Goal: Task Accomplishment & Management: Manage account settings

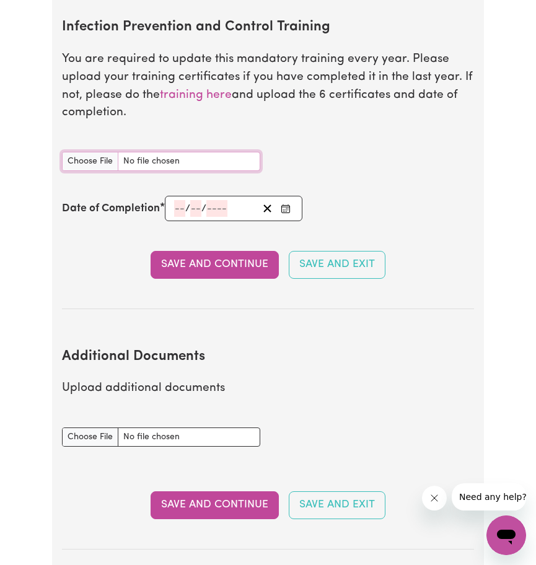
click at [183, 166] on input "Infection Prevention and Control Training document" at bounding box center [161, 161] width 198 height 19
click at [201, 101] on link "training here" at bounding box center [196, 95] width 72 height 12
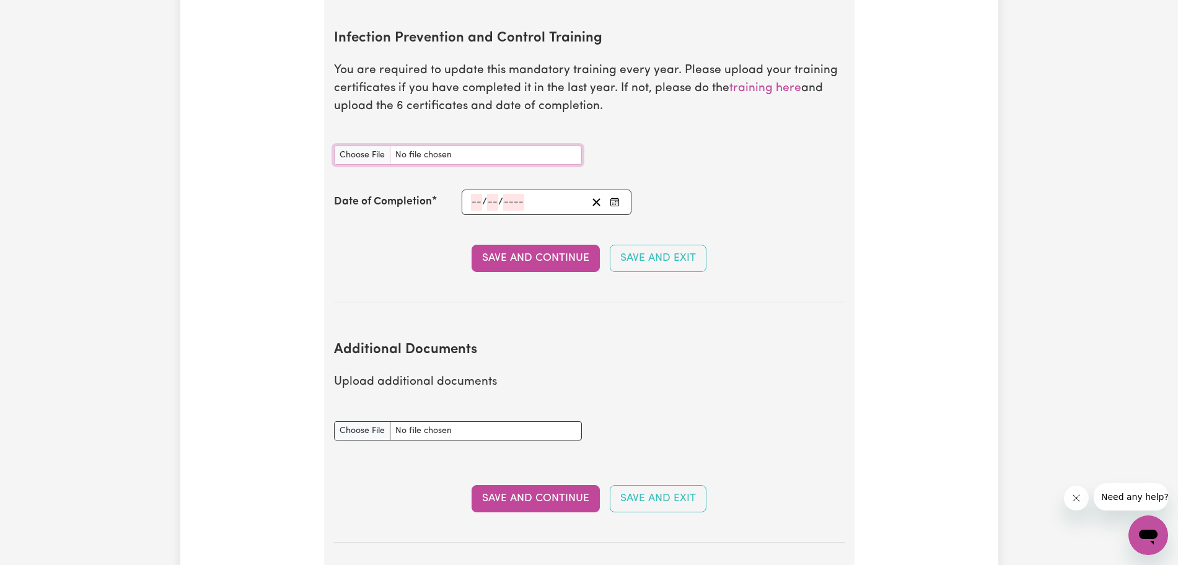
click at [424, 146] on input "Infection Prevention and Control Training document" at bounding box center [458, 155] width 248 height 19
type input "C:\fakepath\Outbreaks.pdf"
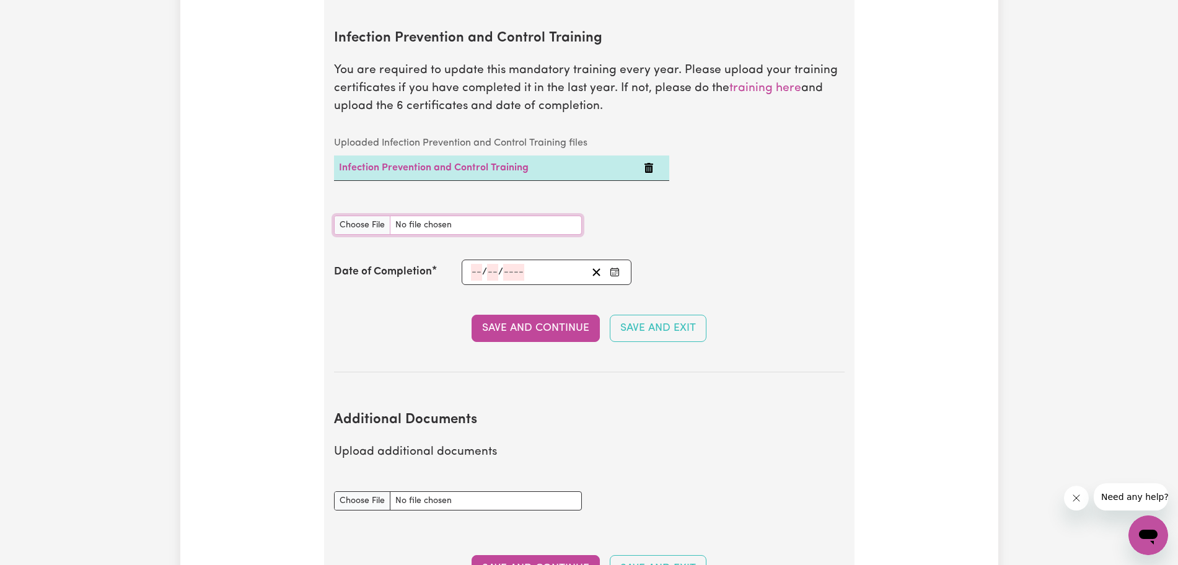
click at [414, 216] on input "Infection Prevention and Control Training document" at bounding box center [458, 225] width 248 height 19
type input "C:\fakepath\Outbreaks.pdf"
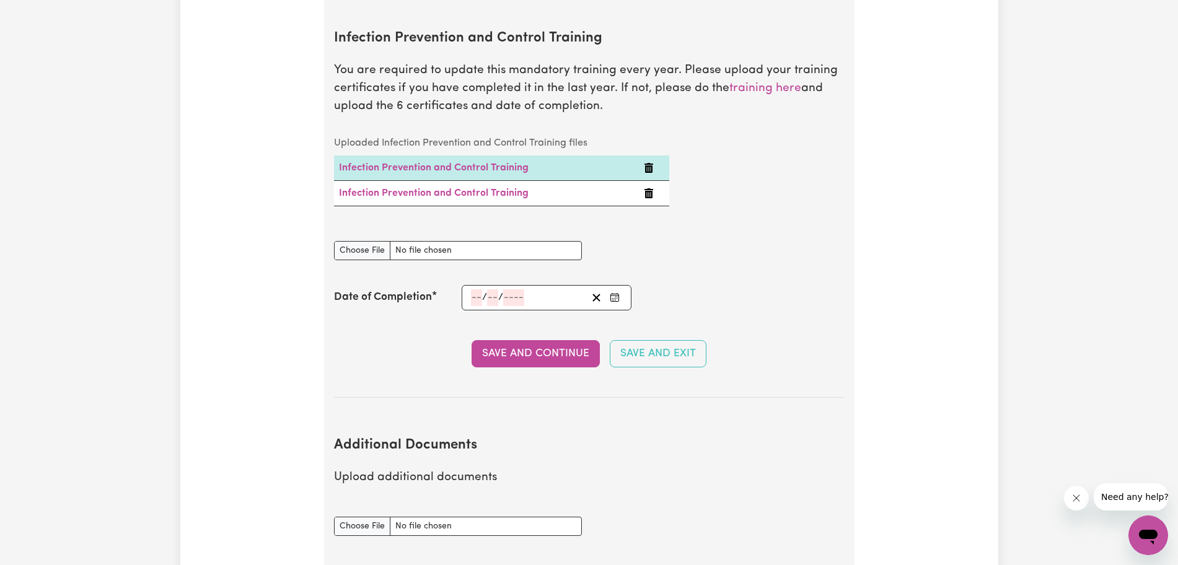
click at [535, 163] on icon "Delete Infection Prevention and Control Training" at bounding box center [648, 168] width 9 height 10
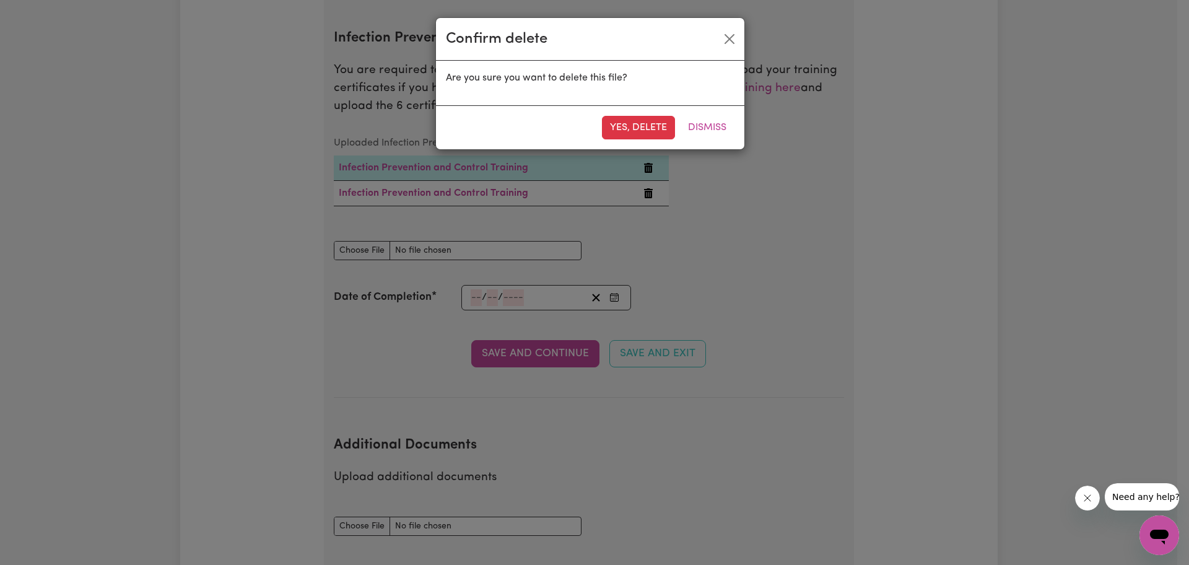
click at [535, 122] on button "Yes, delete" at bounding box center [638, 128] width 73 height 24
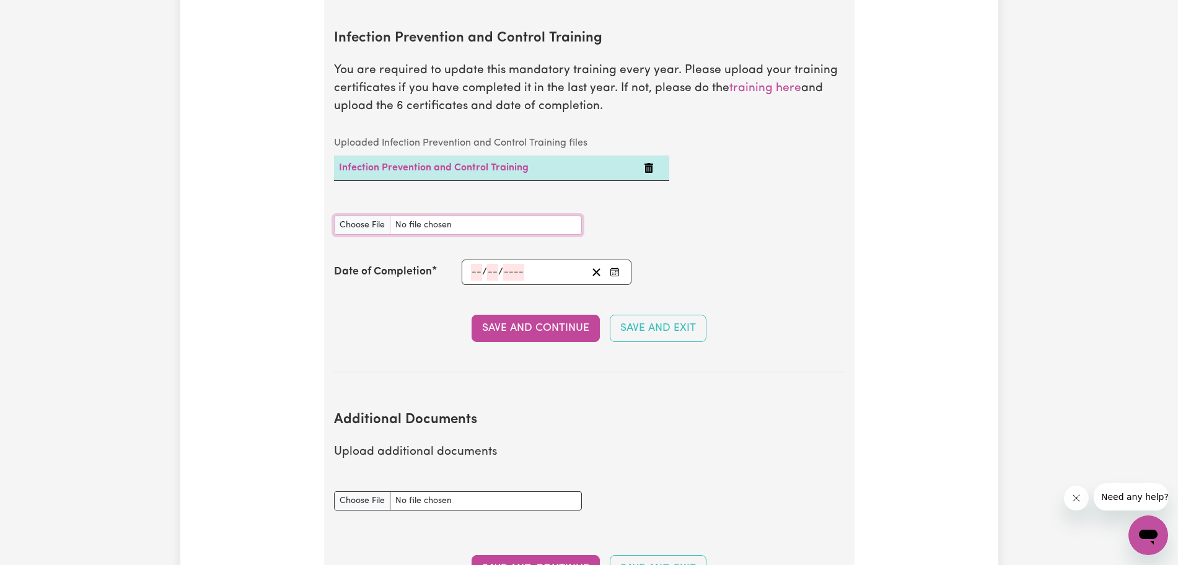
click at [416, 216] on input "Infection Prevention and Control Training document" at bounding box center [458, 225] width 248 height 19
type input "C:\fakepath\Chain of Infection.pdf"
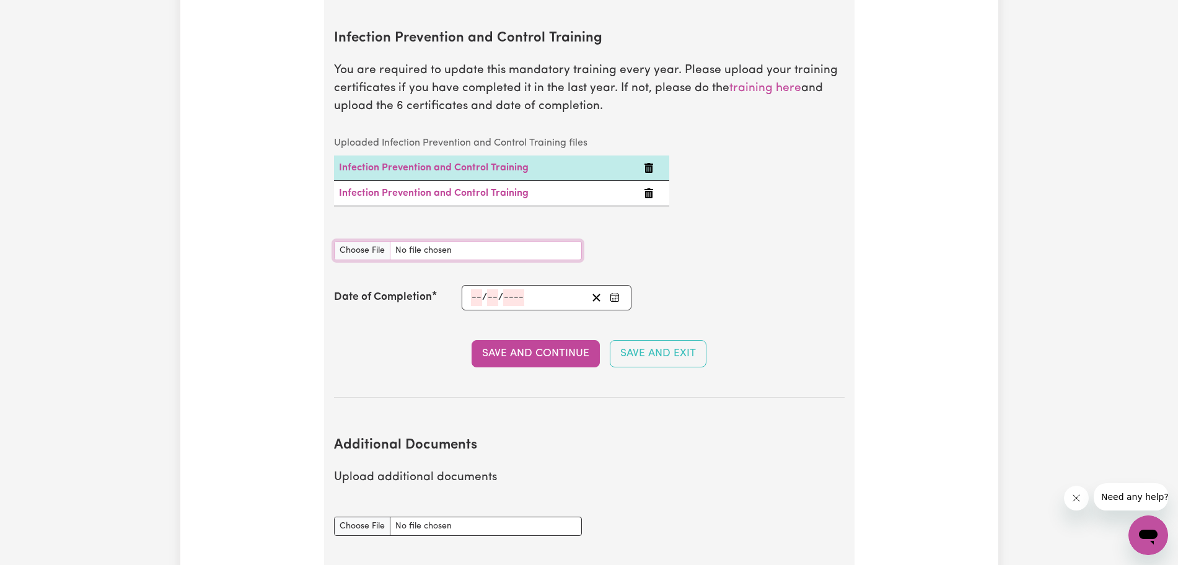
click at [413, 241] on input "Infection Prevention and Control Training document" at bounding box center [458, 250] width 248 height 19
type input "C:\fakepath\Cleaning.pdf"
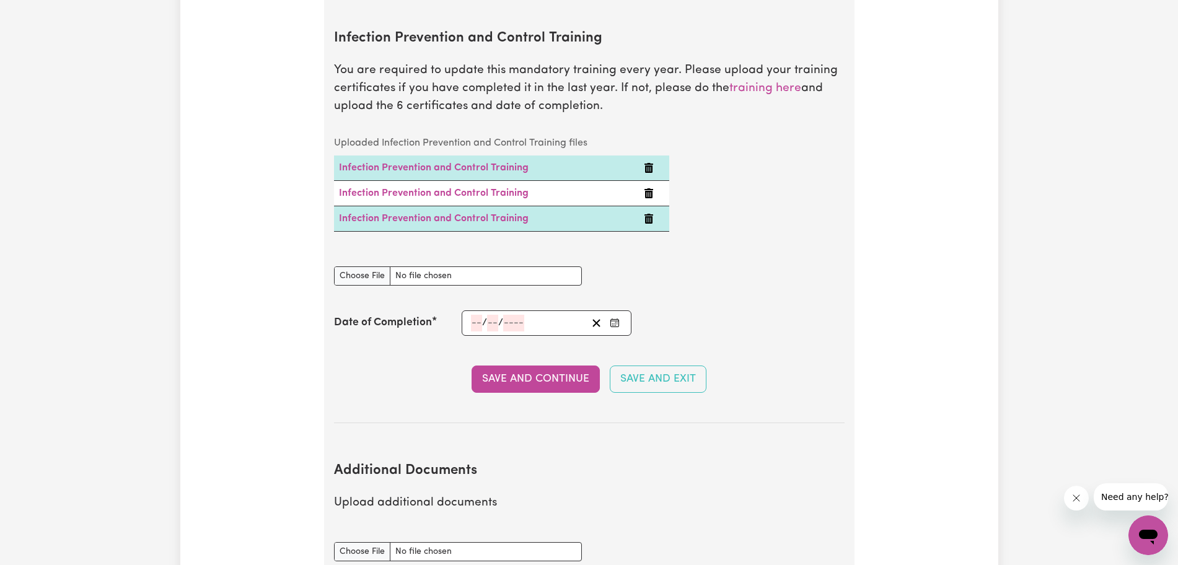
click at [409, 268] on div "Infection Prevention and Control Training document" at bounding box center [457, 276] width 263 height 49
click at [422, 266] on input "Infection Prevention and Control Training document" at bounding box center [458, 275] width 248 height 19
type input "C:\fakepath\Hand Hygiene.pdf"
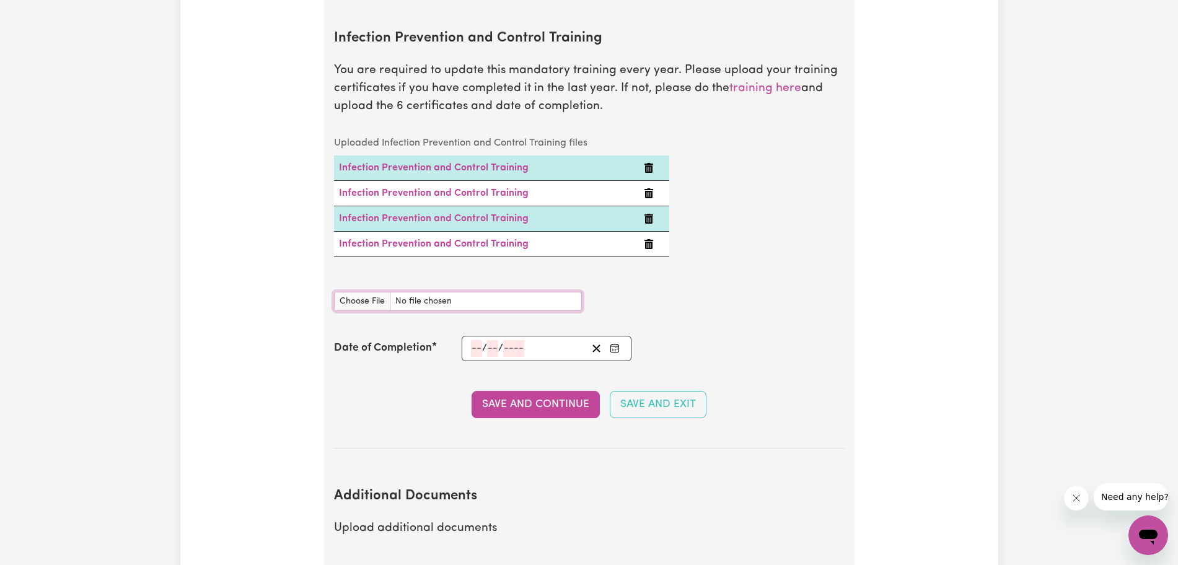
click at [408, 292] on input "Infection Prevention and Control Training document" at bounding box center [458, 301] width 248 height 19
type input "C:\fakepath\PPE.pdf"
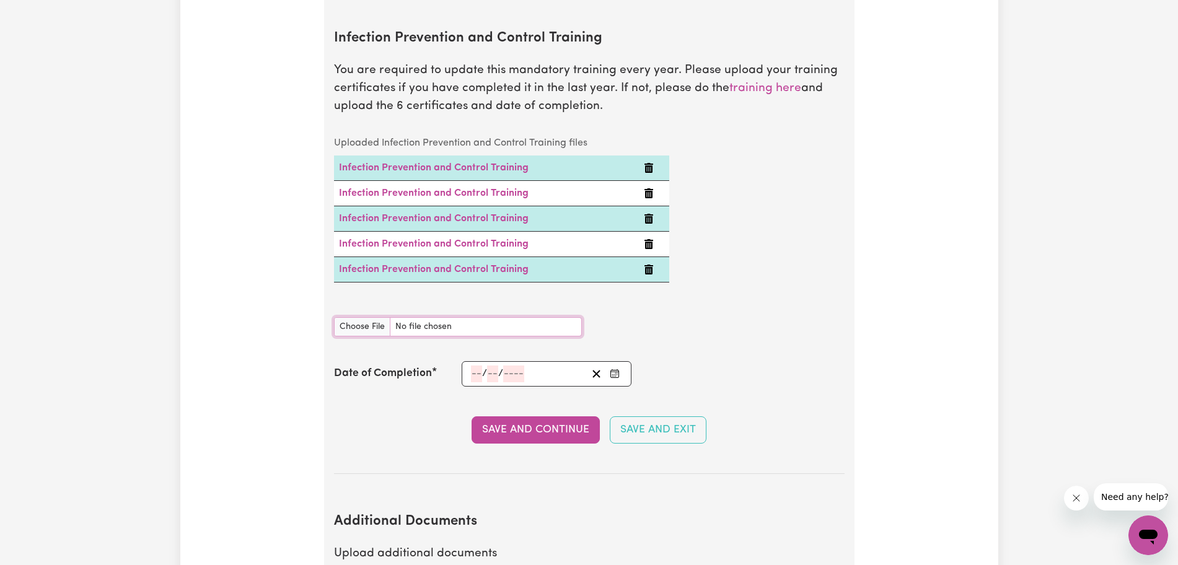
click at [419, 317] on input "Infection Prevention and Control Training document" at bounding box center [458, 326] width 248 height 19
type input "C:\fakepath\Waste Management.pdf"
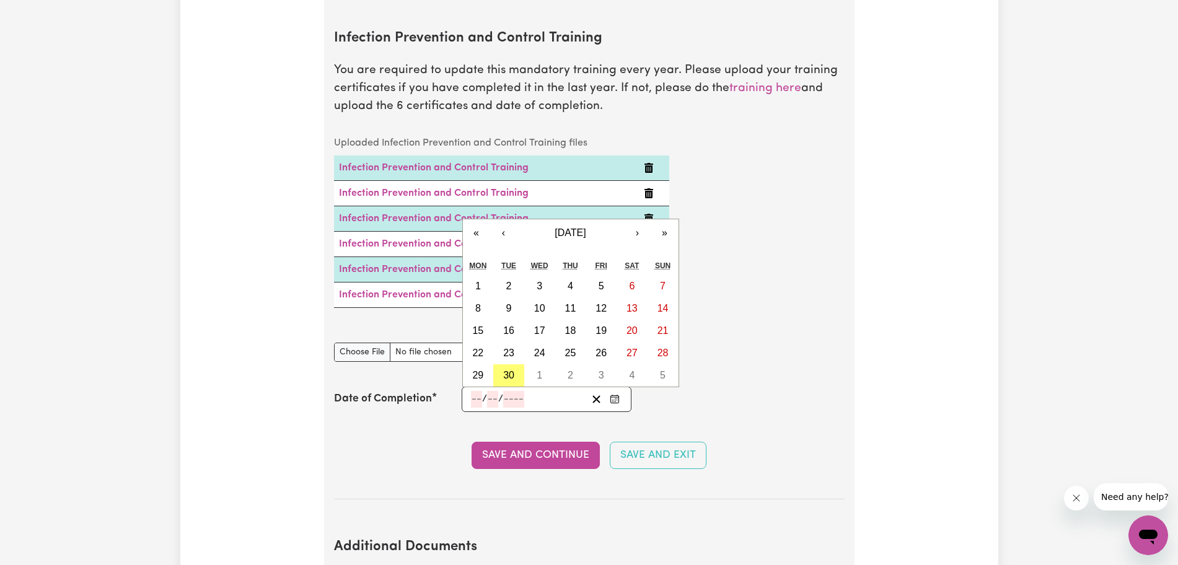
click at [475, 391] on input "number" at bounding box center [476, 399] width 11 height 17
type input "30"
type input "09"
type input "0002-09-30"
type input "9"
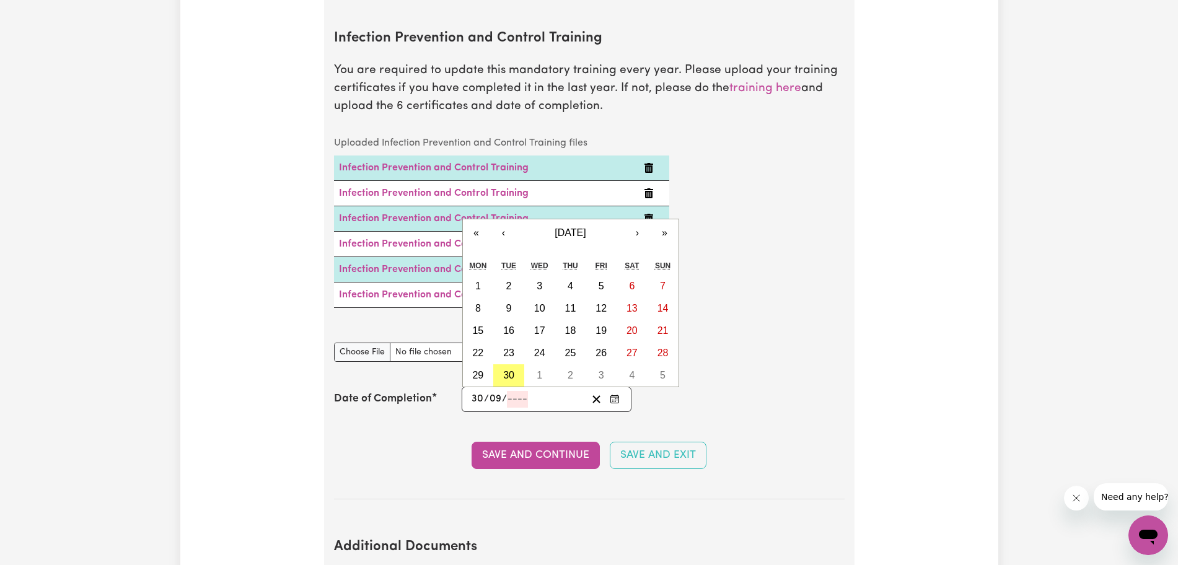
type input "2"
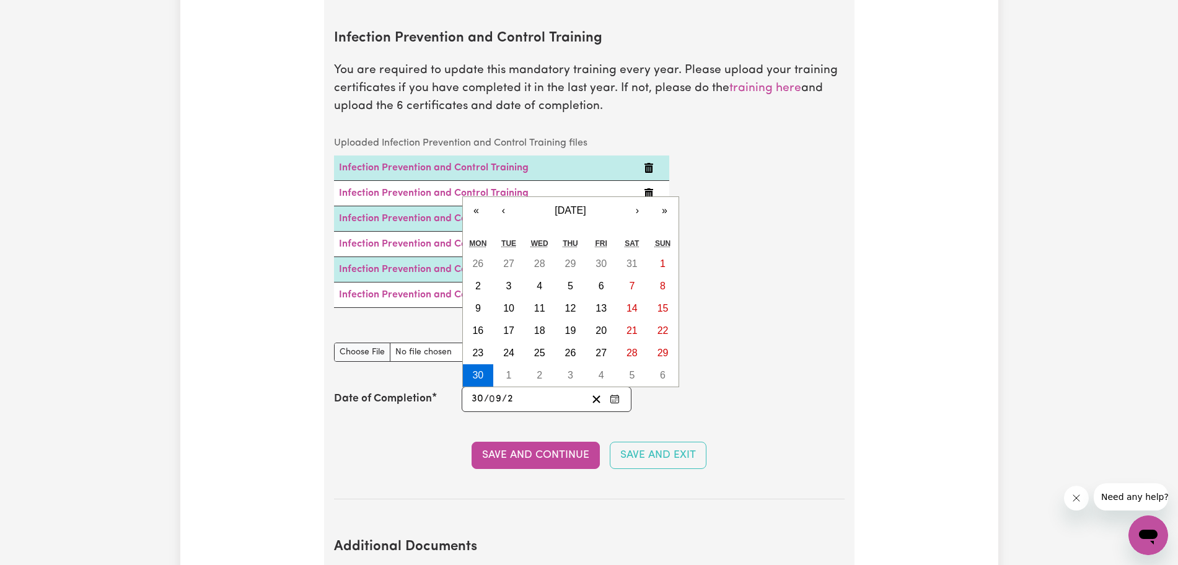
type input "0020-09-30"
type input "20"
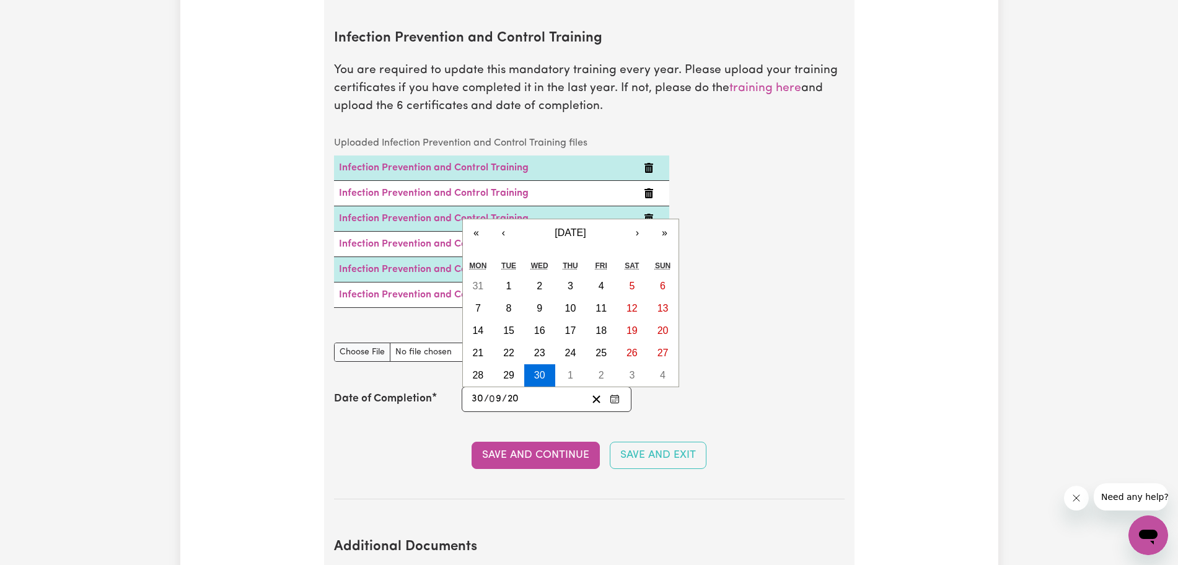
type input "0202-09-30"
type input "202"
type input "[DATE]"
type input "2025"
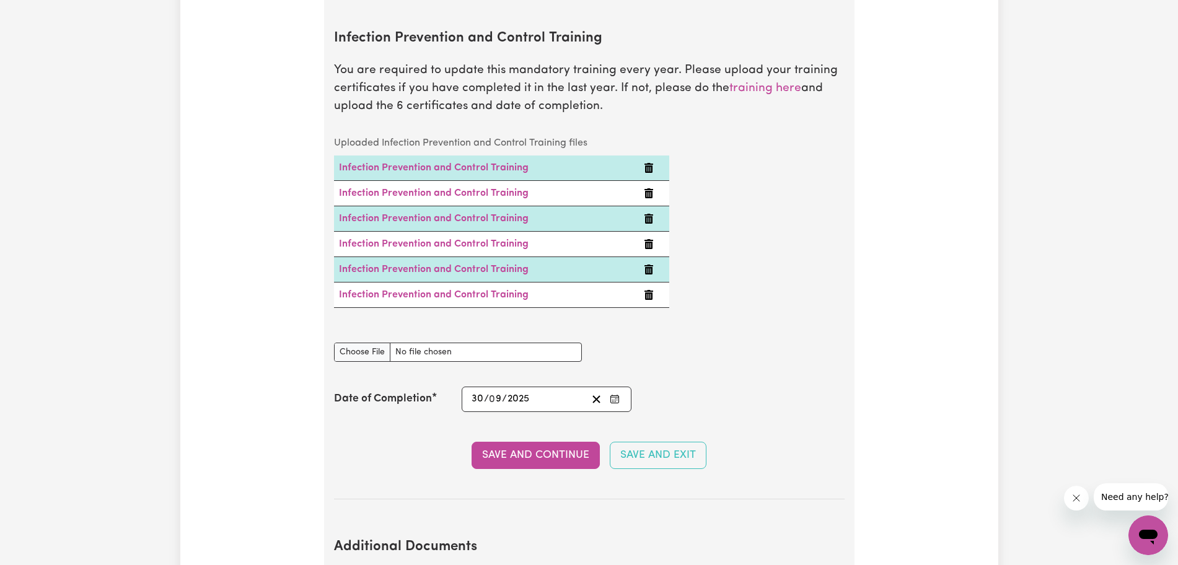
click at [535, 442] on button "Save and Continue" at bounding box center [535, 455] width 128 height 27
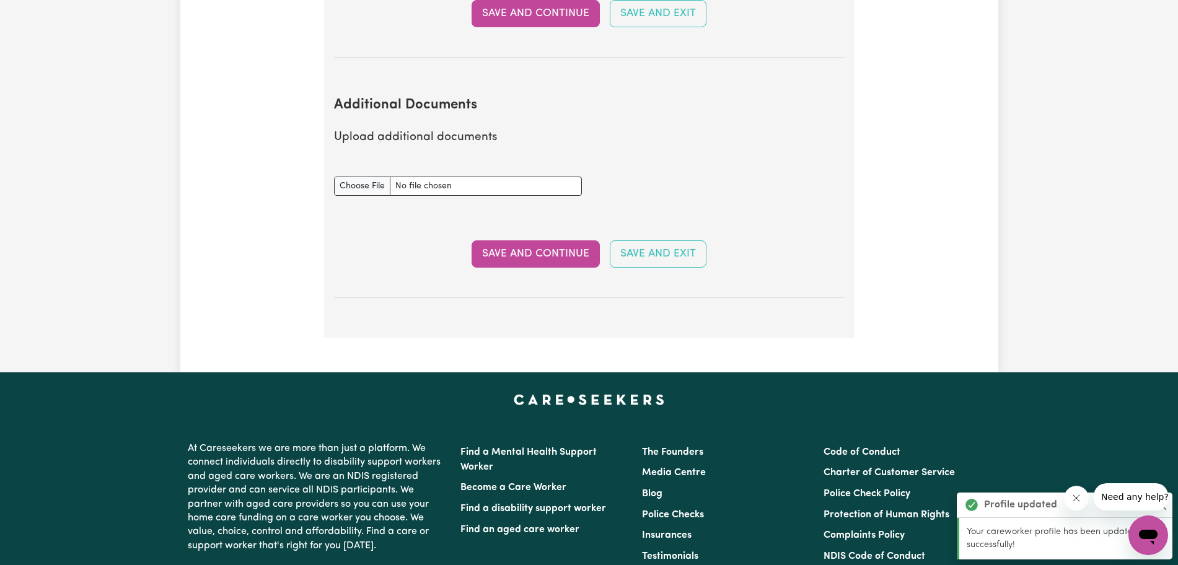
scroll to position [2504, 0]
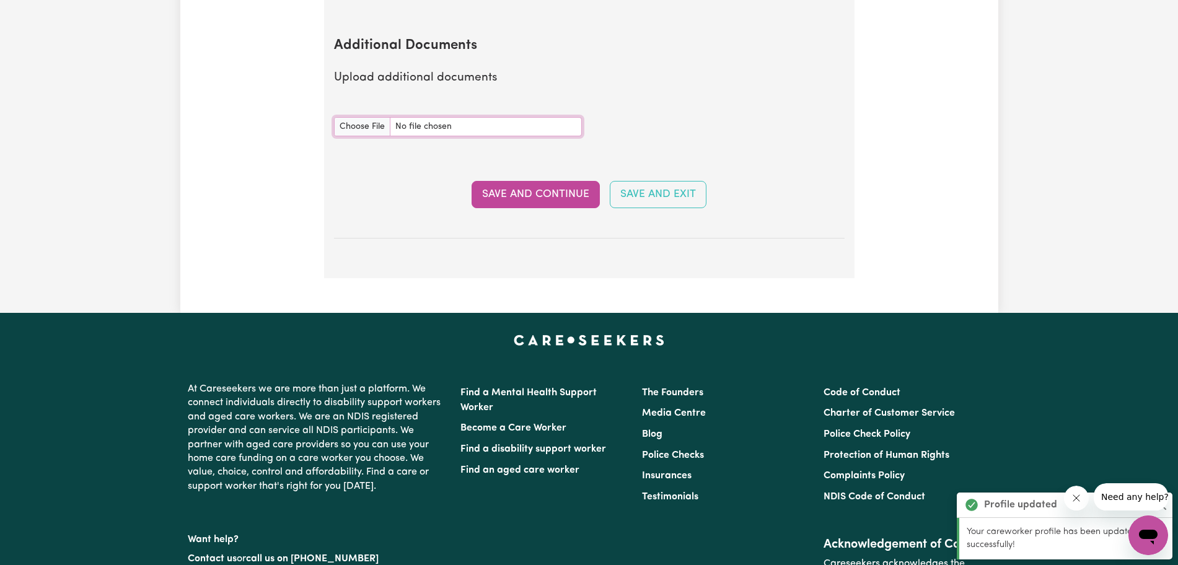
click at [449, 117] on input "Additional Documents document" at bounding box center [458, 126] width 248 height 19
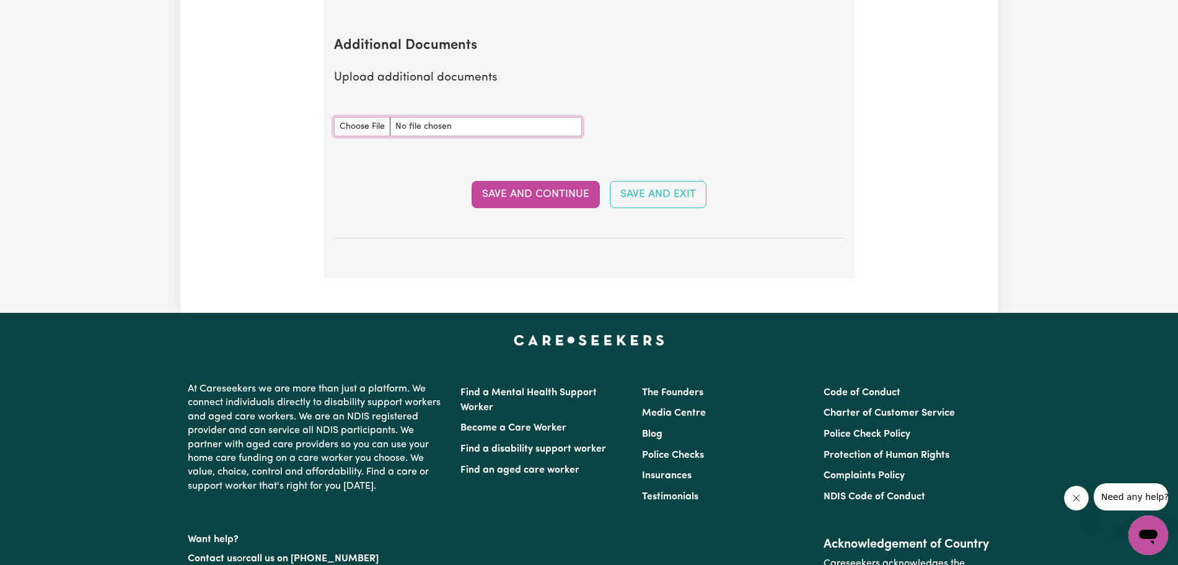
type input "C:\fakepath\[MEDICAL_DATA] and Administration.pdf"
click at [489, 183] on button "Save and Continue" at bounding box center [535, 194] width 128 height 27
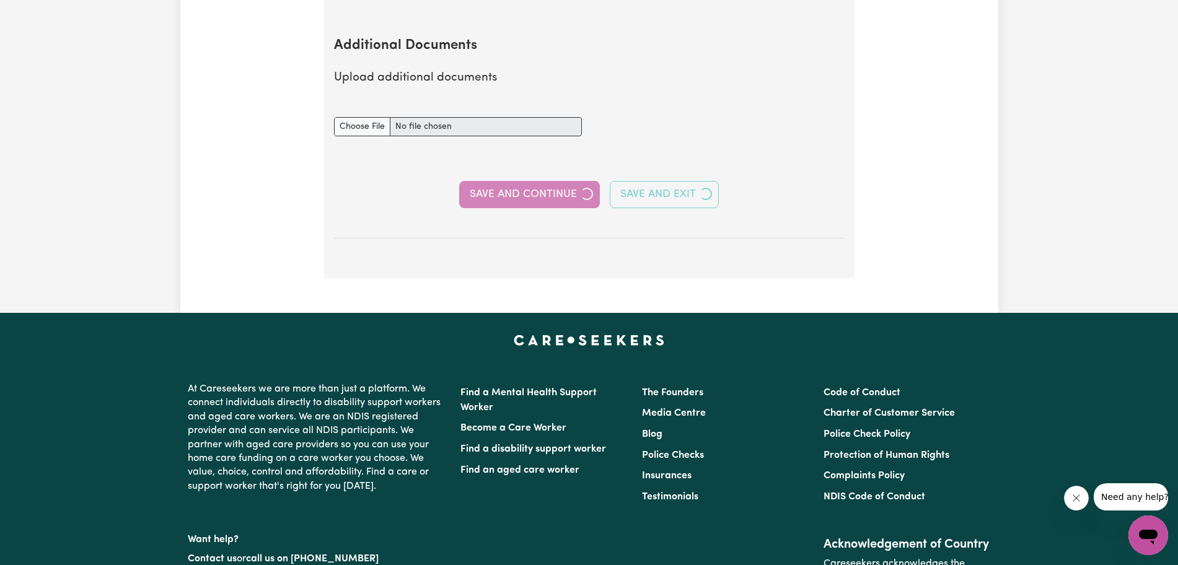
select select "Certificate III (Individual Support)"
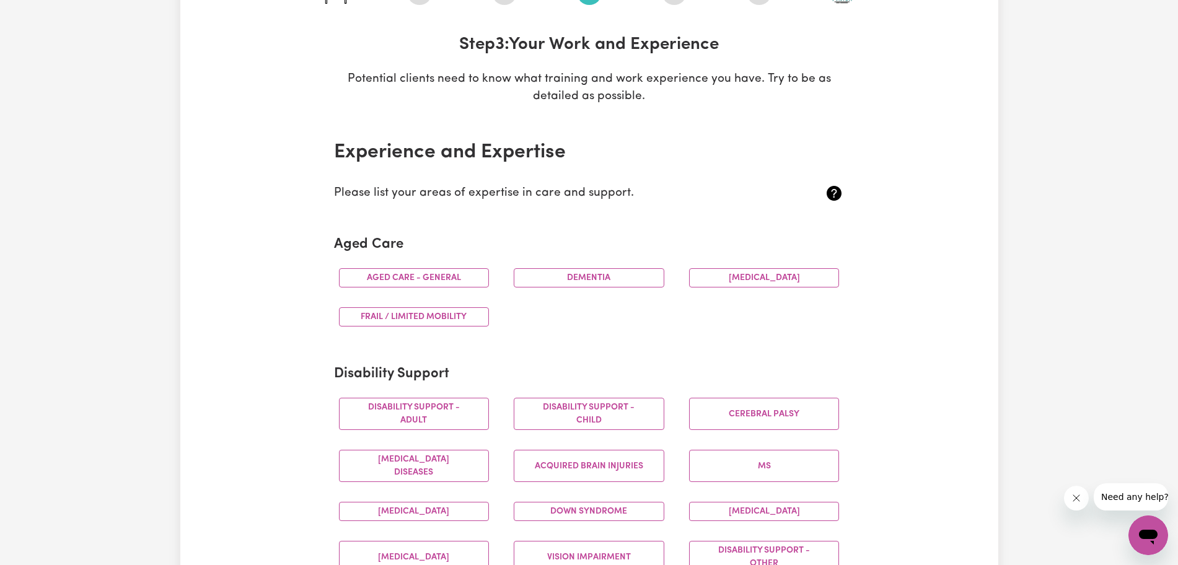
scroll to position [0, 0]
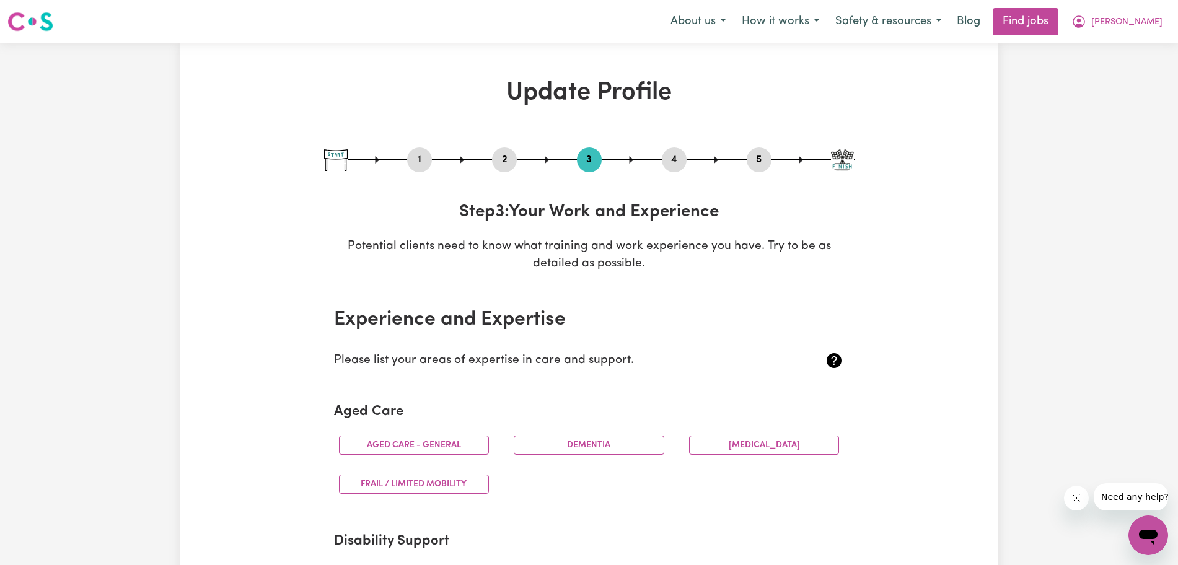
click at [507, 155] on button "2" at bounding box center [504, 160] width 25 height 16
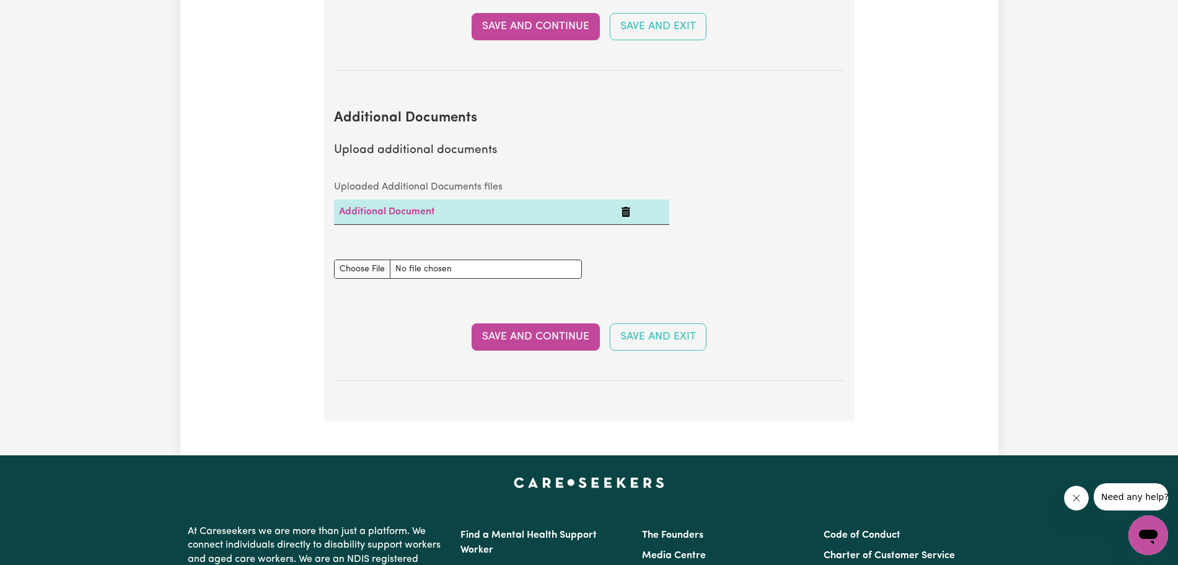
scroll to position [2433, 0]
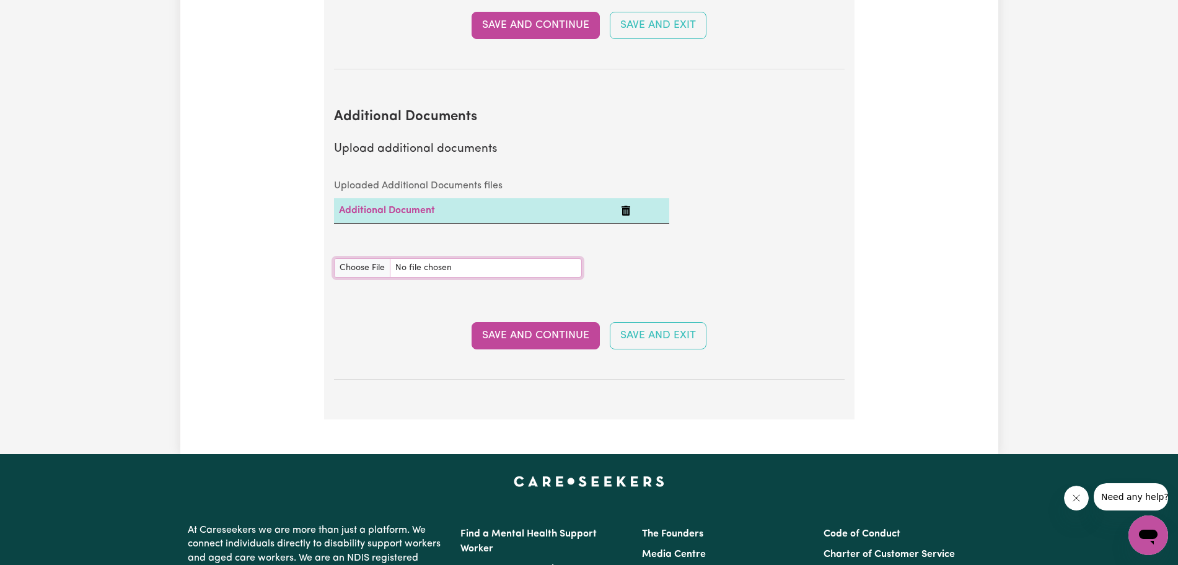
click at [364, 258] on input "Additional Documents document" at bounding box center [458, 267] width 248 height 19
type input "C:\fakepath\certification-StellarSupport---Wound-Care-and-Pressure-Injury-Manag…"
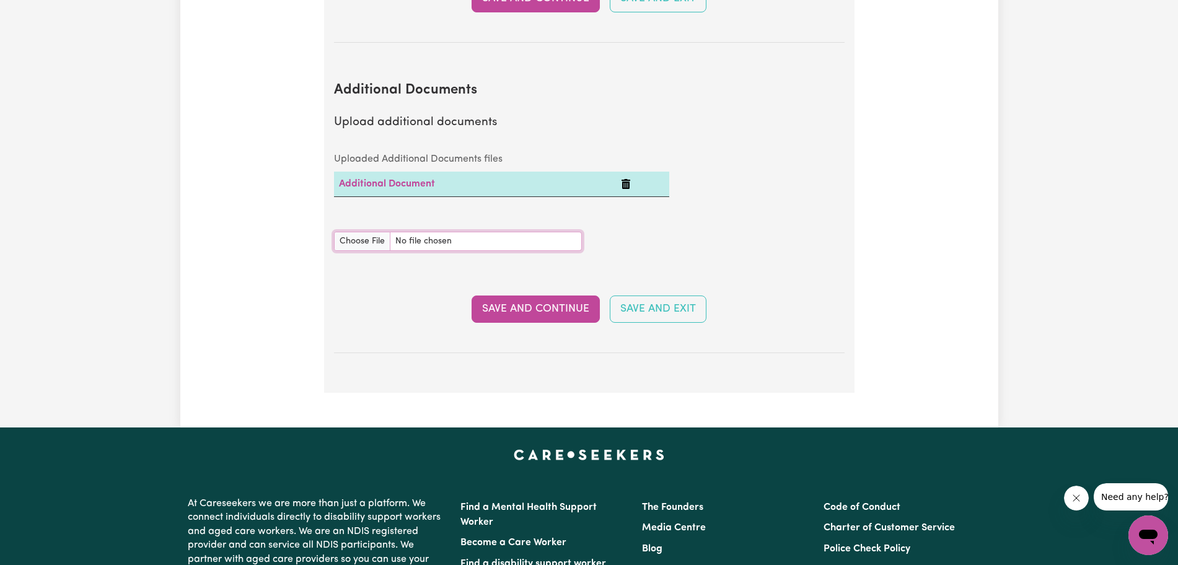
scroll to position [2460, 0]
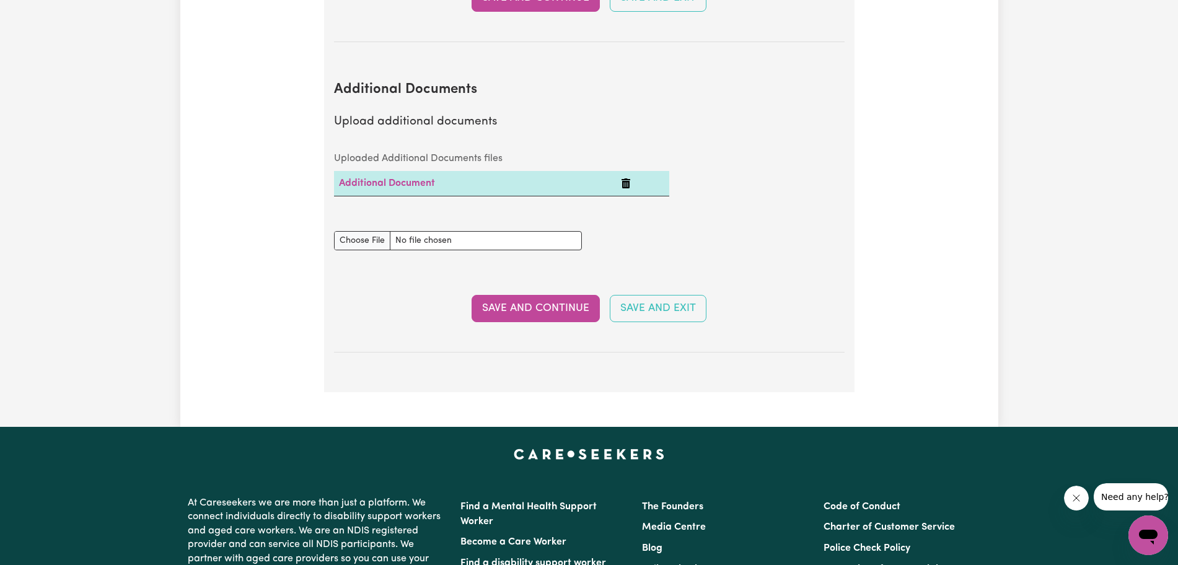
click at [535, 178] on icon "Delete Additional Document" at bounding box center [625, 183] width 9 height 10
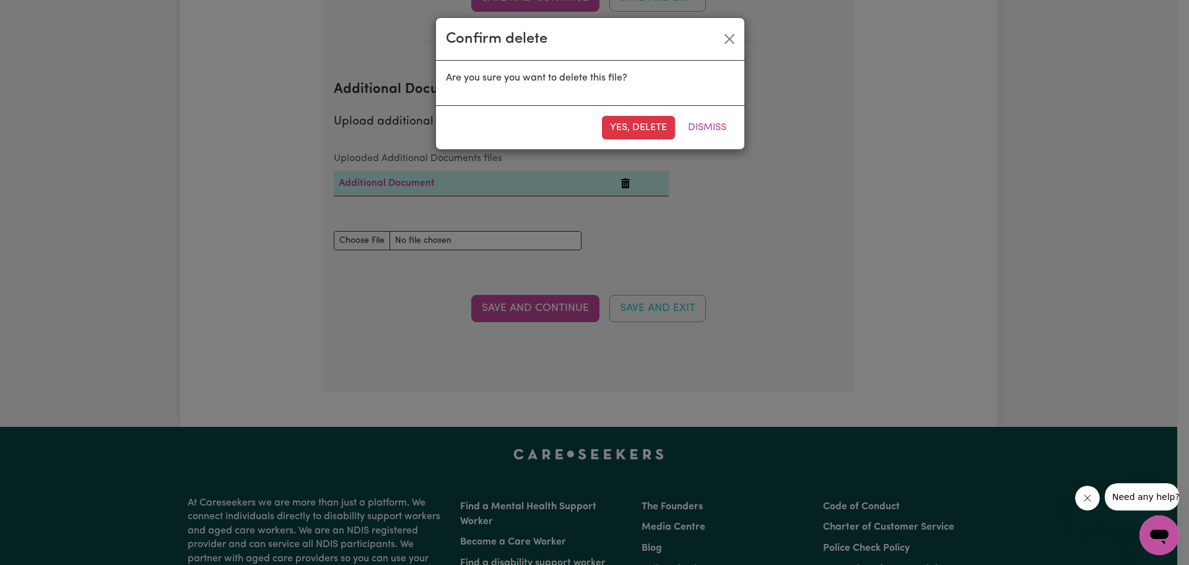
click at [535, 127] on button "Yes, delete" at bounding box center [638, 128] width 73 height 24
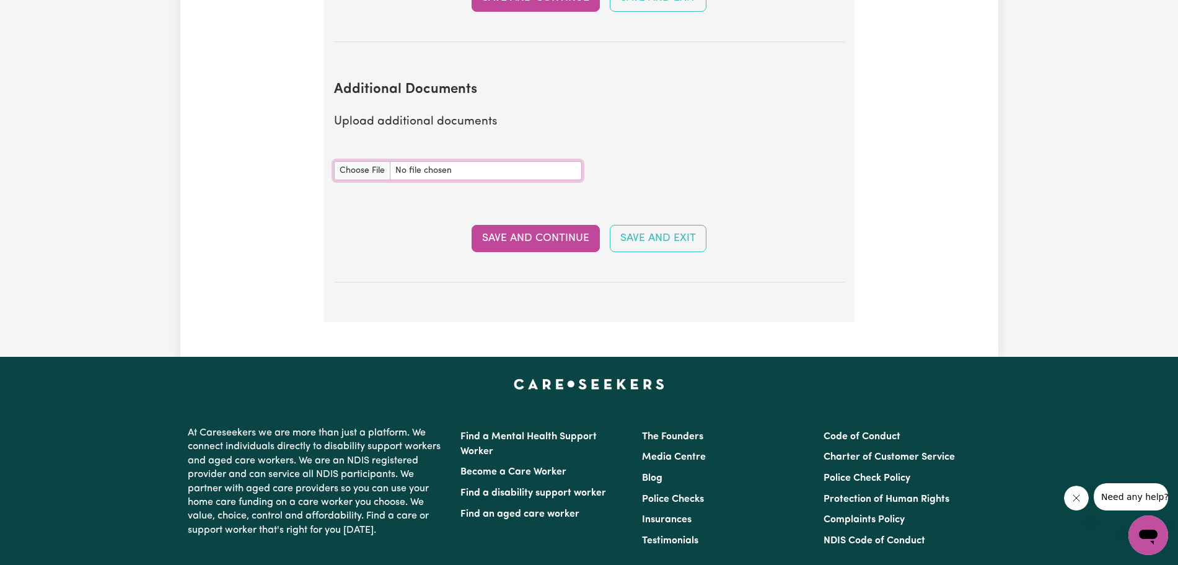
click at [535, 161] on input "Additional Documents document" at bounding box center [458, 170] width 248 height 19
click at [535, 225] on button "Save and Continue" at bounding box center [535, 238] width 128 height 27
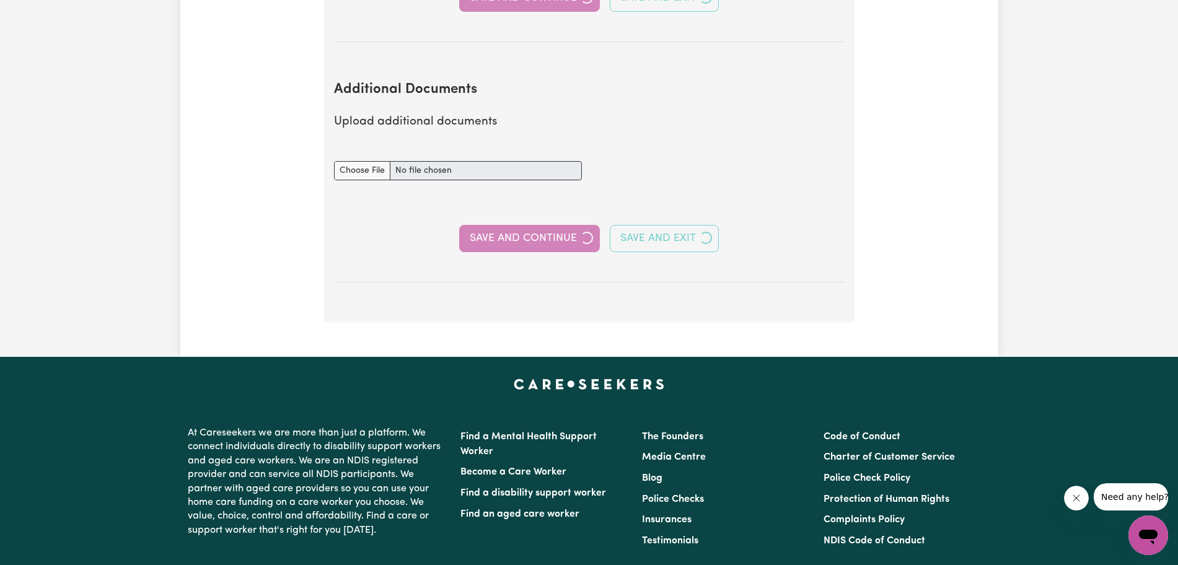
select select "Certificate III (Individual Support)"
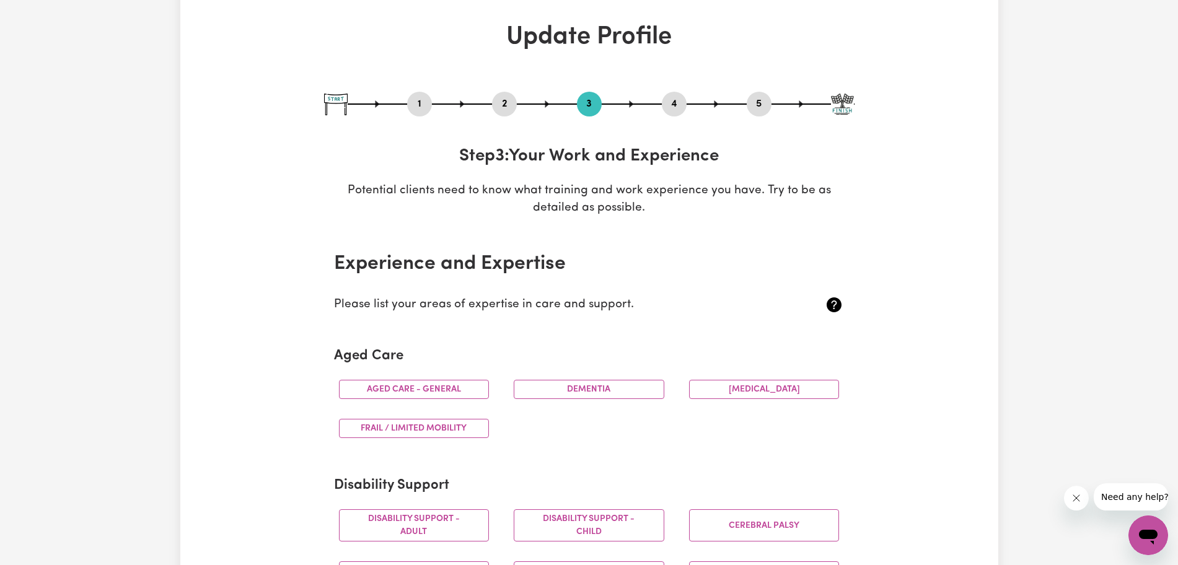
scroll to position [0, 0]
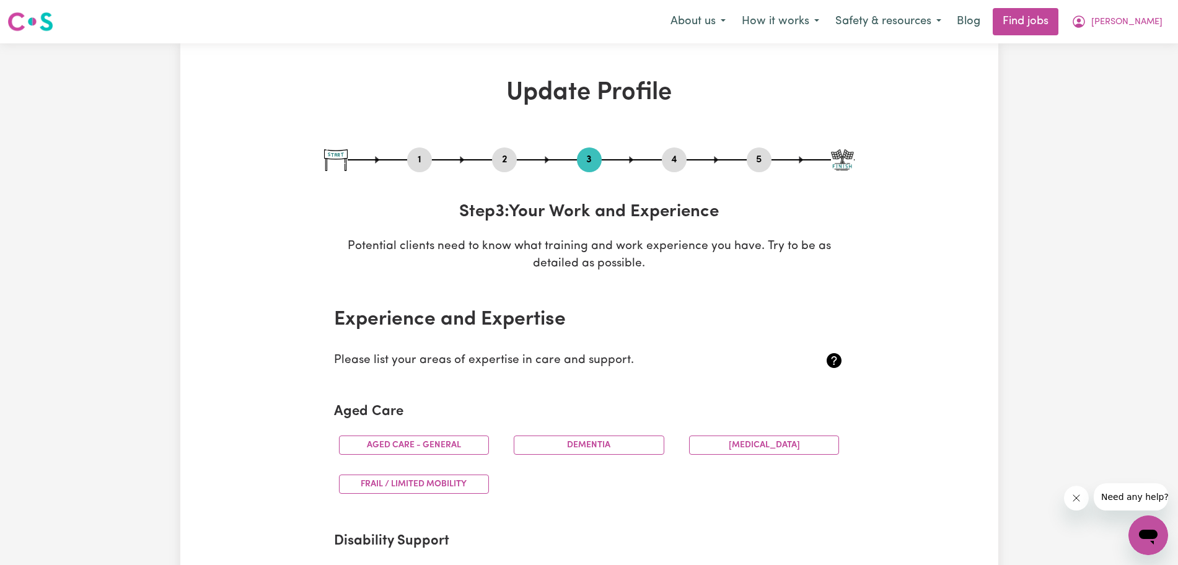
click at [504, 159] on button "2" at bounding box center [504, 160] width 25 height 16
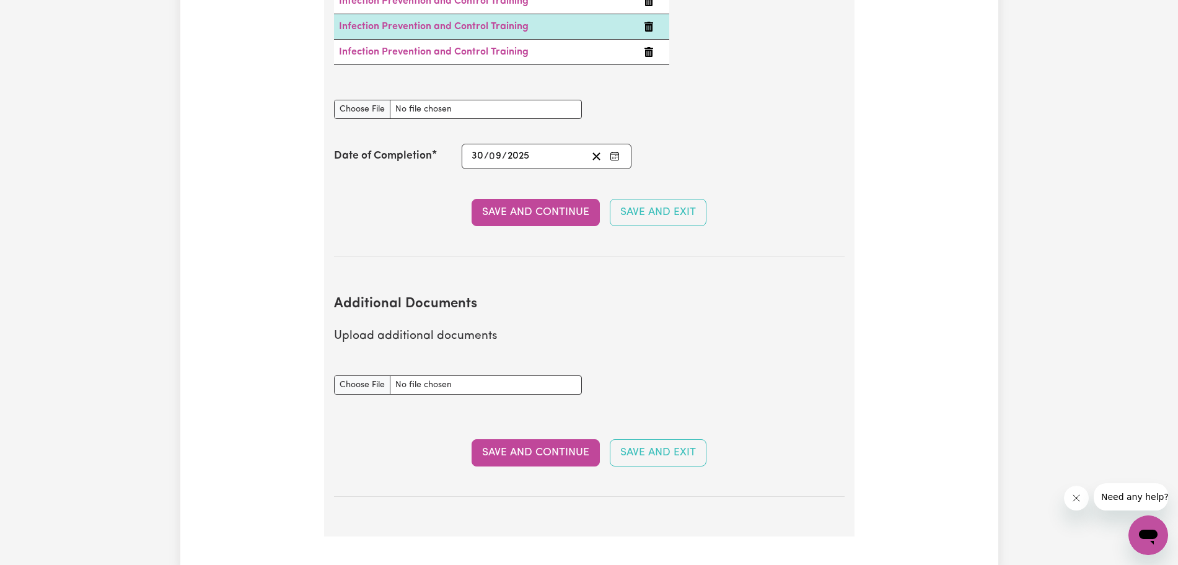
scroll to position [2258, 0]
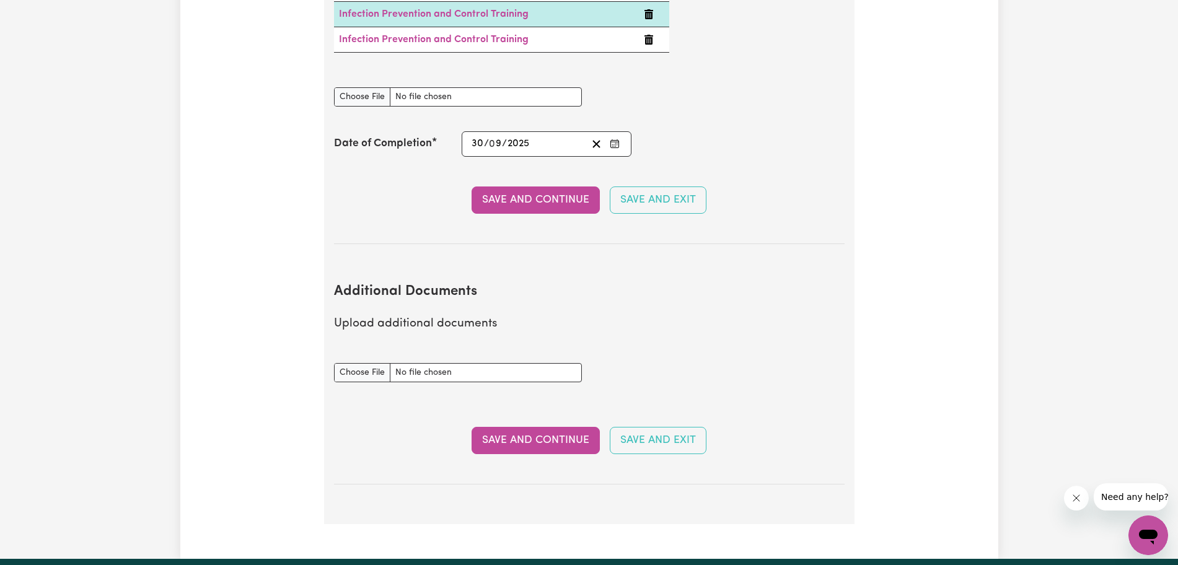
click at [535, 427] on button "Save and Continue" at bounding box center [535, 440] width 128 height 27
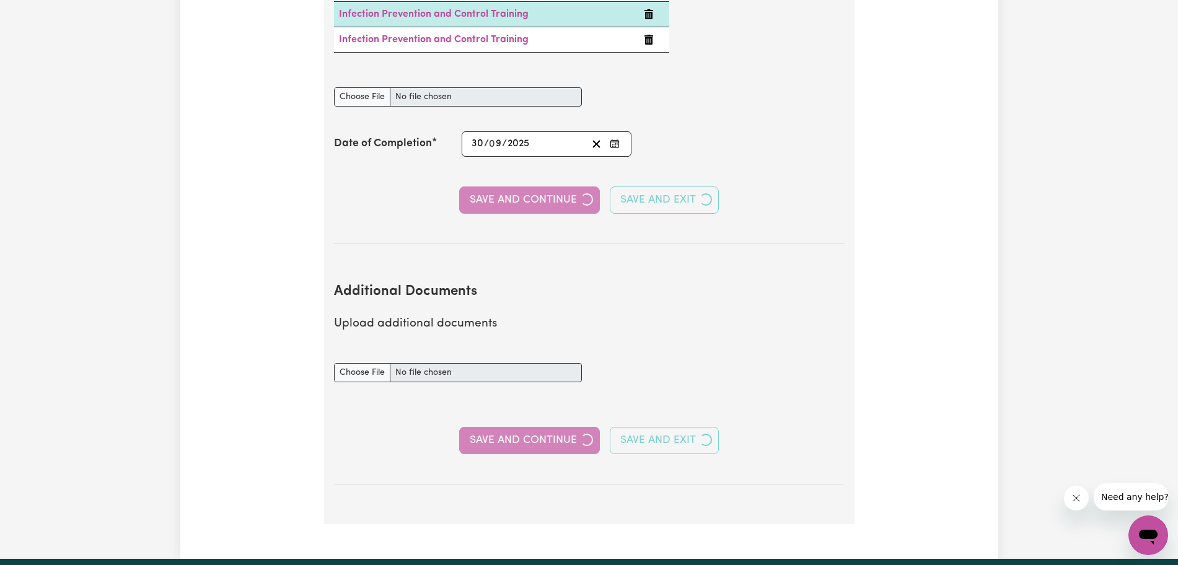
select select "Certificate III (Individual Support)"
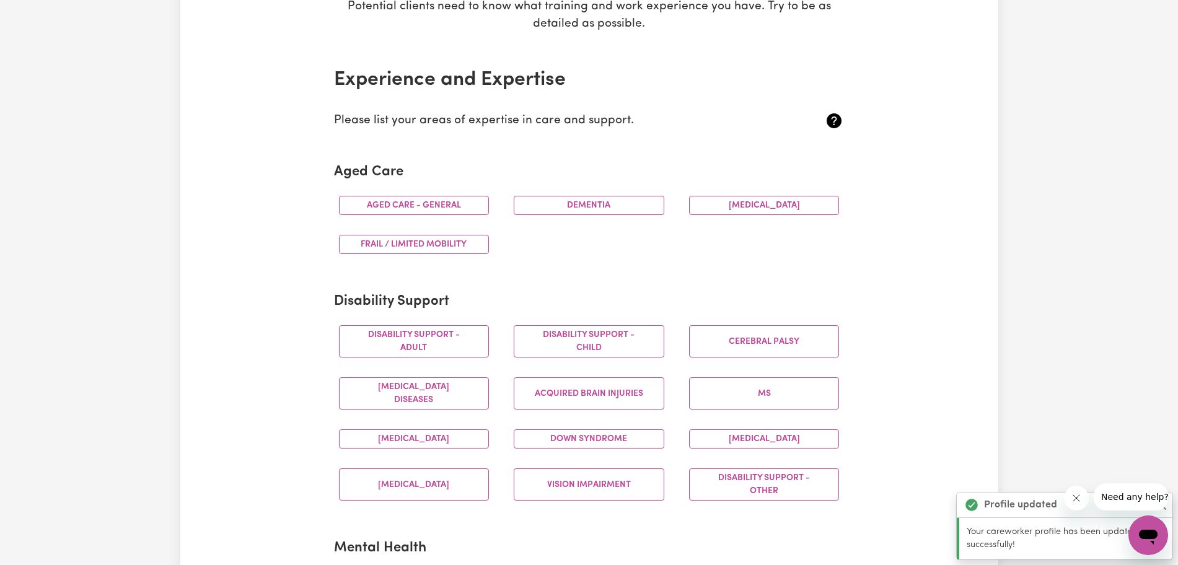
scroll to position [253, 0]
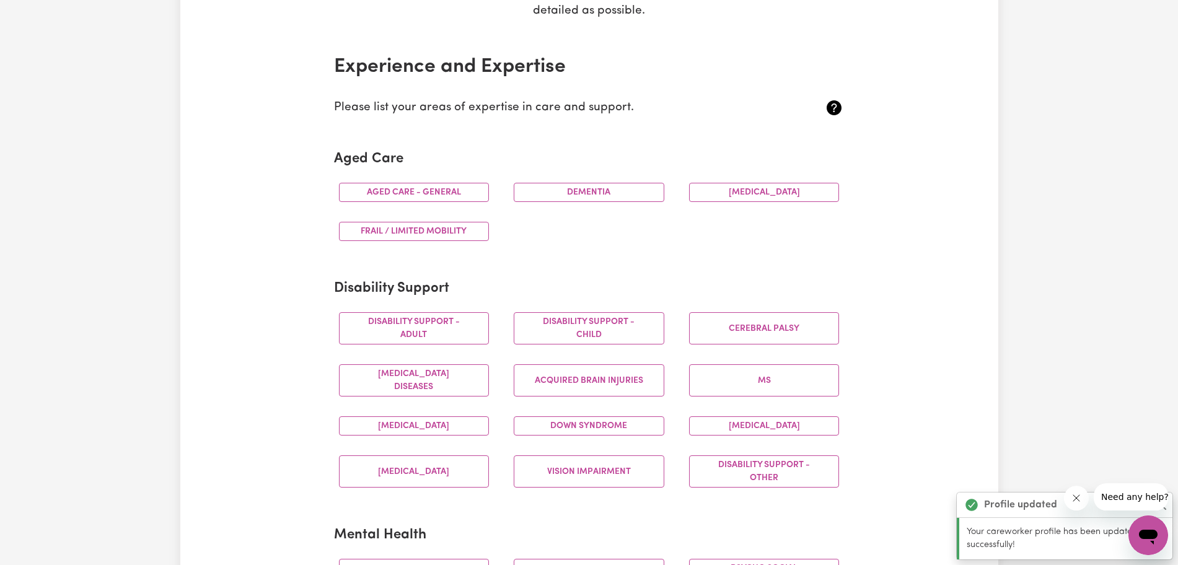
click at [452, 195] on button "Aged care - General" at bounding box center [414, 192] width 151 height 19
click at [535, 186] on button "Dementia" at bounding box center [589, 192] width 151 height 19
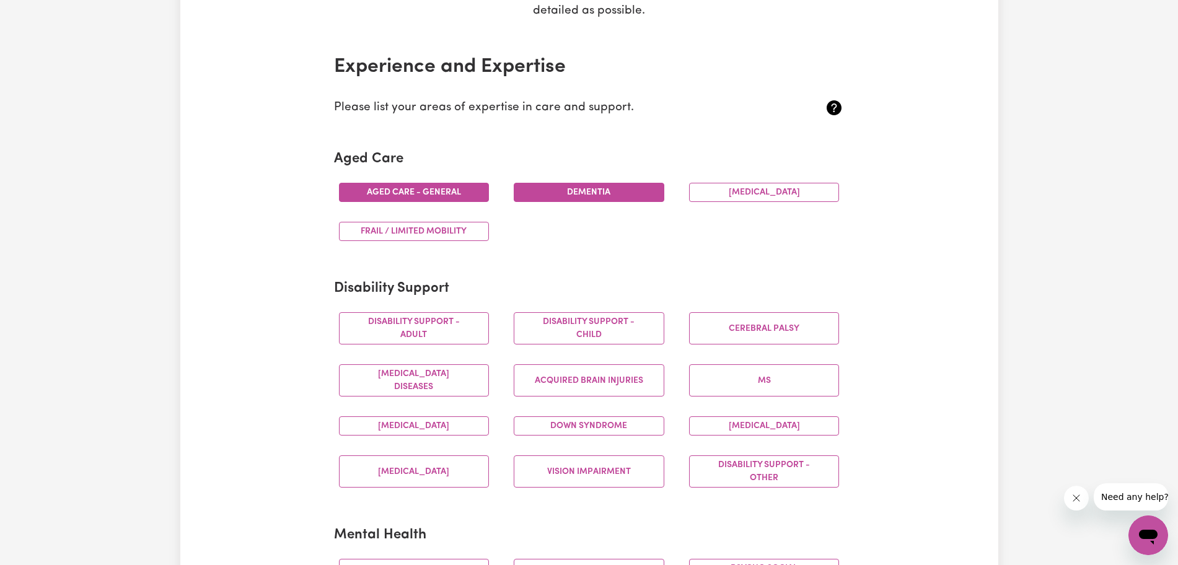
click at [535, 198] on button "[MEDICAL_DATA]" at bounding box center [764, 192] width 151 height 19
click at [426, 235] on button "Frail / limited mobility" at bounding box center [414, 231] width 151 height 19
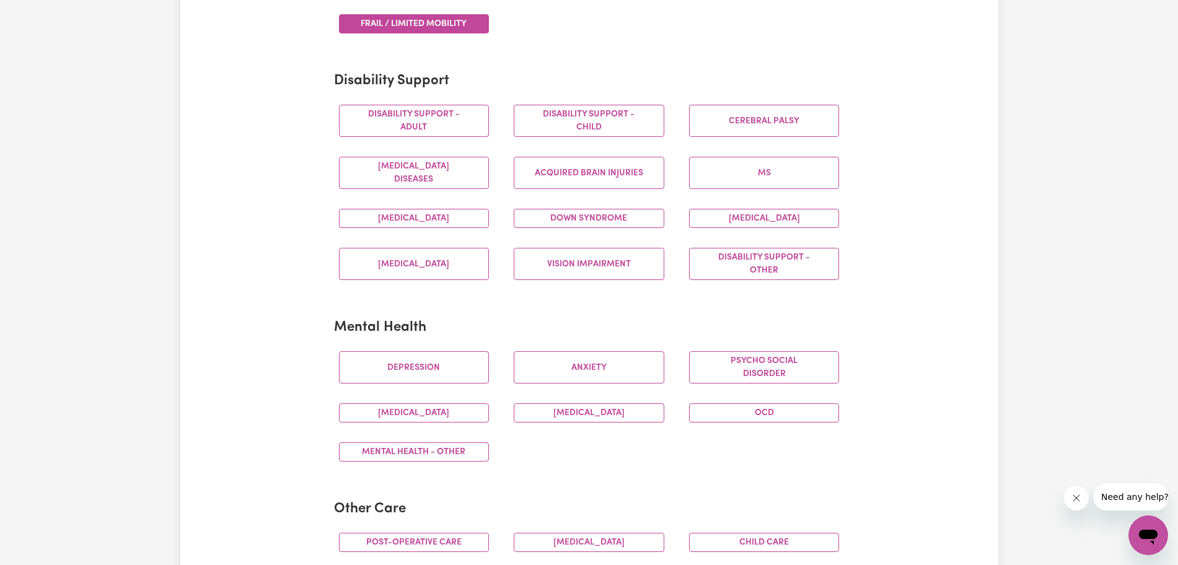
scroll to position [478, 0]
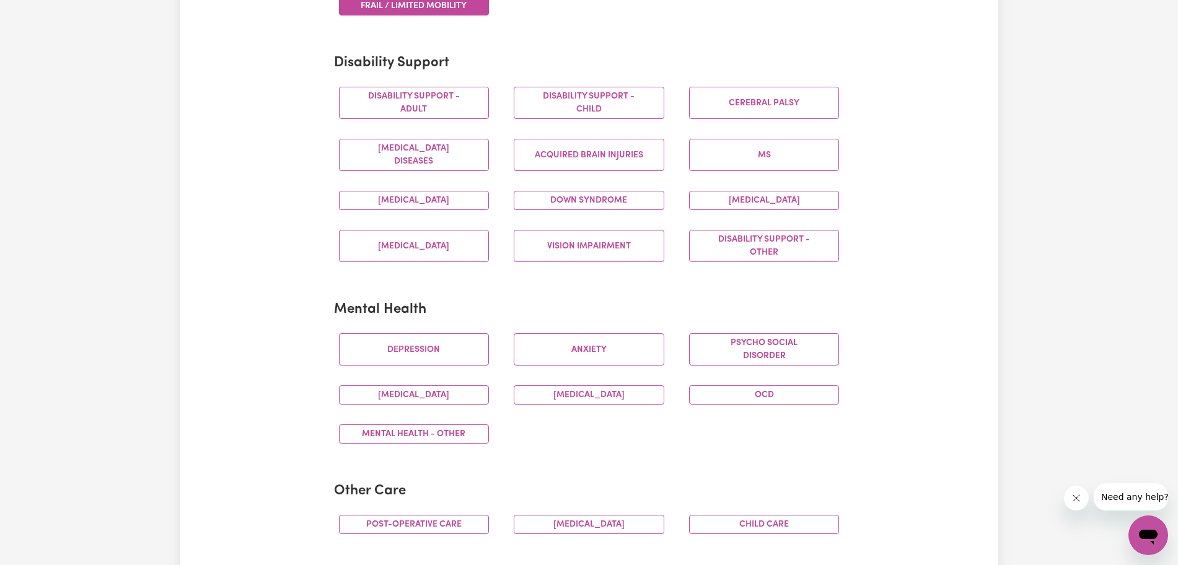
click at [446, 112] on button "Disability support - Adult" at bounding box center [414, 103] width 151 height 32
click at [535, 97] on button "Cerebral Palsy" at bounding box center [764, 103] width 151 height 32
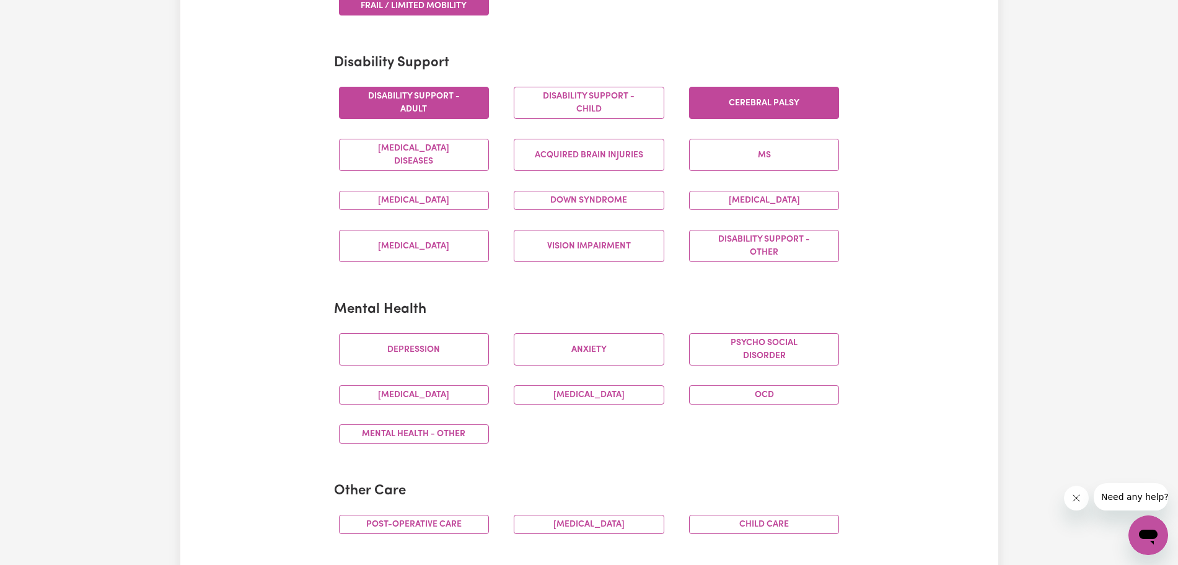
click at [441, 163] on button "[MEDICAL_DATA] Diseases" at bounding box center [414, 155] width 151 height 32
click at [535, 164] on button "Acquired Brain Injuries" at bounding box center [589, 155] width 151 height 32
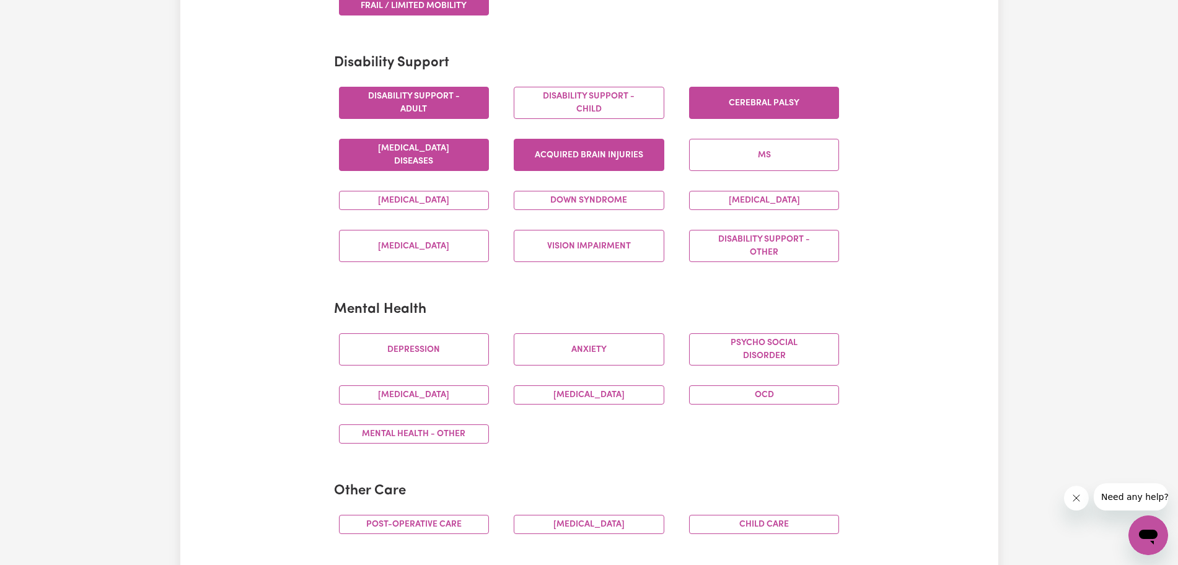
click at [535, 141] on button "MS" at bounding box center [764, 155] width 151 height 32
click at [443, 205] on button "[MEDICAL_DATA]" at bounding box center [414, 200] width 151 height 19
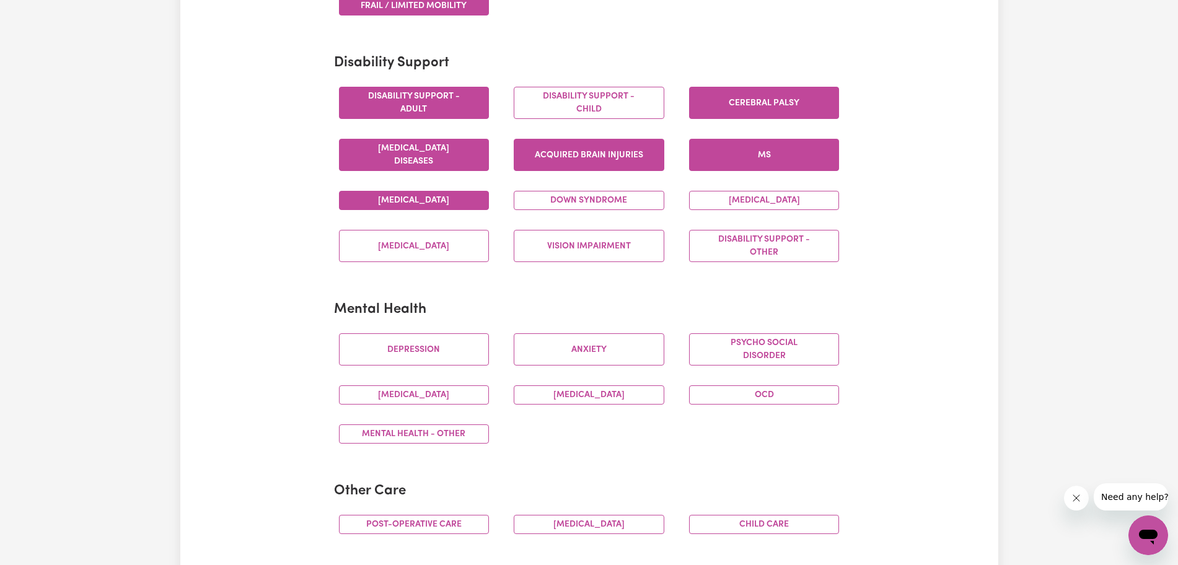
click at [535, 207] on button "Down syndrome" at bounding box center [589, 200] width 151 height 19
click at [452, 253] on button "[MEDICAL_DATA]" at bounding box center [414, 246] width 151 height 32
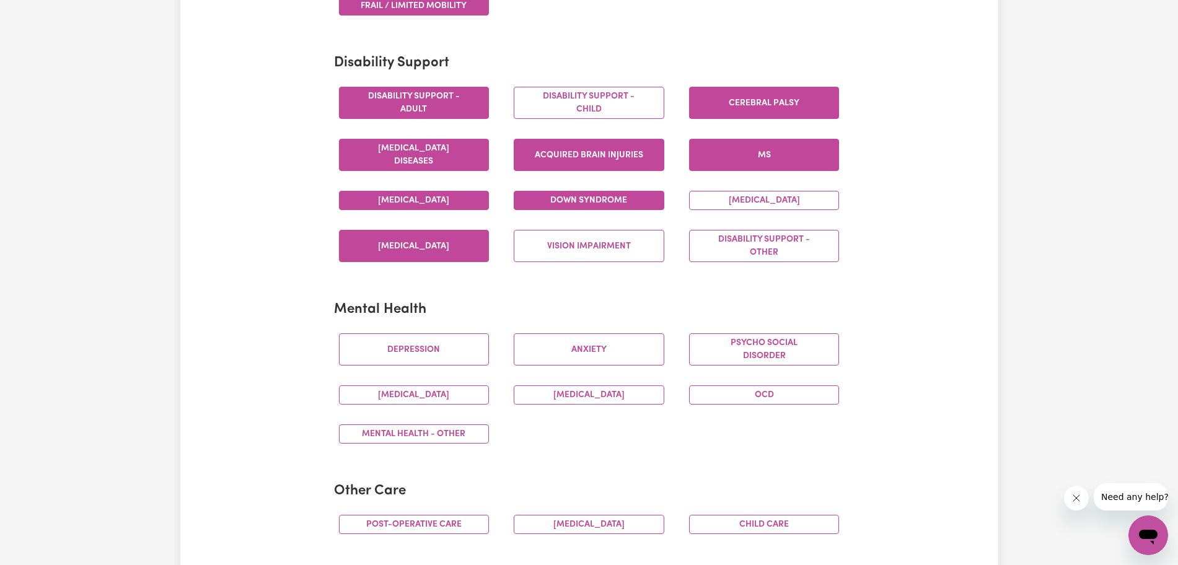
click at [535, 250] on button "Vision impairment" at bounding box center [589, 246] width 151 height 32
click at [535, 195] on button "[MEDICAL_DATA]" at bounding box center [764, 200] width 151 height 19
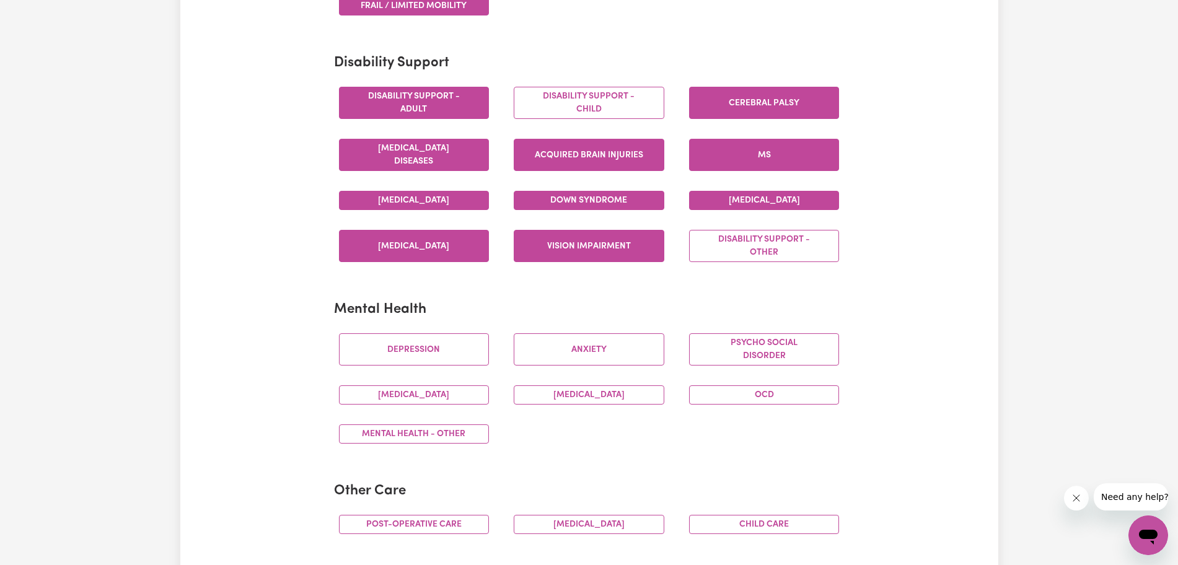
click at [535, 250] on button "Disability support - Other" at bounding box center [764, 246] width 151 height 32
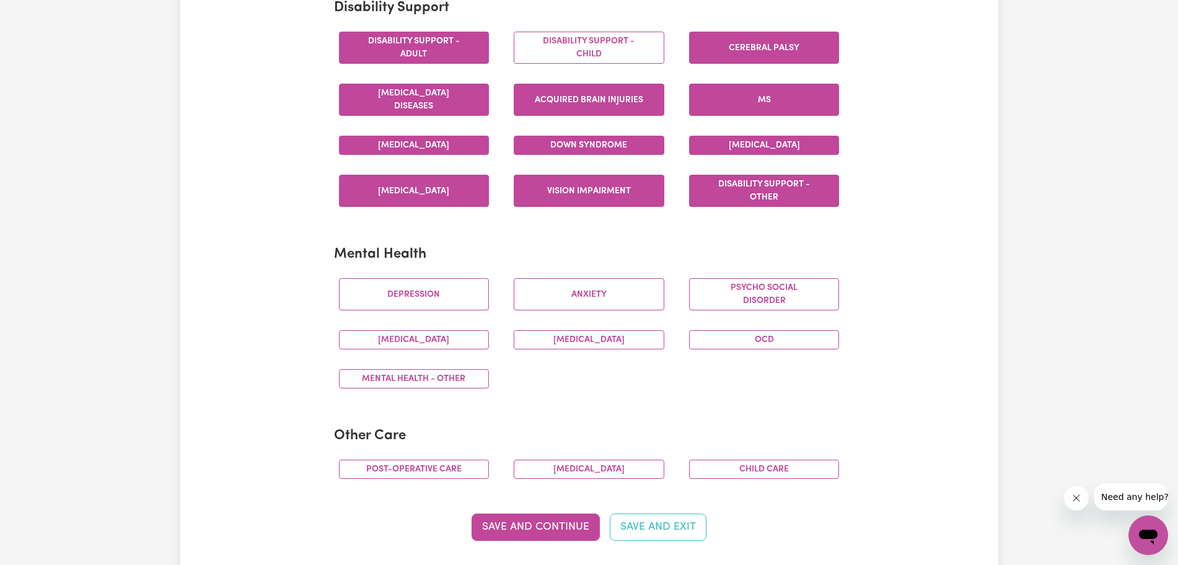
scroll to position [542, 0]
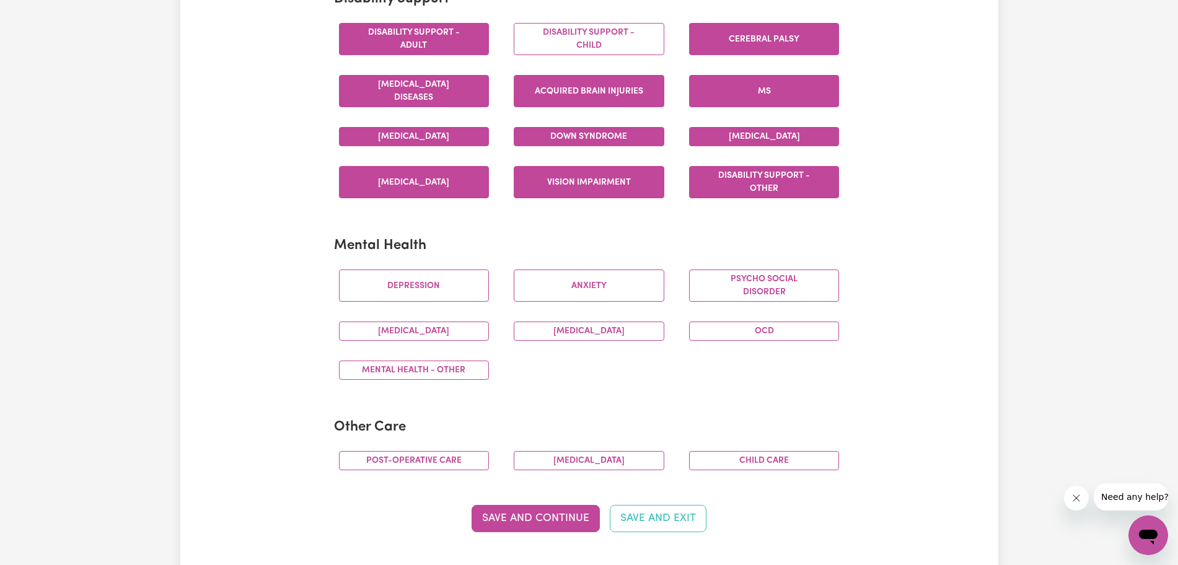
click at [535, 28] on button "Disability support - Child" at bounding box center [589, 39] width 151 height 32
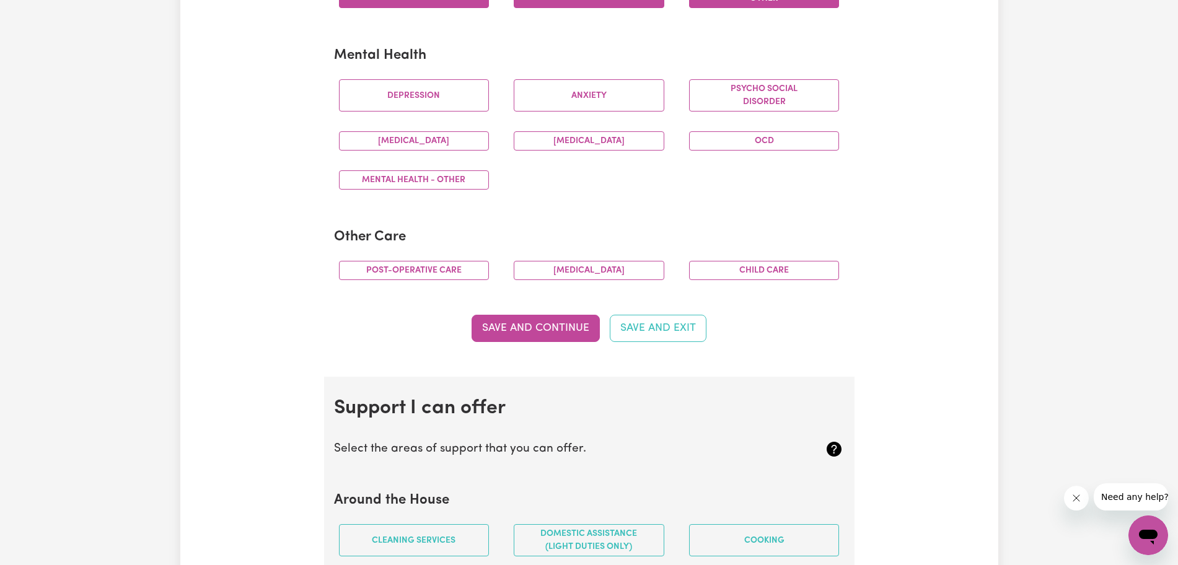
scroll to position [735, 0]
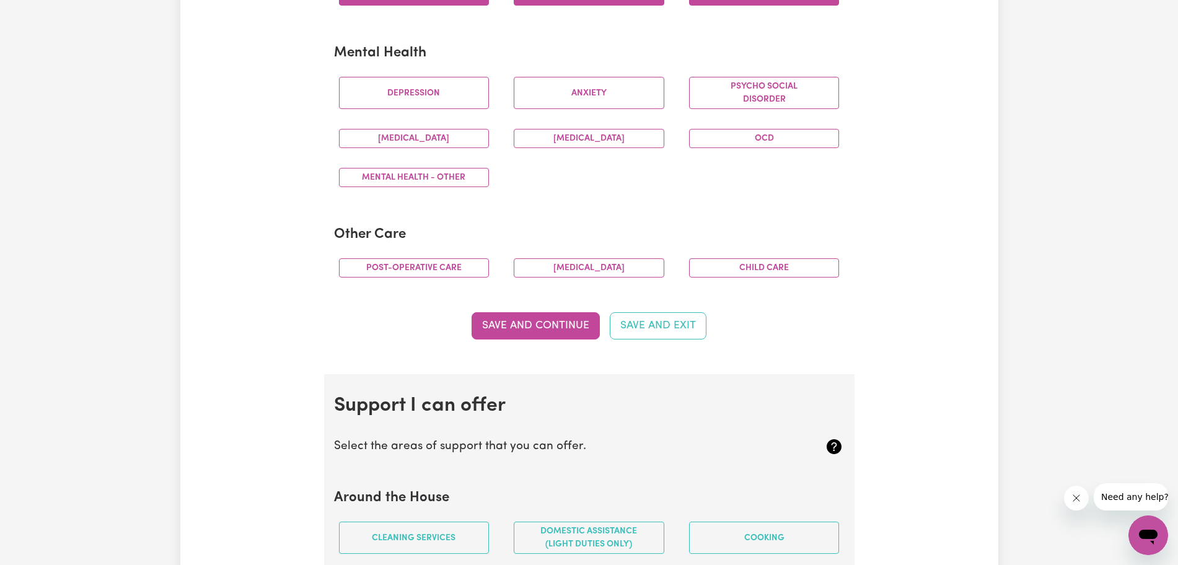
click at [442, 105] on button "Depression" at bounding box center [414, 93] width 151 height 32
click at [535, 98] on button "Anxiety" at bounding box center [589, 93] width 151 height 32
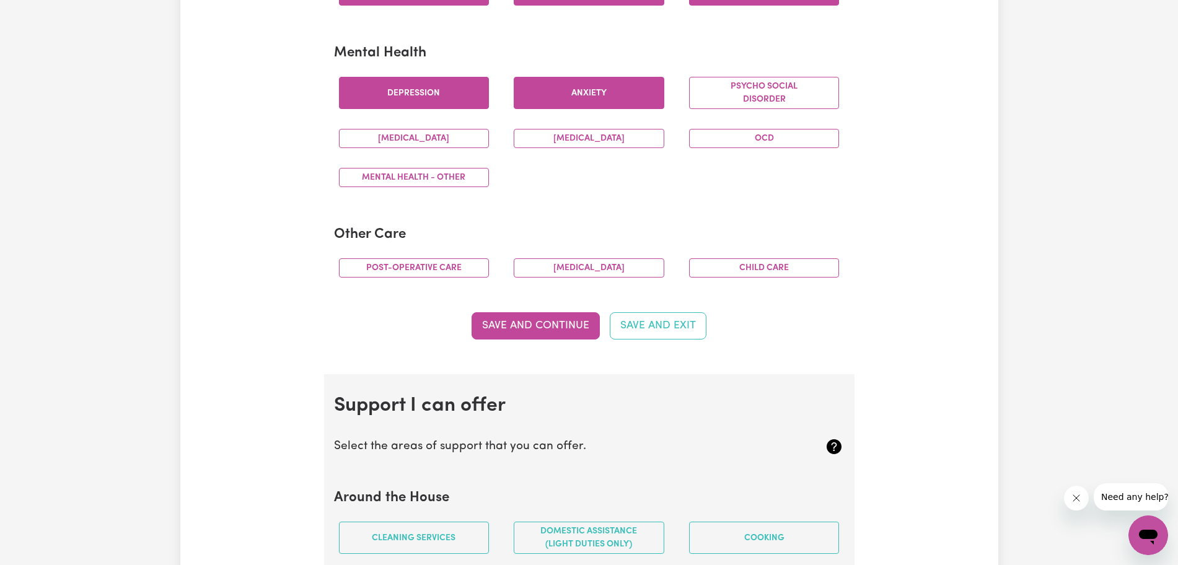
click at [535, 84] on button "Psycho social disorder" at bounding box center [764, 93] width 151 height 32
click at [535, 140] on button "OCD" at bounding box center [764, 138] width 151 height 19
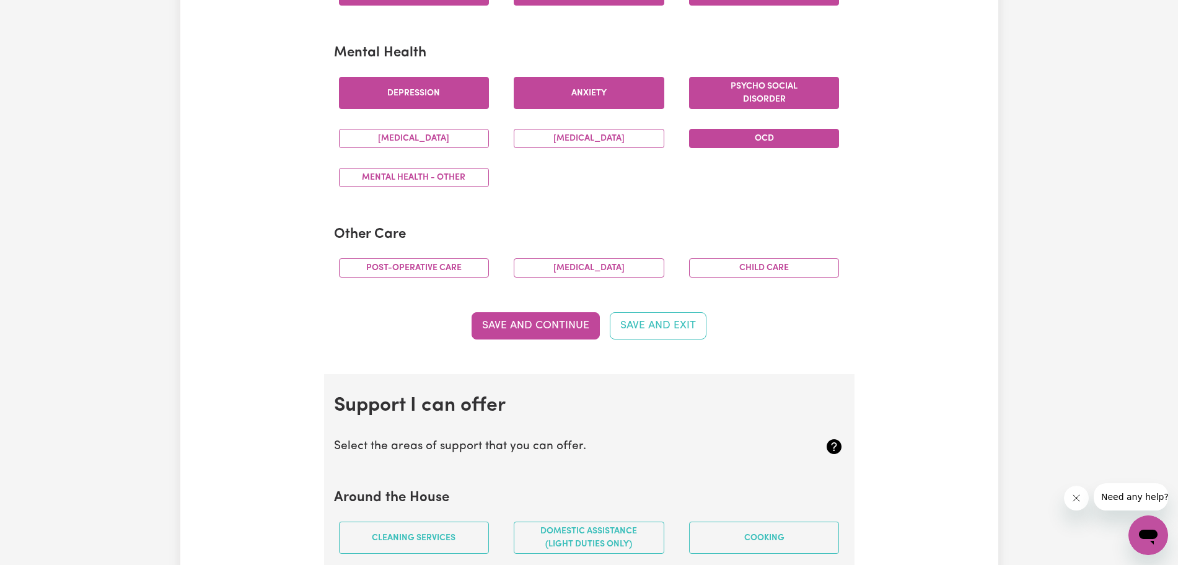
click at [535, 138] on button "[MEDICAL_DATA]" at bounding box center [589, 138] width 151 height 19
click at [458, 144] on button "[MEDICAL_DATA]" at bounding box center [414, 138] width 151 height 19
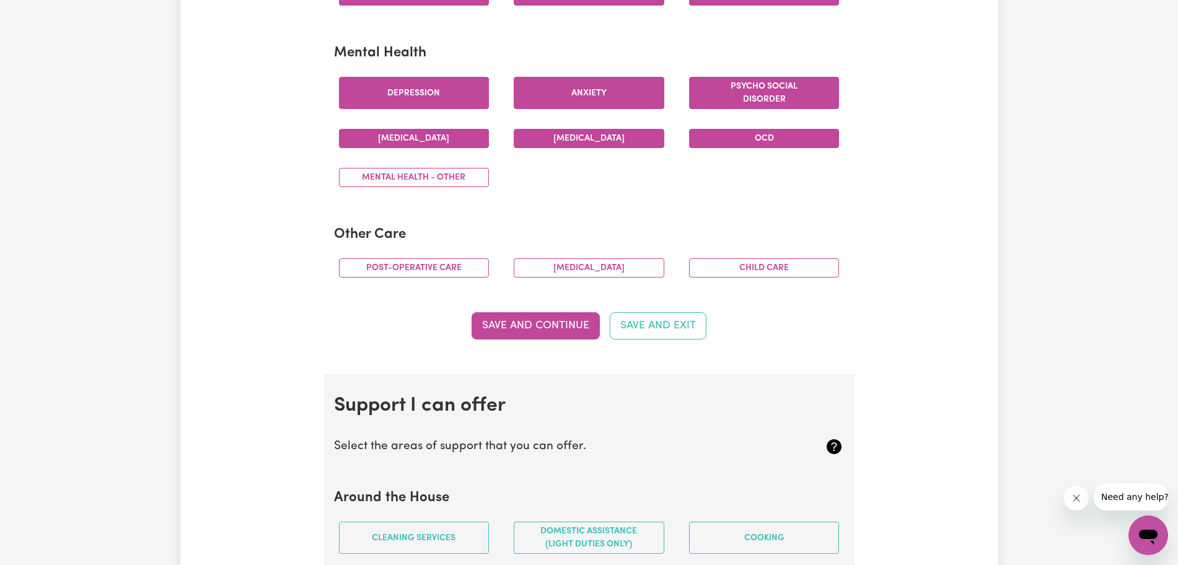
click at [468, 183] on button "Mental Health - Other" at bounding box center [414, 177] width 151 height 19
click at [455, 262] on button "Post-operative care" at bounding box center [414, 267] width 151 height 19
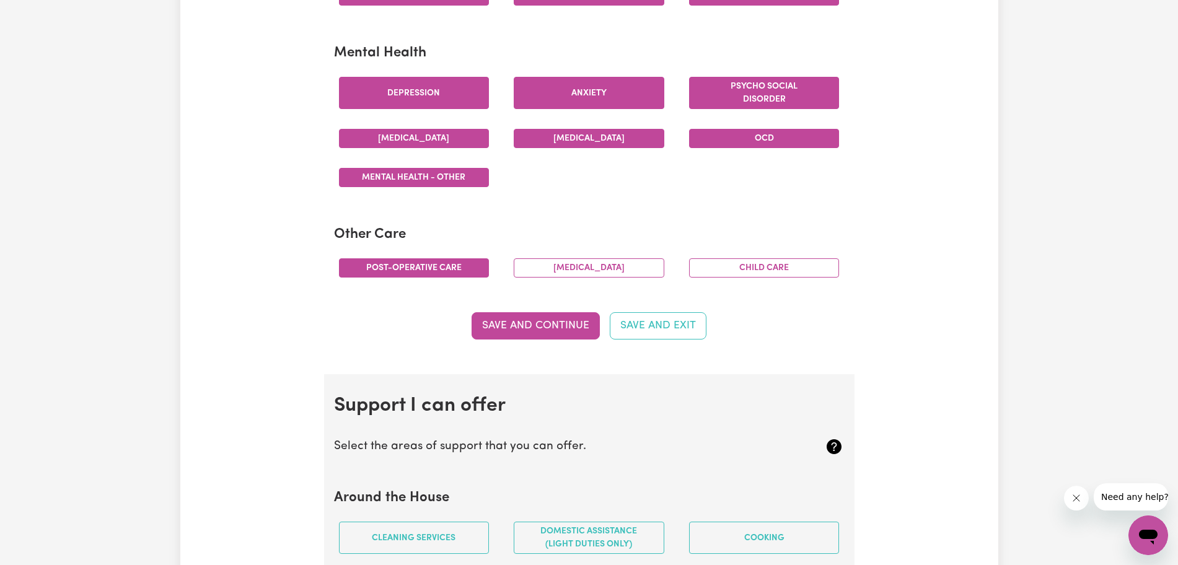
click at [535, 266] on button "[MEDICAL_DATA]" at bounding box center [589, 267] width 151 height 19
click at [535, 268] on button "Child care" at bounding box center [764, 267] width 151 height 19
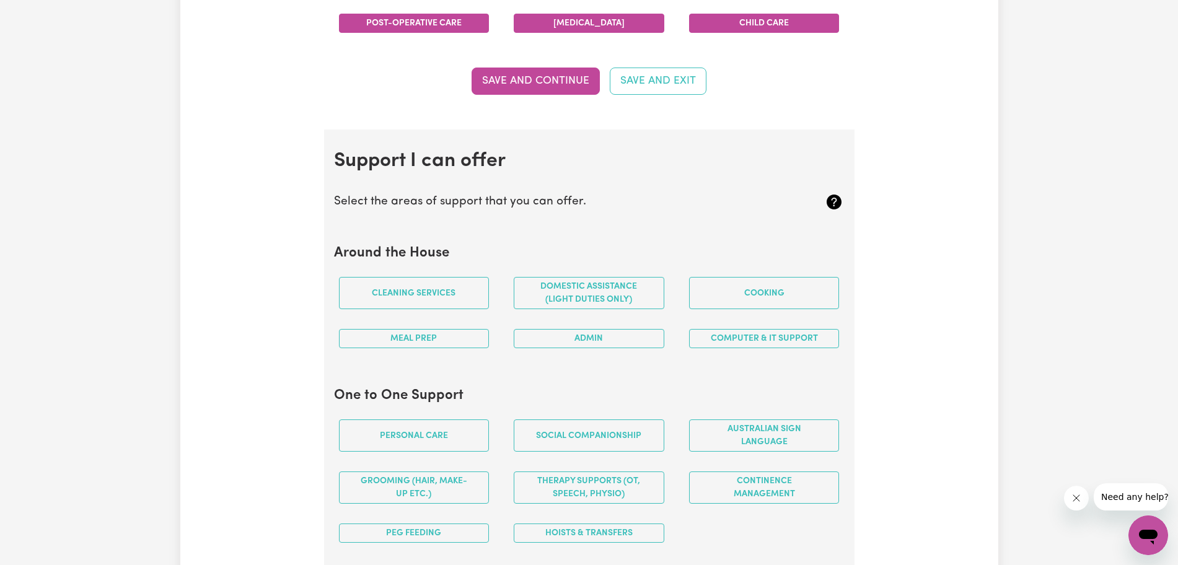
scroll to position [982, 0]
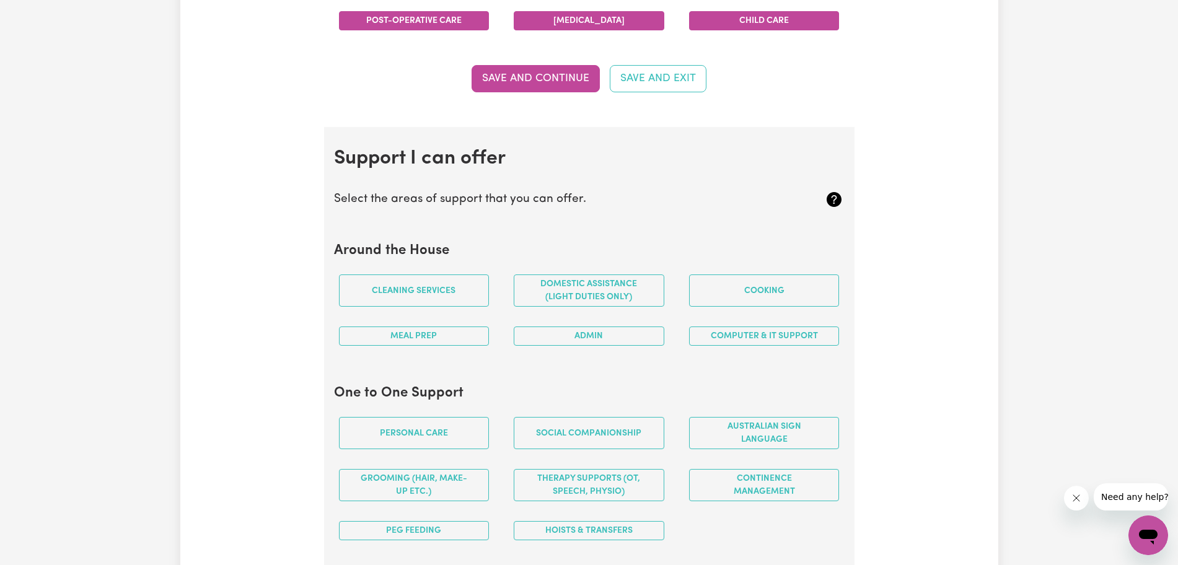
click at [535, 70] on button "Save and Continue" at bounding box center [535, 78] width 128 height 27
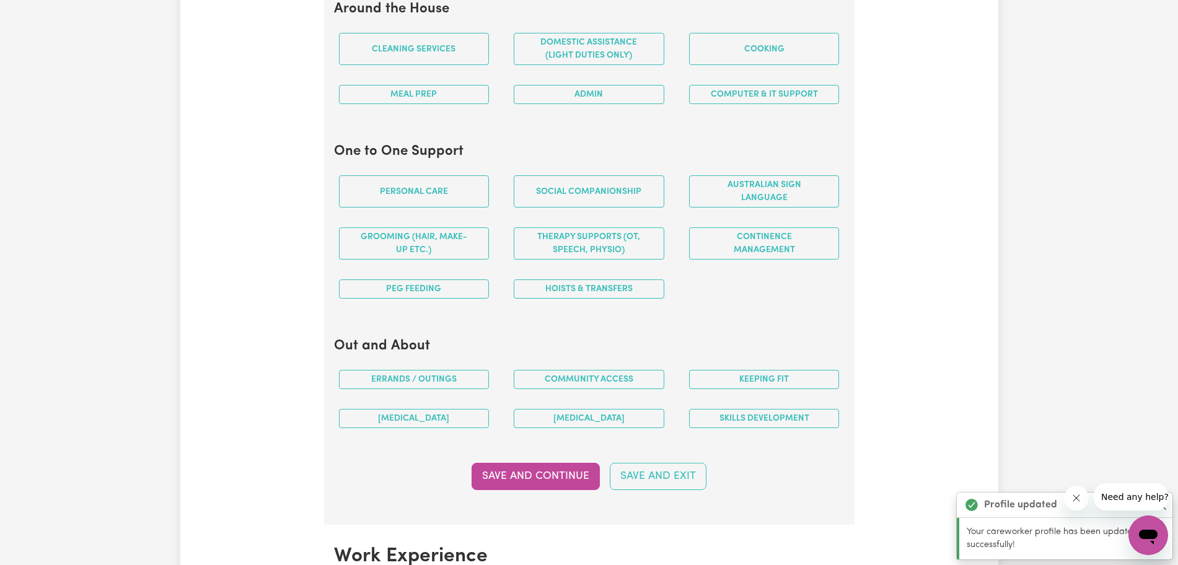
scroll to position [1225, 0]
click at [429, 40] on button "Cleaning services" at bounding box center [414, 48] width 151 height 32
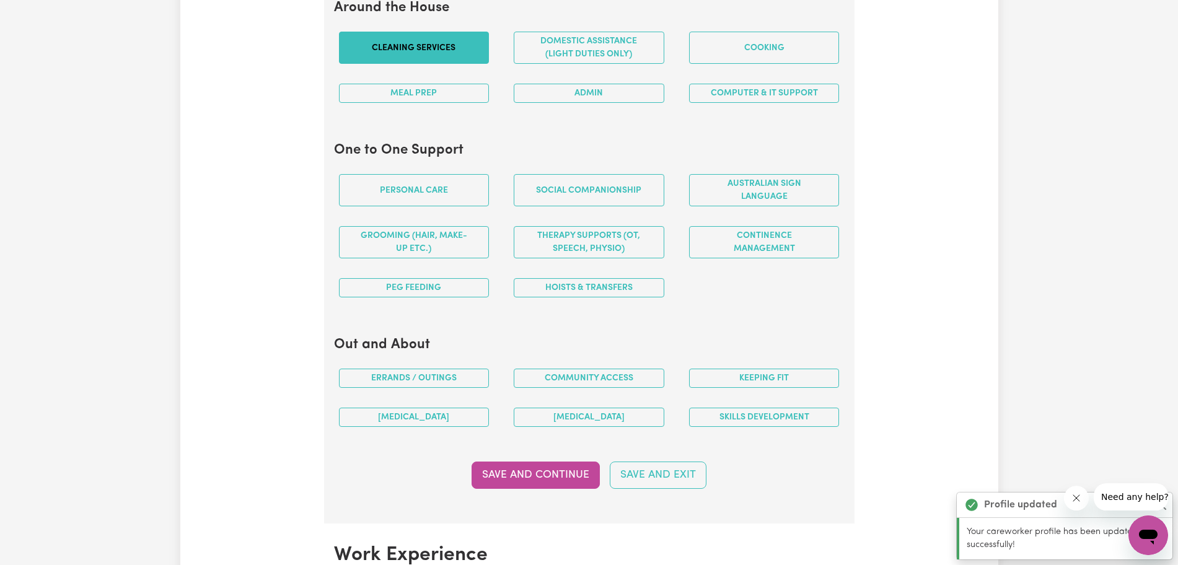
click at [438, 84] on button "Meal prep" at bounding box center [414, 93] width 151 height 19
click at [535, 49] on button "Domestic assistance (light duties only)" at bounding box center [589, 48] width 151 height 32
click at [535, 97] on button "Admin" at bounding box center [589, 93] width 151 height 19
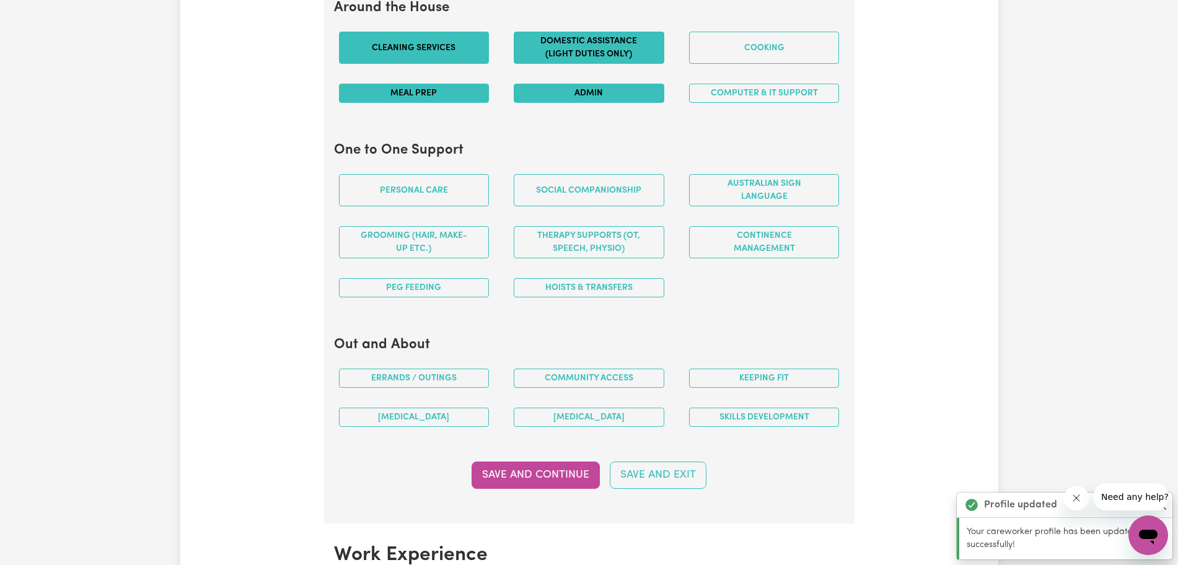
click at [535, 45] on button "Cooking" at bounding box center [764, 48] width 151 height 32
click at [535, 99] on button "Computer & IT Support" at bounding box center [764, 93] width 151 height 19
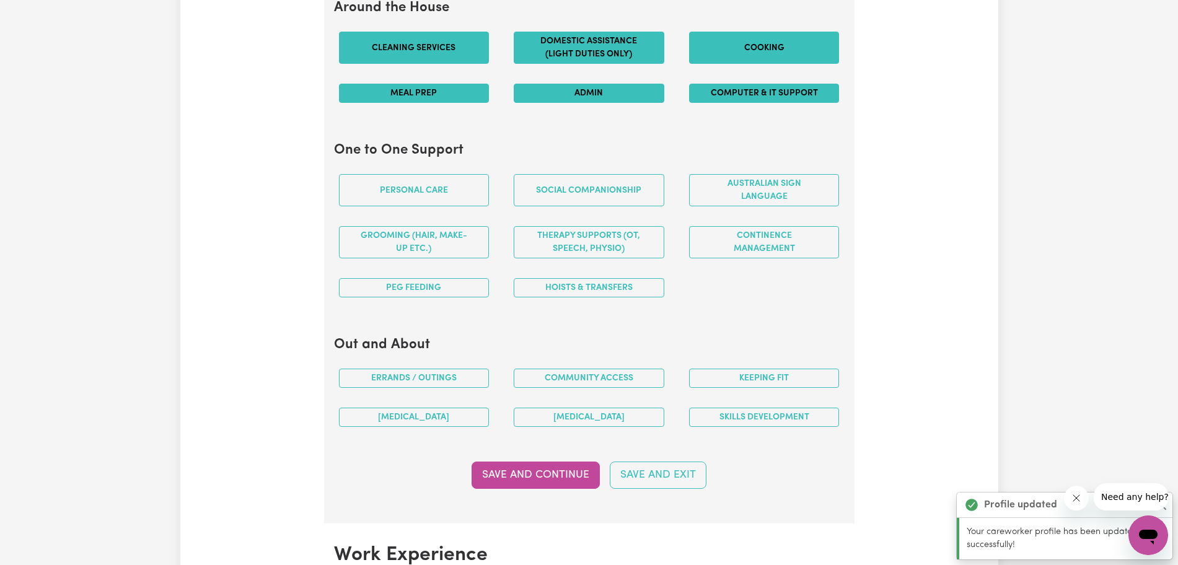
click at [446, 191] on button "Personal care" at bounding box center [414, 190] width 151 height 32
click at [440, 243] on button "Grooming (hair, make-up etc.)" at bounding box center [414, 242] width 151 height 32
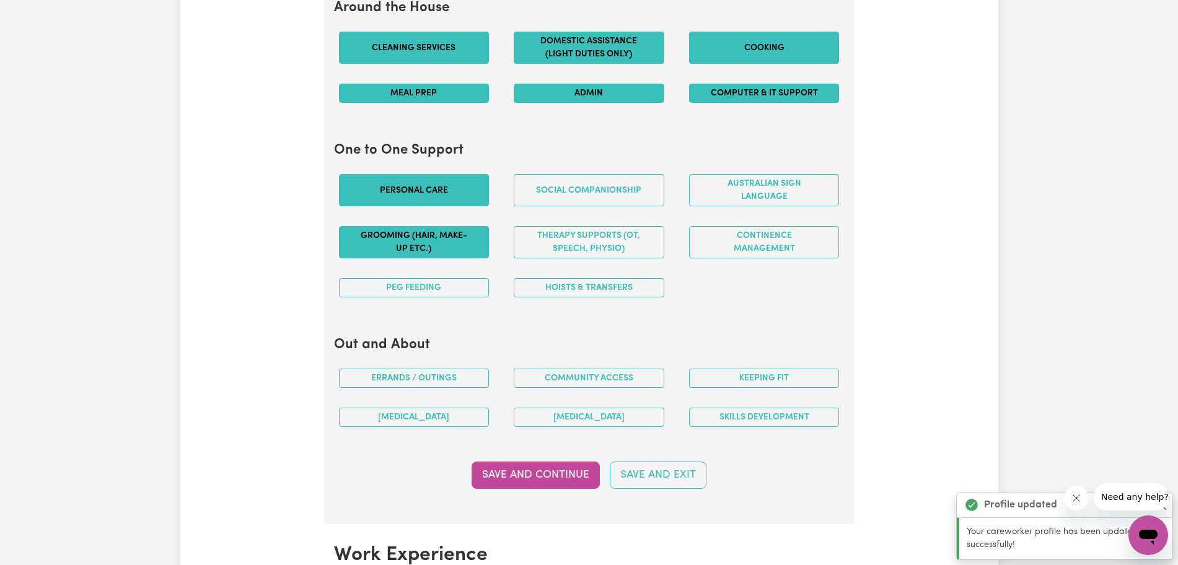
click at [444, 289] on button "PEG feeding" at bounding box center [414, 287] width 151 height 19
click at [535, 195] on button "Social companionship" at bounding box center [589, 190] width 151 height 32
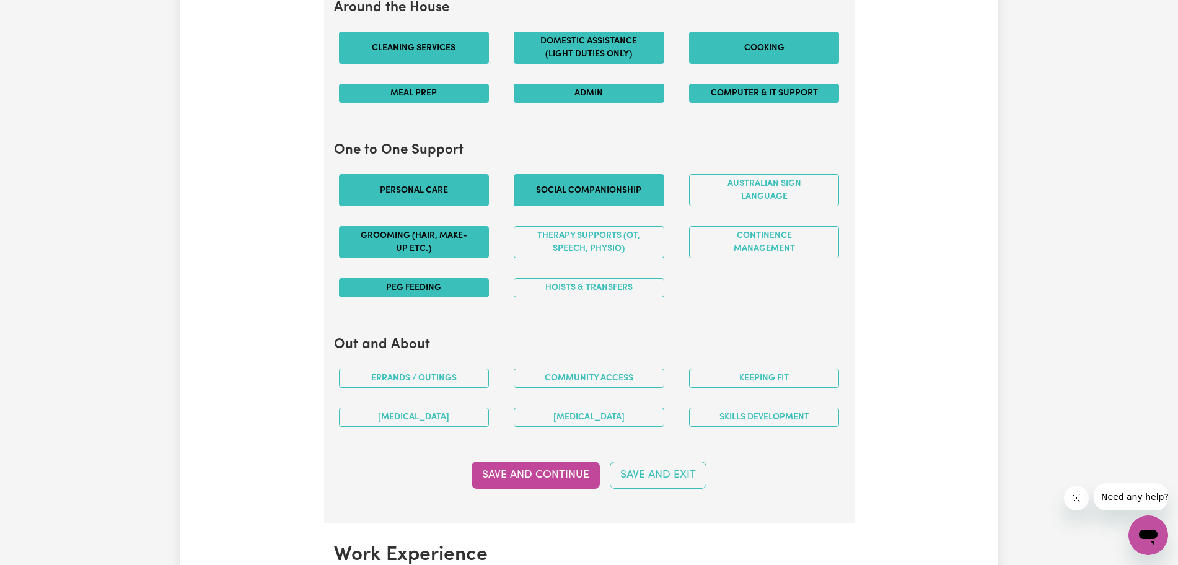
click at [535, 243] on button "Therapy Supports (OT, speech, physio)" at bounding box center [589, 242] width 151 height 32
click at [535, 283] on button "Hoists & transfers" at bounding box center [589, 287] width 151 height 19
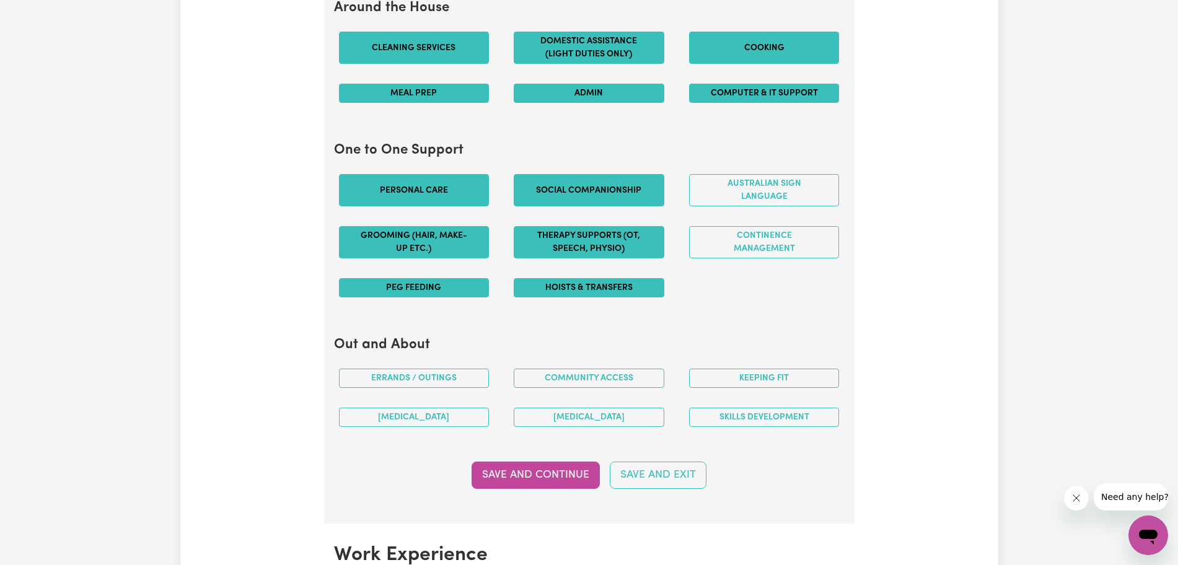
click at [535, 181] on button "Australian Sign Language" at bounding box center [764, 190] width 151 height 32
click at [535, 234] on button "Continence management" at bounding box center [764, 242] width 151 height 32
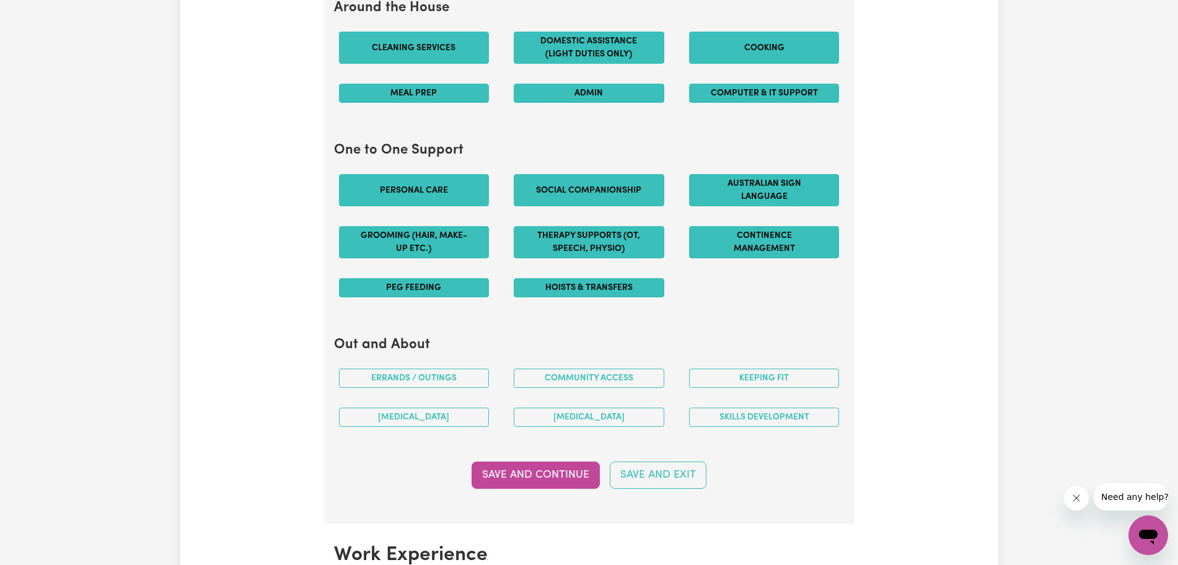
click at [535, 242] on button "Therapy Supports (OT, speech, physio)" at bounding box center [589, 242] width 151 height 32
click at [535, 237] on button "Therapy Supports (OT, speech, physio)" at bounding box center [589, 242] width 151 height 32
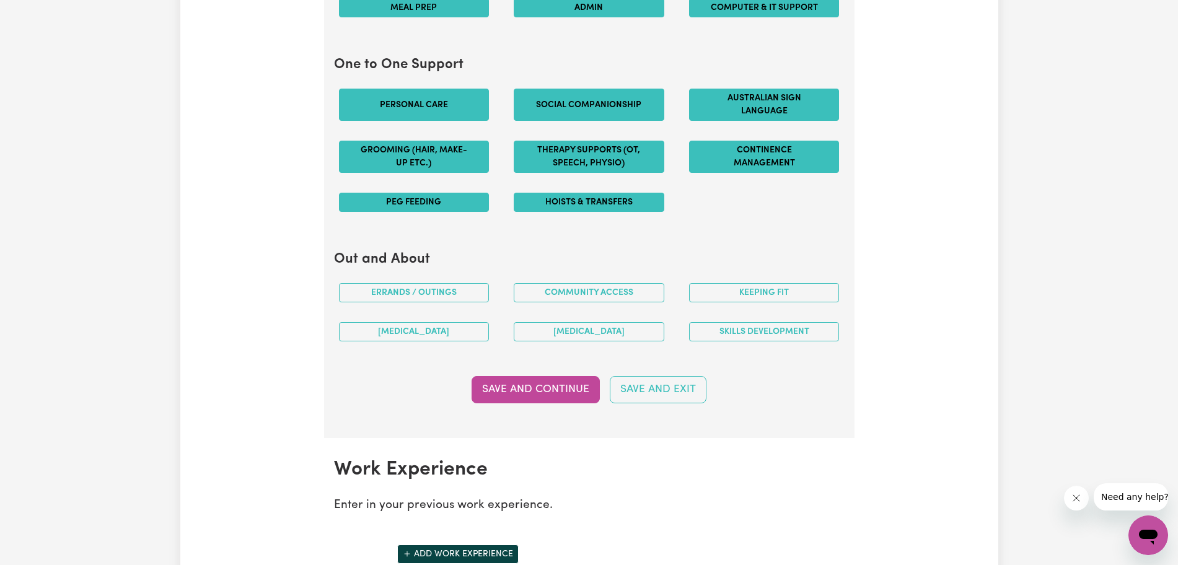
scroll to position [1311, 0]
click at [535, 108] on button "Australian Sign Language" at bounding box center [764, 104] width 151 height 32
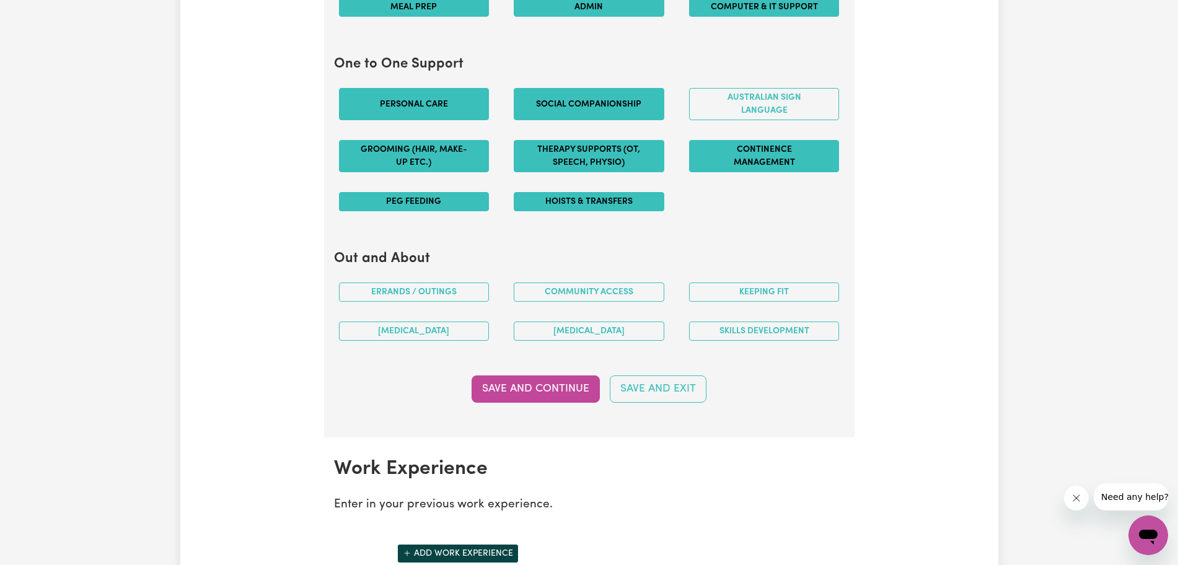
click at [535, 151] on button "Therapy Supports (OT, speech, physio)" at bounding box center [589, 156] width 151 height 32
click at [394, 204] on button "PEG feeding" at bounding box center [414, 201] width 151 height 19
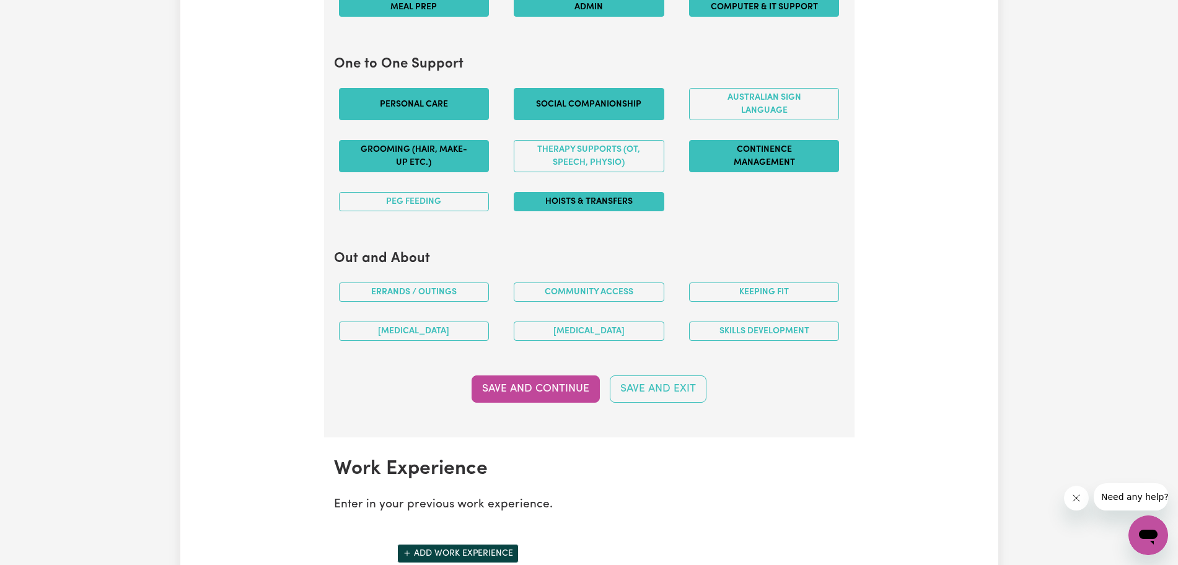
click at [468, 294] on button "Errands / Outings" at bounding box center [414, 292] width 151 height 19
click at [535, 284] on button "Community access" at bounding box center [589, 292] width 151 height 19
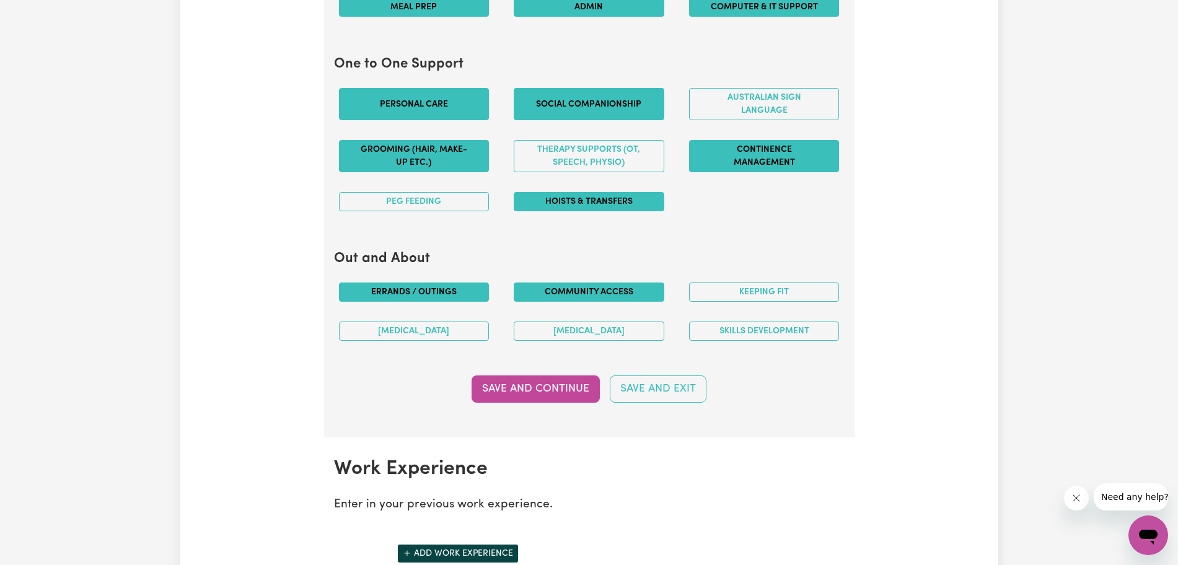
click at [535, 292] on button "Keeping fit" at bounding box center [764, 292] width 151 height 19
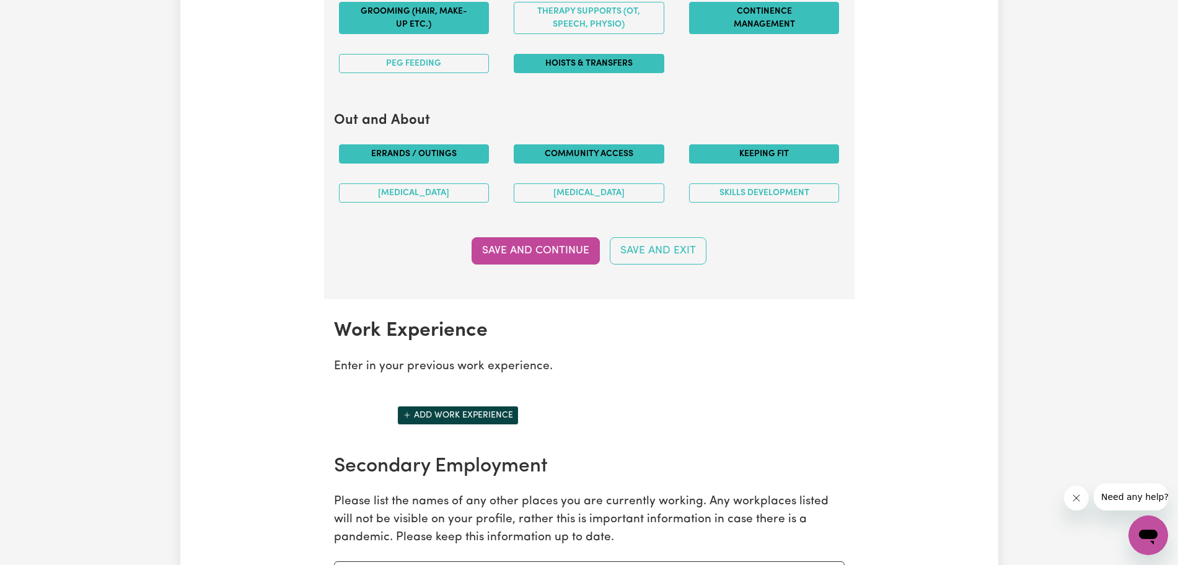
scroll to position [1450, 0]
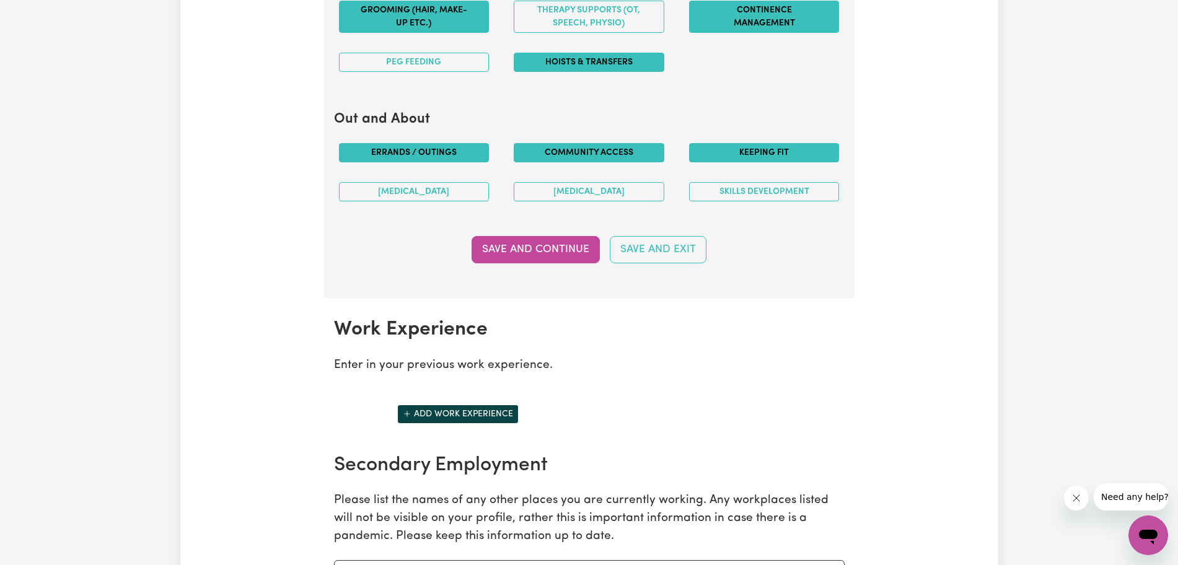
click at [532, 237] on button "Save and Continue" at bounding box center [535, 249] width 128 height 27
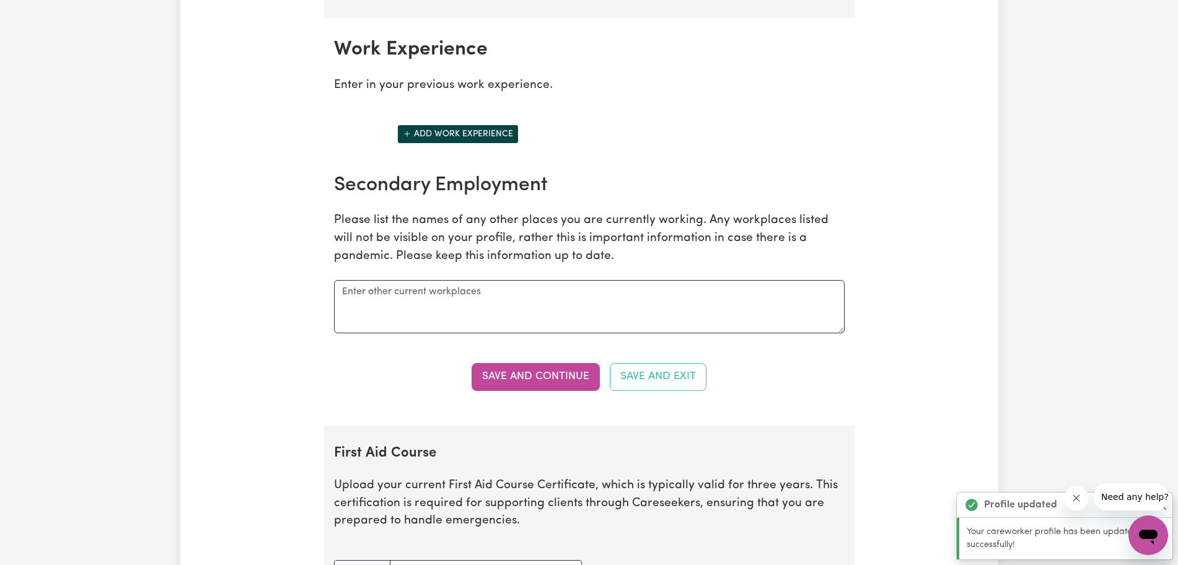
scroll to position [1748, 0]
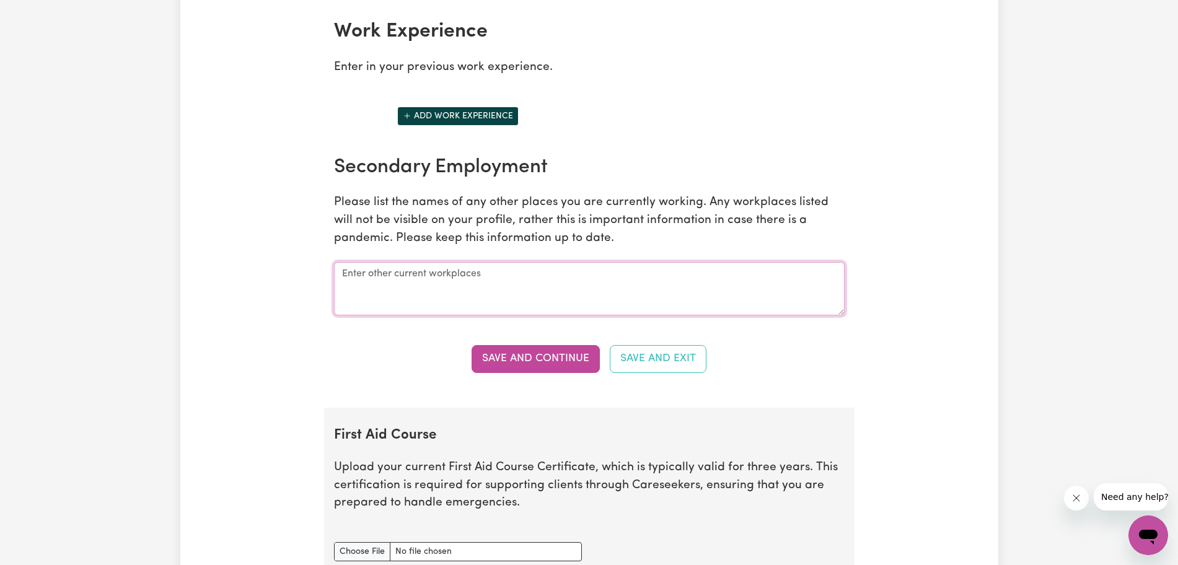
click at [411, 272] on textarea at bounding box center [589, 288] width 510 height 53
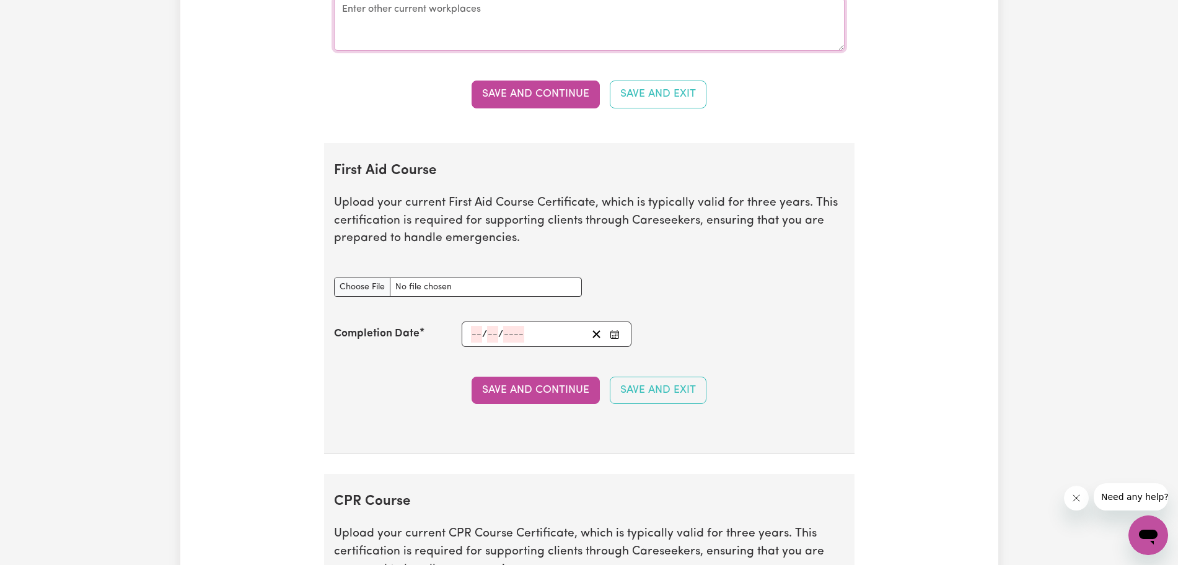
scroll to position [2021, 0]
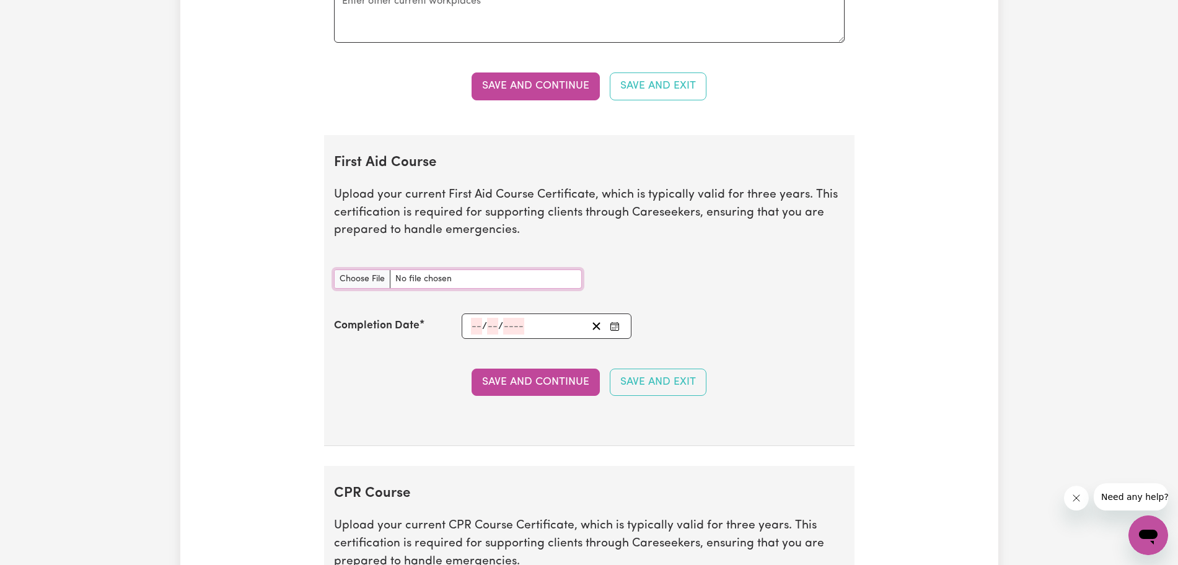
click at [435, 276] on input "First Aid Course document" at bounding box center [458, 278] width 248 height 19
type input "C:\fakepath\Antonovich_Jessica_HLTAID011_9237222.pdf"
click at [436, 271] on input "First Aid Course document" at bounding box center [458, 278] width 248 height 19
click at [478, 323] on input "number" at bounding box center [476, 326] width 11 height 17
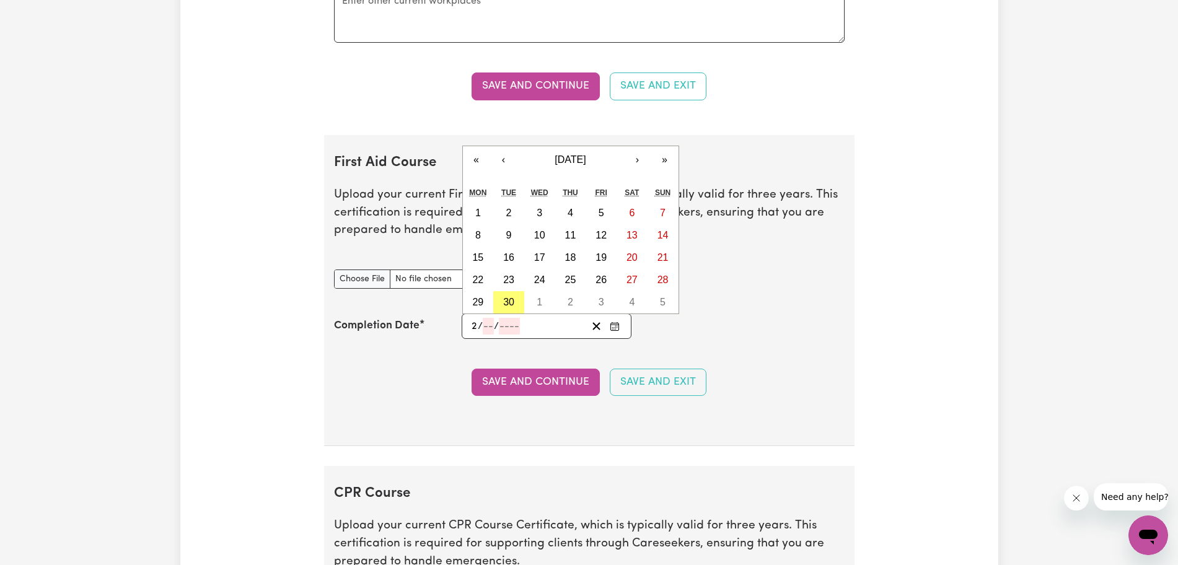
type input "24"
type input "11"
type input "202"
type input "[DATE]"
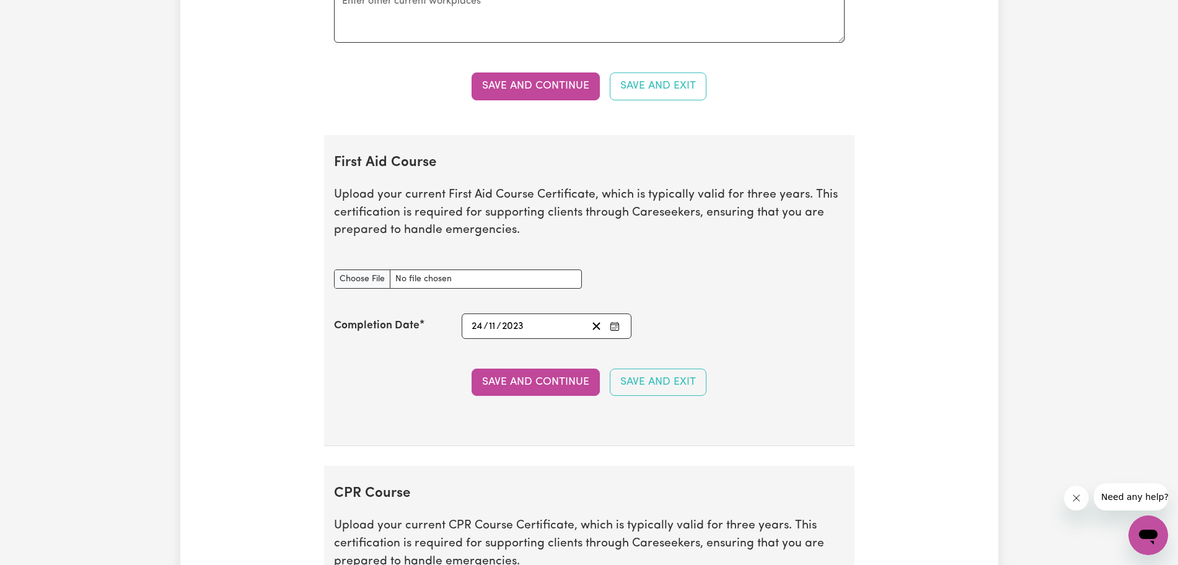
type input "2023"
click at [509, 371] on button "Save and Continue" at bounding box center [535, 382] width 128 height 27
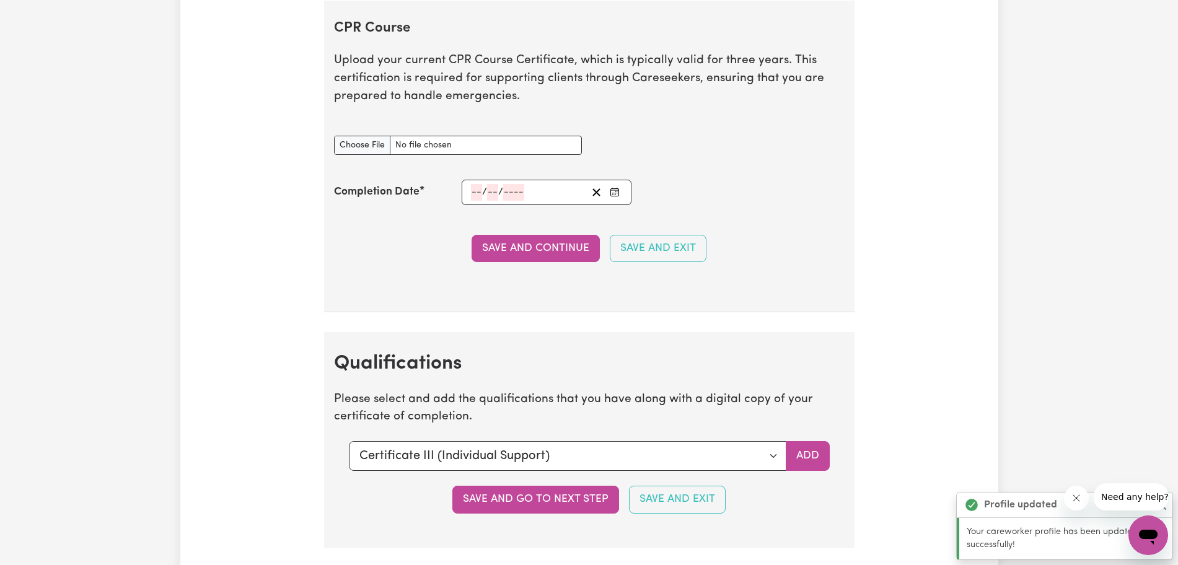
scroll to position [2487, 0]
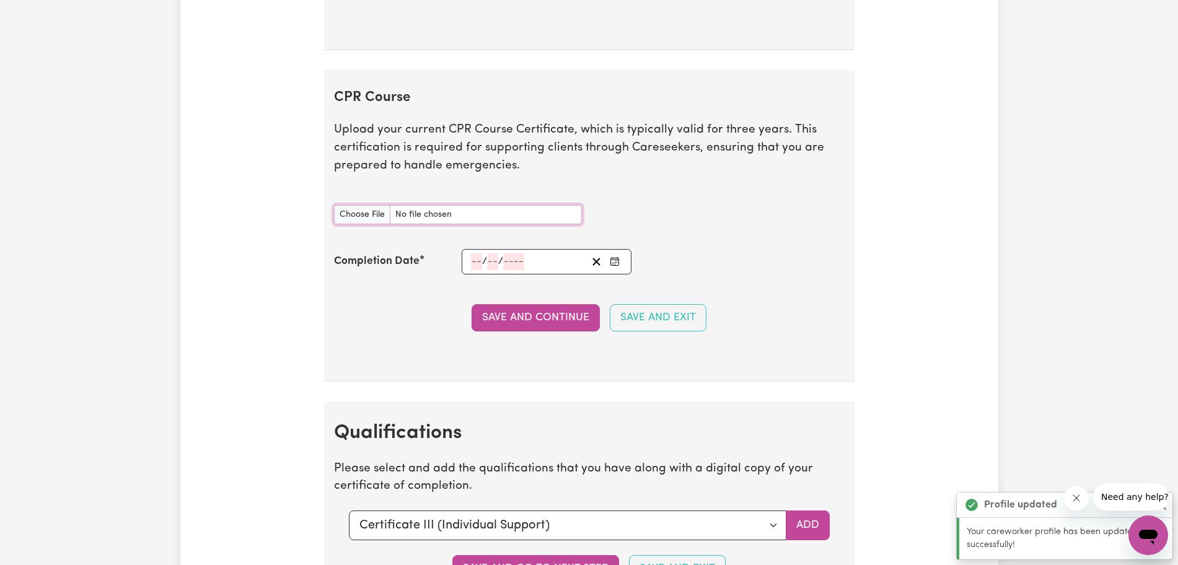
click at [362, 208] on input "CPR Course document" at bounding box center [458, 214] width 248 height 19
type input "C:\fakepath\CPR.pdf"
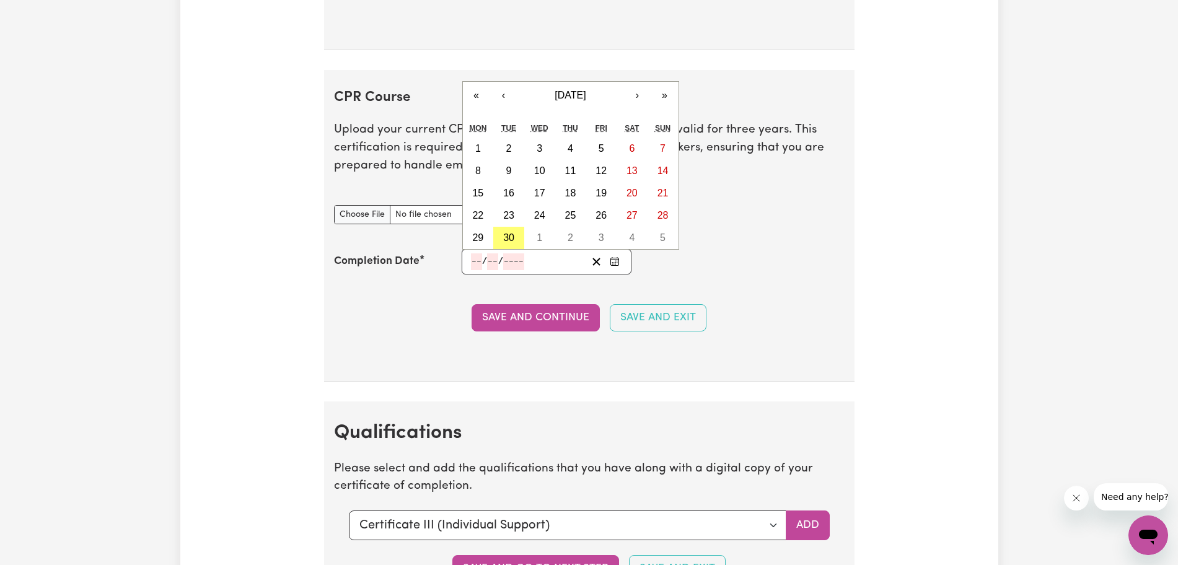
click at [471, 255] on input "number" at bounding box center [476, 261] width 11 height 17
type input "29"
type input "09"
type input "202"
type input "[DATE]"
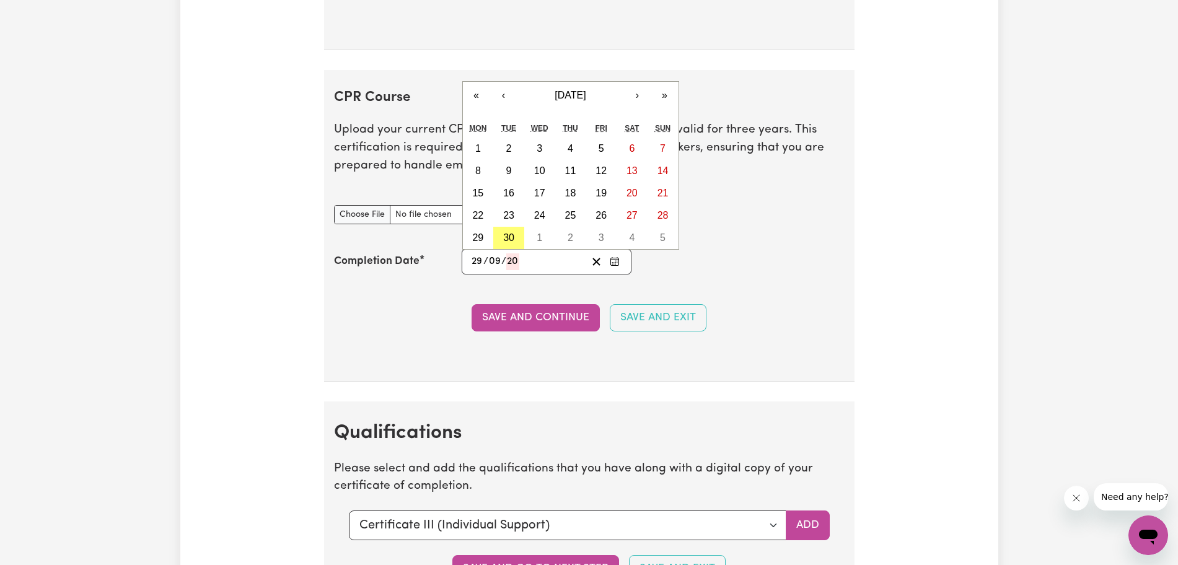
type input "9"
type input "2025"
click at [535, 315] on button "Save and Continue" at bounding box center [535, 317] width 128 height 27
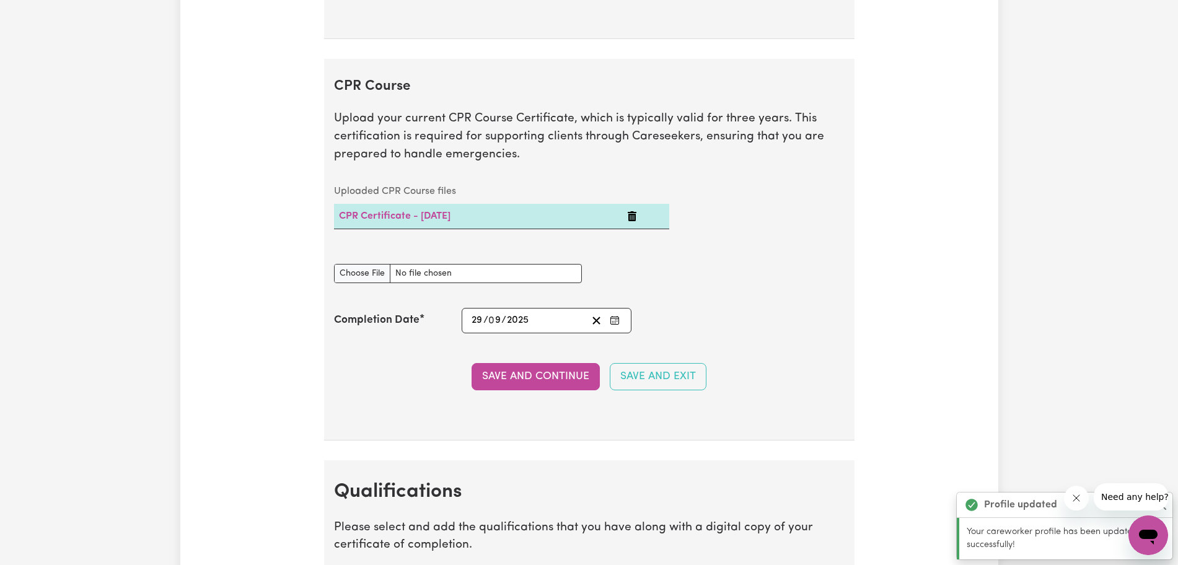
scroll to position [2485, 0]
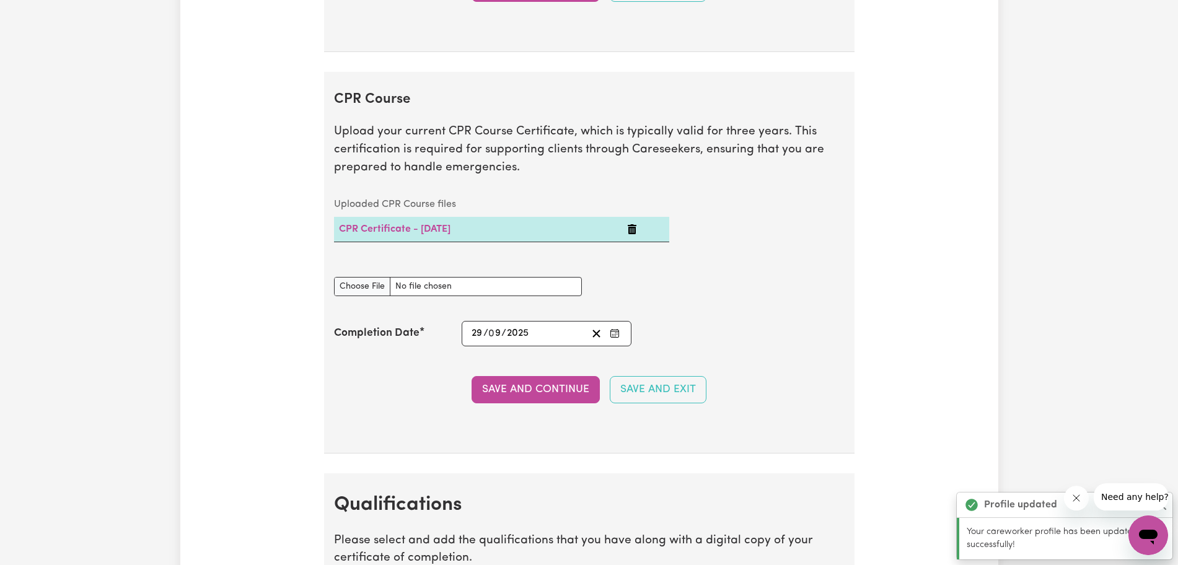
click at [375, 288] on input "CPR Course document" at bounding box center [458, 286] width 248 height 19
type input "C:\fakepath\Antonovich_Jessica_HLTAID011_9237222.pdf"
click at [522, 390] on button "Save and Continue" at bounding box center [535, 389] width 128 height 27
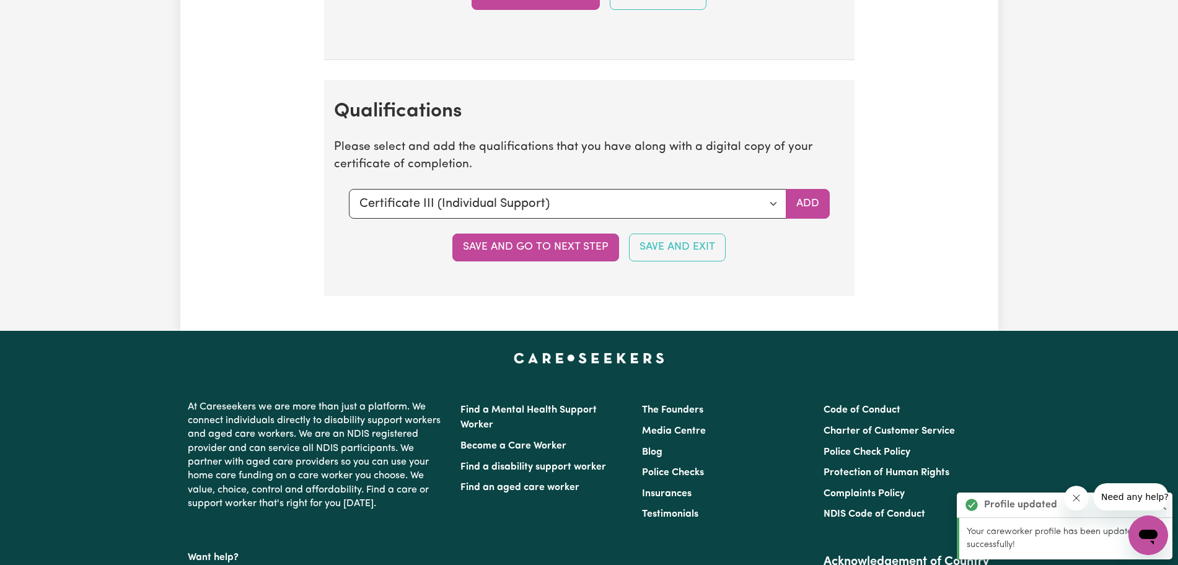
scroll to position [2914, 0]
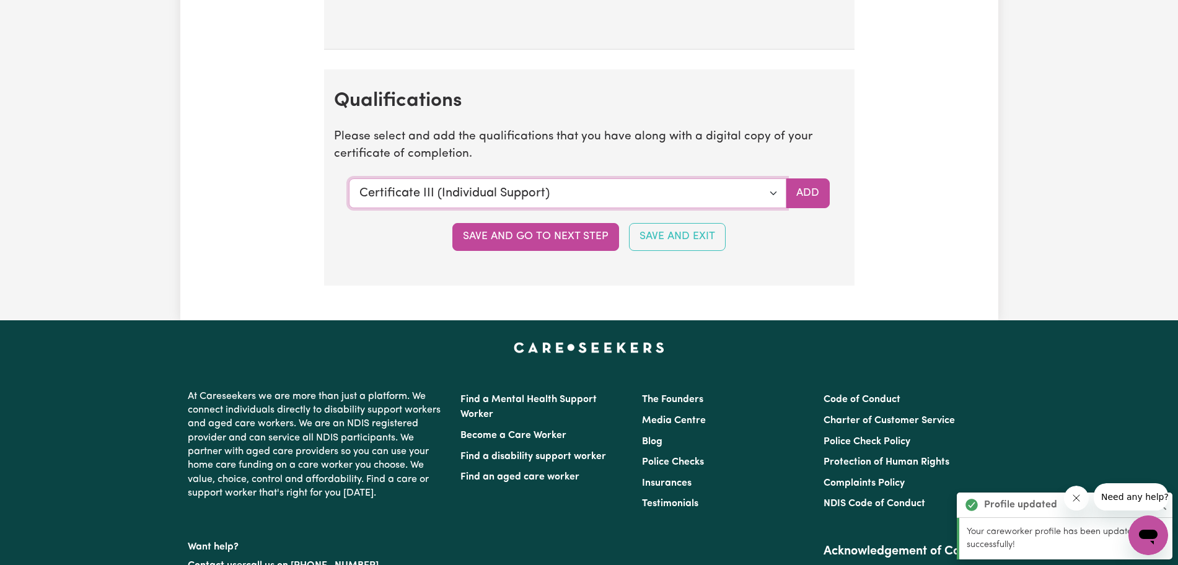
click at [535, 178] on select "Select a qualification to add... Certificate III (Individual Support) Certifica…" at bounding box center [567, 193] width 437 height 30
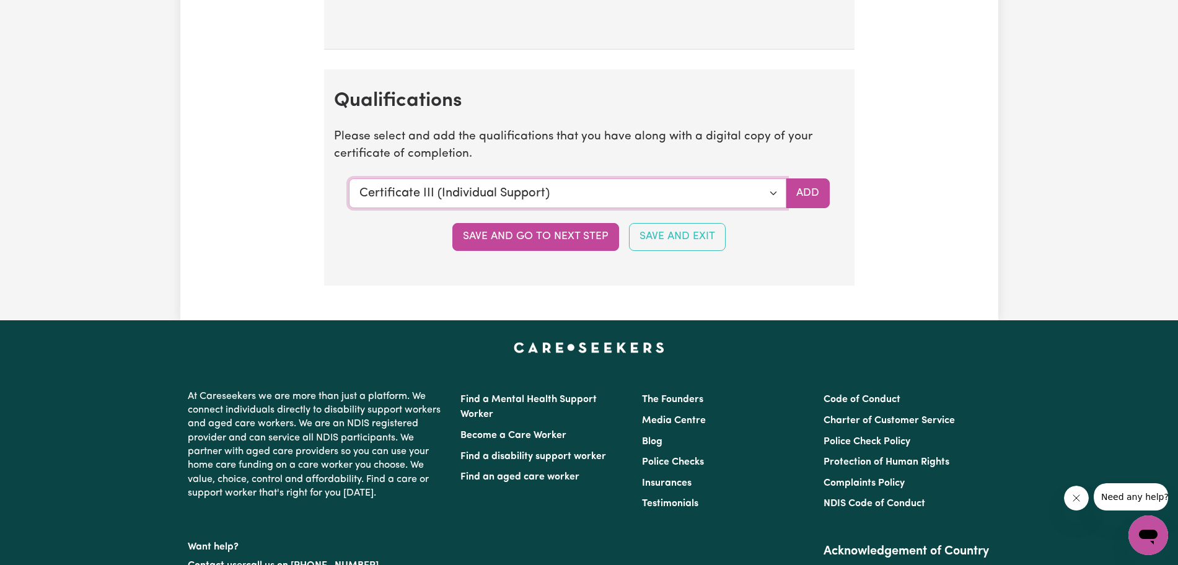
select select "CPR Course [HLTAID009-12]"
click at [349, 178] on select "Select a qualification to add... Certificate III (Individual Support) Certifica…" at bounding box center [567, 193] width 437 height 30
click at [535, 181] on select "Select a qualification to add... Certificate III (Individual Support) Certifica…" at bounding box center [567, 193] width 437 height 30
click at [349, 178] on select "Select a qualification to add... Certificate III (Individual Support) Certifica…" at bounding box center [567, 193] width 437 height 30
click at [535, 192] on button "Add" at bounding box center [808, 193] width 44 height 30
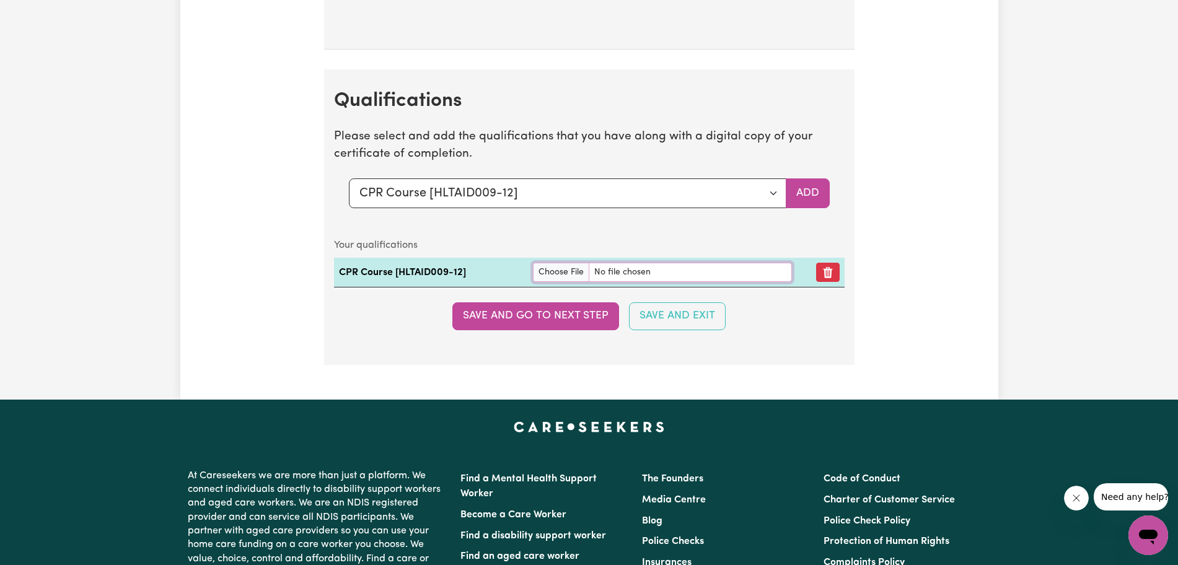
click at [535, 270] on input "file" at bounding box center [662, 272] width 259 height 19
type input "C:\fakepath\Antonovich_Jessica_HLTAID011_9237222.pdf"
click at [535, 192] on button "Add" at bounding box center [808, 193] width 44 height 30
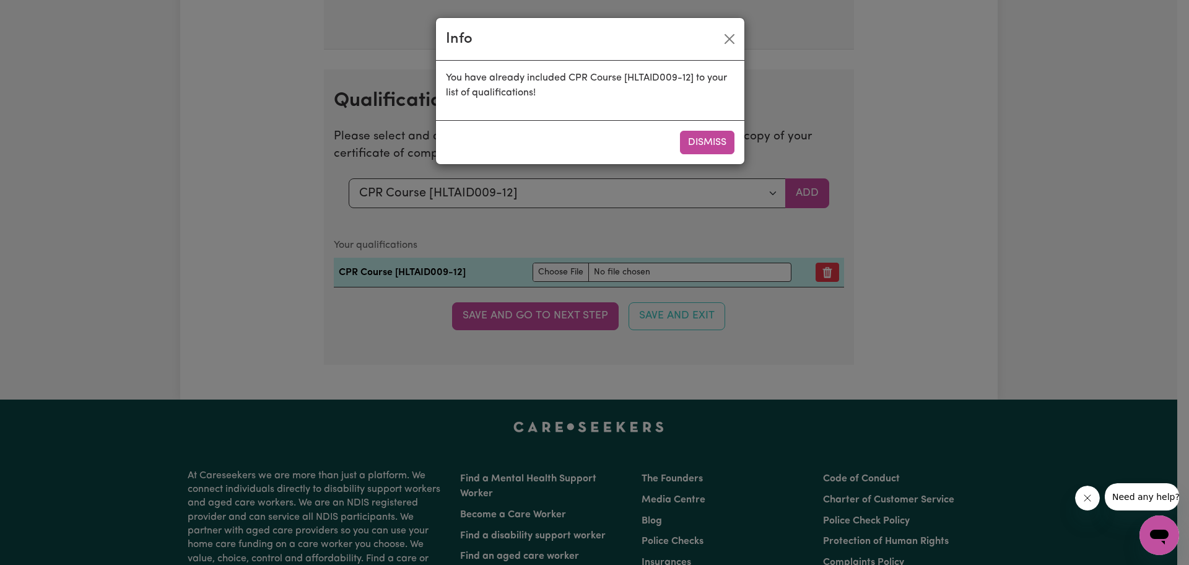
click at [535, 142] on button "Dismiss" at bounding box center [707, 143] width 55 height 24
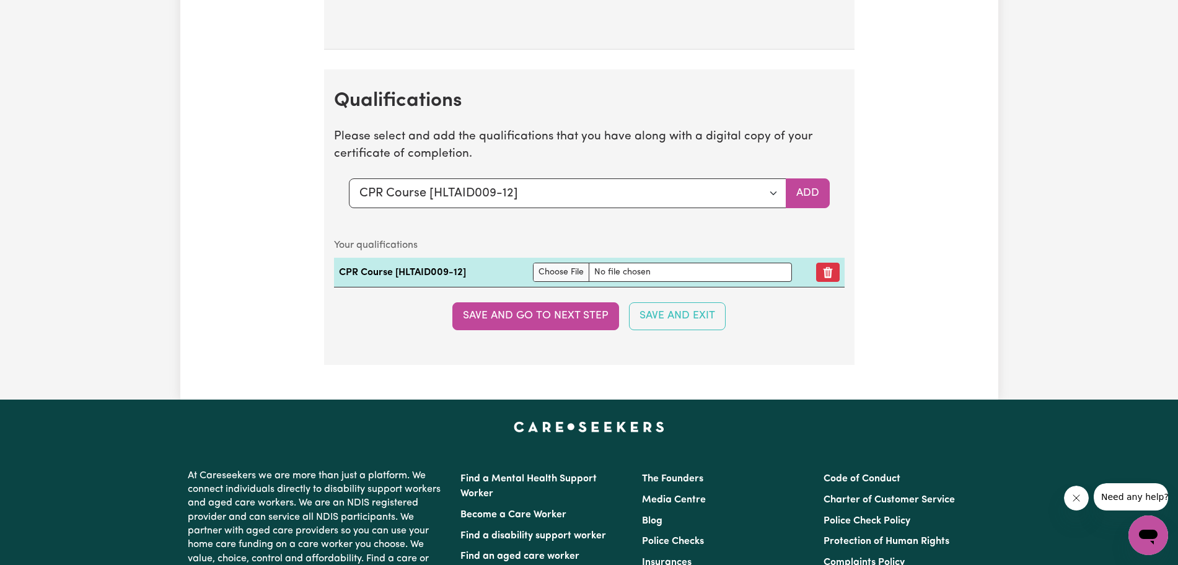
click at [499, 313] on button "Save and go to next step" at bounding box center [535, 315] width 167 height 27
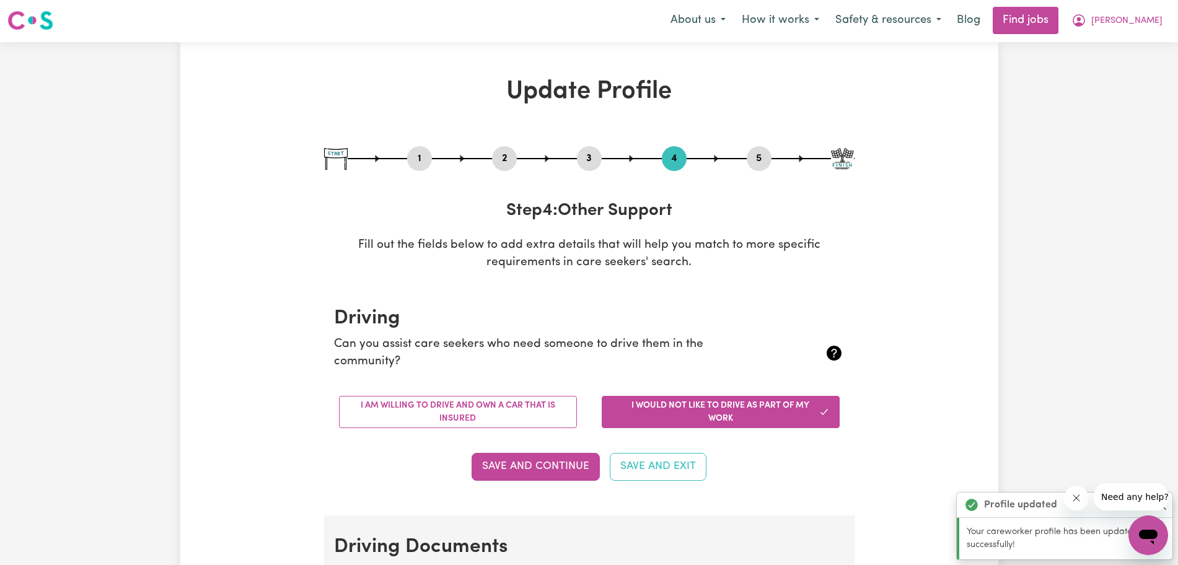
scroll to position [0, 0]
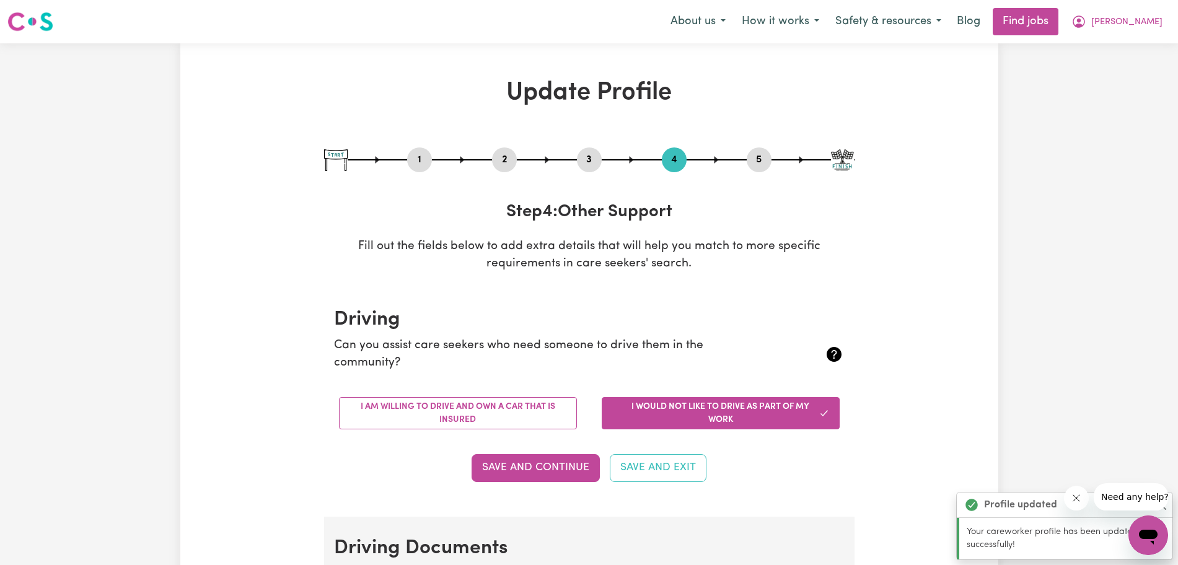
click at [535, 159] on button "3" at bounding box center [589, 160] width 25 height 16
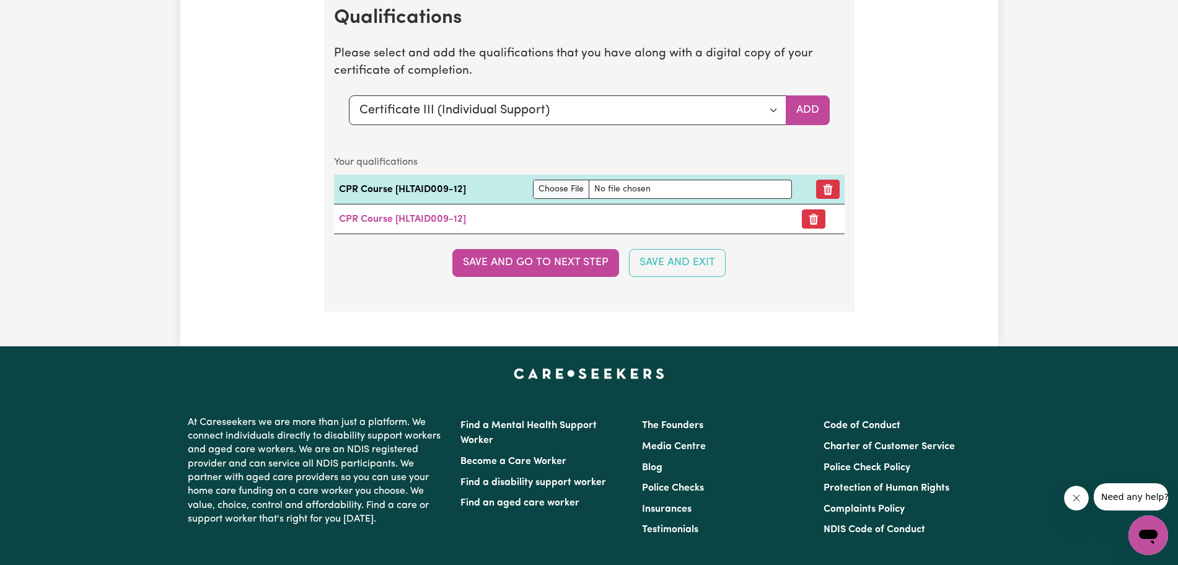
scroll to position [2992, 0]
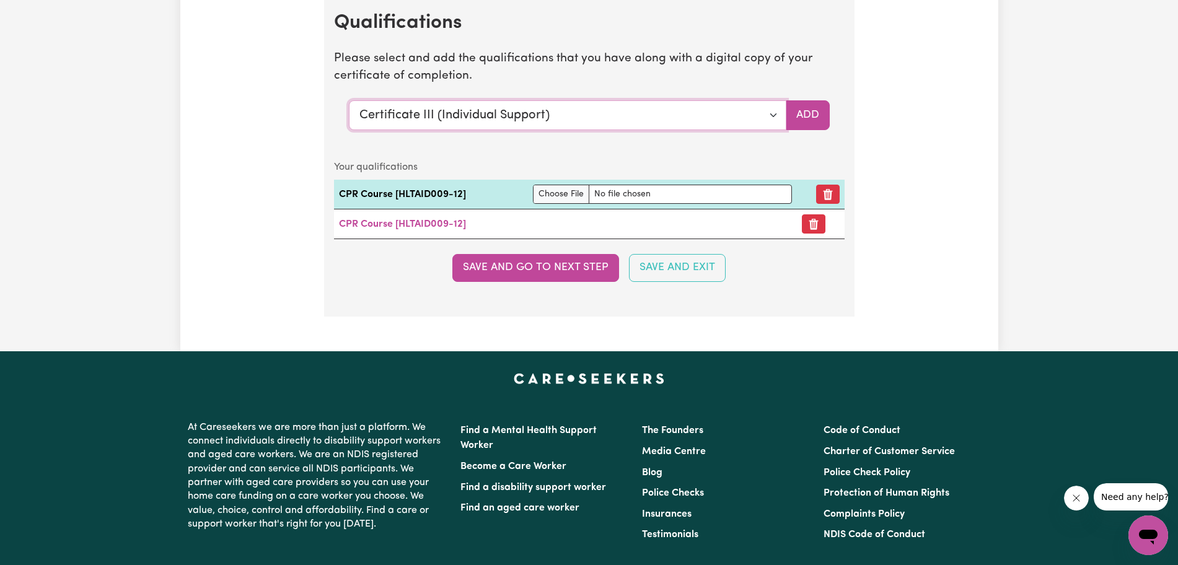
click at [535, 120] on select "Select a qualification to add... Certificate III (Individual Support) Certifica…" at bounding box center [567, 115] width 437 height 30
select select "[MEDICAL_DATA]"
click at [349, 100] on select "Select a qualification to add... Certificate III (Individual Support) Certifica…" at bounding box center [567, 115] width 437 height 30
click at [535, 195] on input "file" at bounding box center [662, 194] width 259 height 19
type input "C:\fakepath\[MEDICAL_DATA] and Administration.pdf"
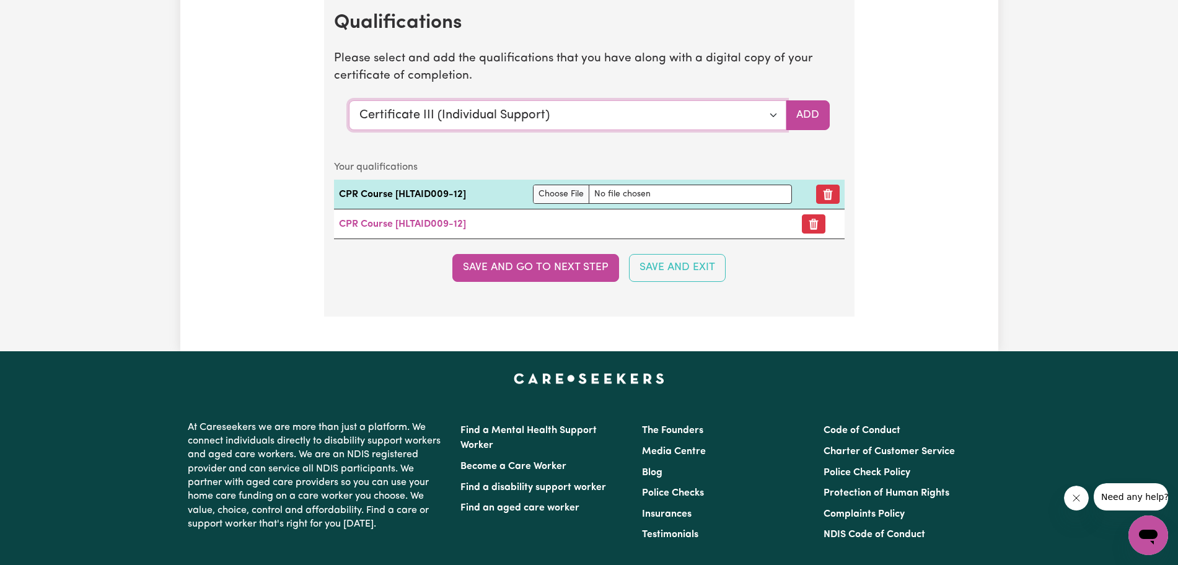
click at [535, 105] on select "Select a qualification to add... Certificate III (Individual Support) Certifica…" at bounding box center [567, 115] width 437 height 30
click at [444, 229] on link "CPR Course [HLTAID009-12]" at bounding box center [402, 224] width 127 height 10
click at [449, 193] on td "CPR Course [HLTAID009-12]" at bounding box center [431, 195] width 194 height 30
click at [535, 103] on select "Select a qualification to add... Certificate III (Individual Support) Certifica…" at bounding box center [567, 115] width 437 height 30
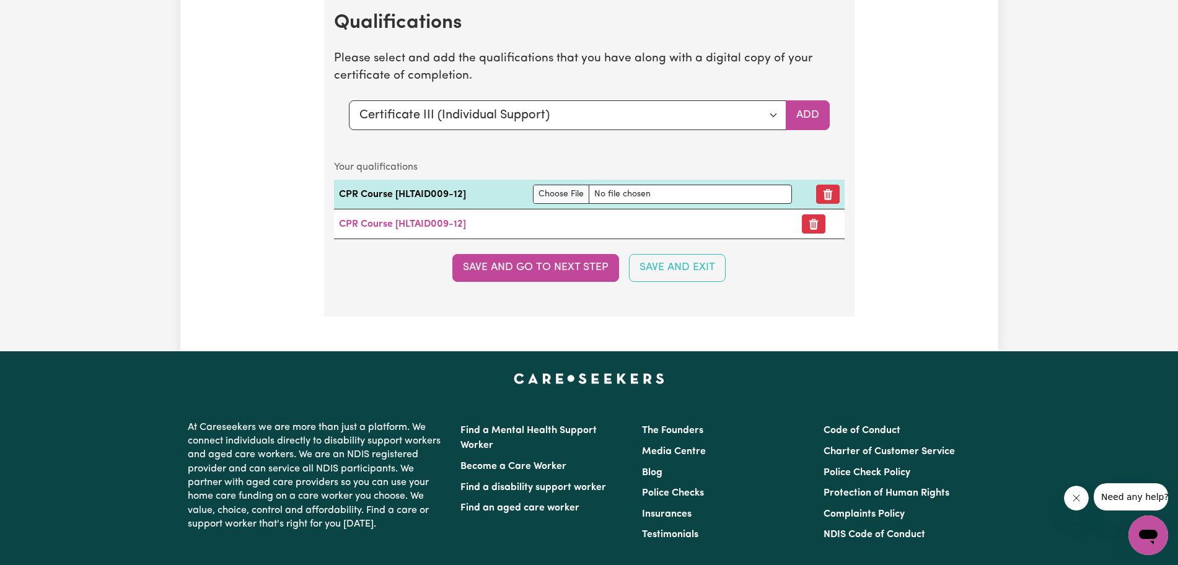
click at [439, 194] on td "CPR Course [HLTAID009-12]" at bounding box center [431, 195] width 194 height 30
drag, startPoint x: 662, startPoint y: 139, endPoint x: 727, endPoint y: 124, distance: 66.9
click at [535, 124] on section "Qualifications Please select and add the qualifications that you have along wit…" at bounding box center [589, 153] width 530 height 325
click at [535, 117] on button "Add" at bounding box center [808, 115] width 44 height 30
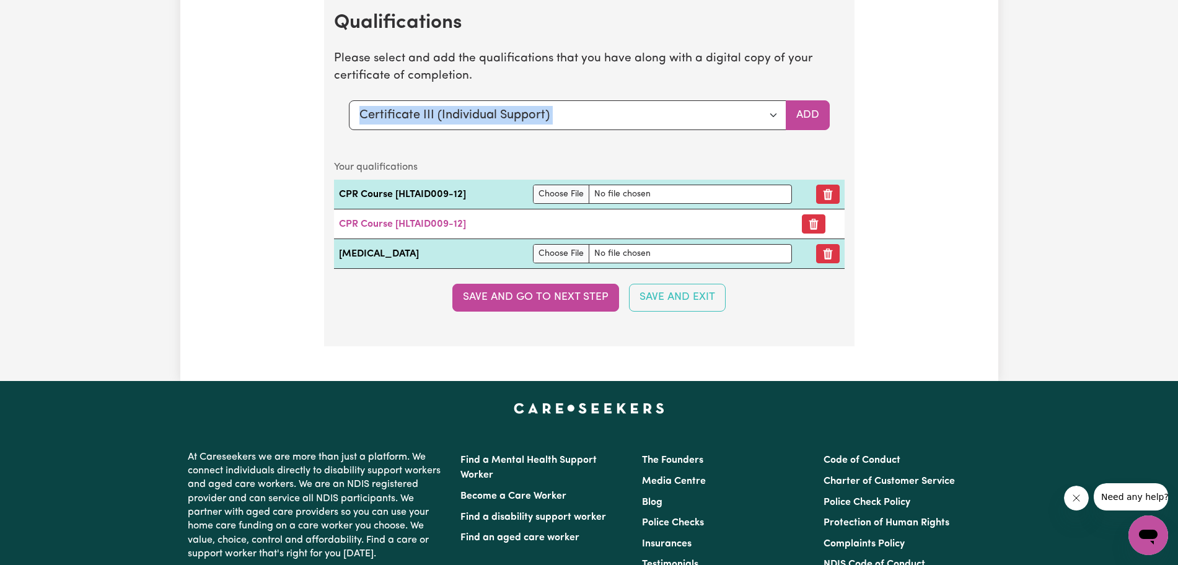
click at [535, 159] on caption "Your qualifications" at bounding box center [589, 167] width 510 height 25
click at [535, 192] on icon "Remove qualification" at bounding box center [827, 194] width 12 height 12
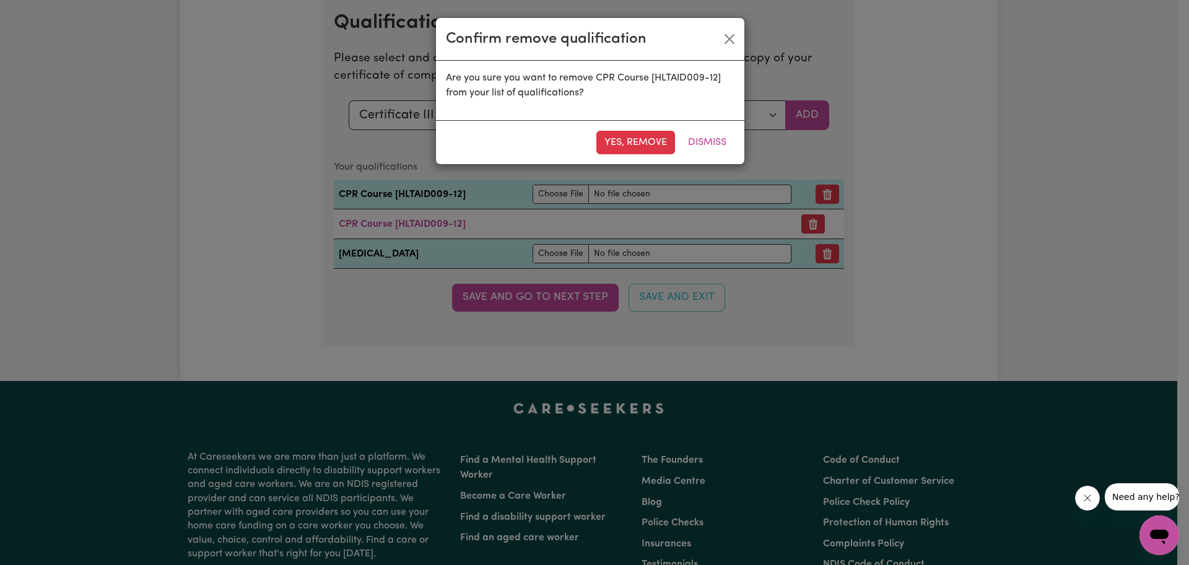
click at [535, 139] on button "Yes, remove" at bounding box center [636, 143] width 79 height 24
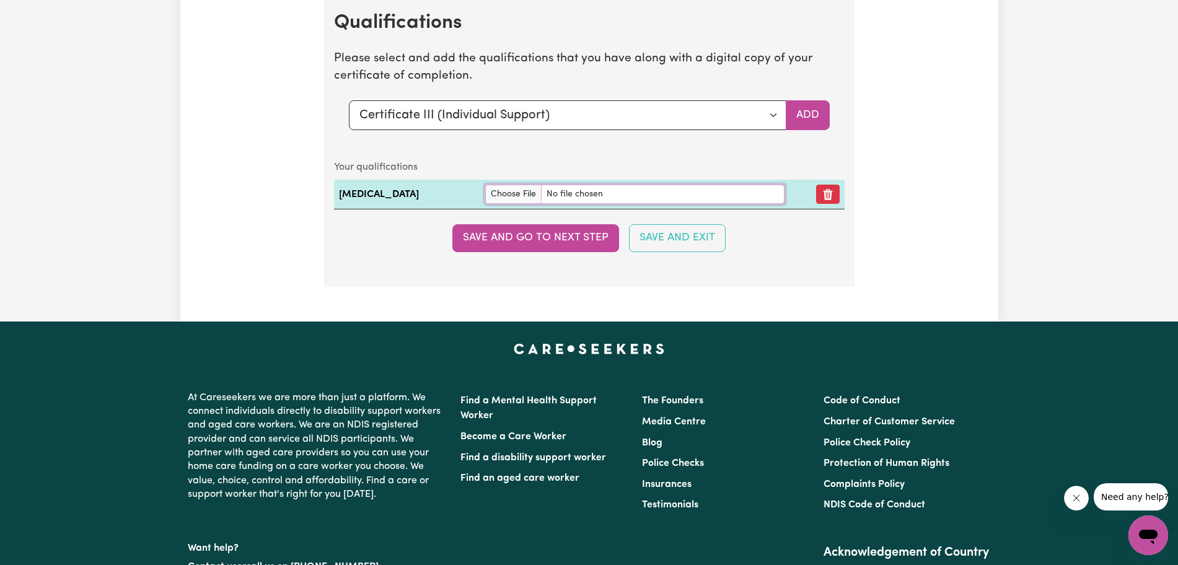
click at [535, 186] on input "file" at bounding box center [634, 194] width 299 height 19
click at [535, 118] on select "Select a qualification to add... Certificate III (Individual Support) Certifica…" at bounding box center [567, 115] width 437 height 30
select select "CPR Course [HLTAID009-12]"
click at [349, 100] on select "Select a qualification to add... Certificate III (Individual Support) Certifica…" at bounding box center [567, 115] width 437 height 30
click at [535, 129] on button "Add" at bounding box center [808, 115] width 44 height 30
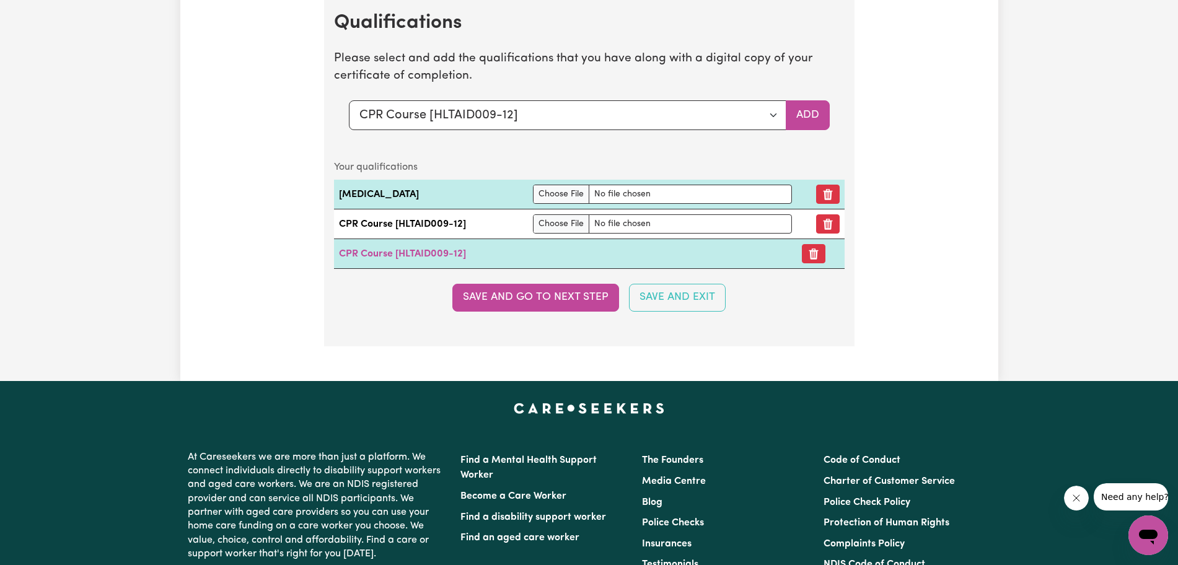
click at [535, 326] on section "Qualifications Please select and add the qualifications that you have along wit…" at bounding box center [589, 168] width 530 height 354
click at [535, 219] on input "file" at bounding box center [662, 223] width 259 height 19
type input "C:\fakepath\Antonovich_Jessica_HLTAID011_9237222.pdf"
click at [535, 118] on select "Select a qualification to add... Certificate III (Individual Support) Certifica…" at bounding box center [567, 115] width 437 height 30
select select "Master of Science ([MEDICAL_DATA] Care)"
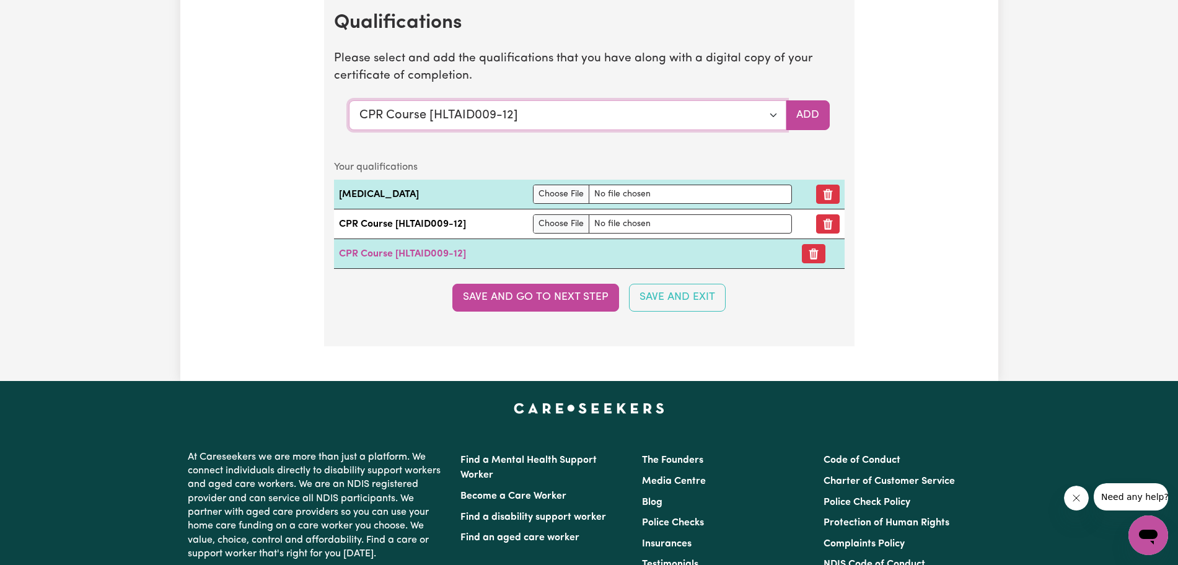
click at [349, 100] on select "Select a qualification to add... Certificate III (Individual Support) Certifica…" at bounding box center [567, 115] width 437 height 30
click at [535, 116] on button "Add" at bounding box center [808, 115] width 44 height 30
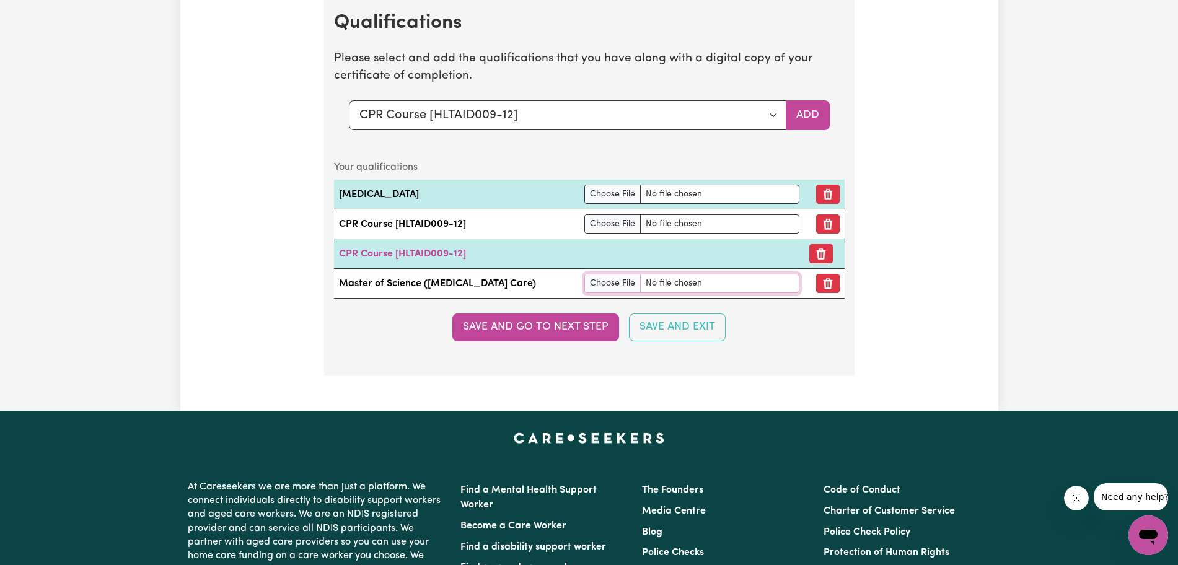
click at [535, 288] on input "file" at bounding box center [691, 283] width 215 height 19
type input "C:\fakepath\UON Offical Transcript - [PERSON_NAME].pdf"
click at [504, 330] on button "Save and go to next step" at bounding box center [535, 326] width 167 height 27
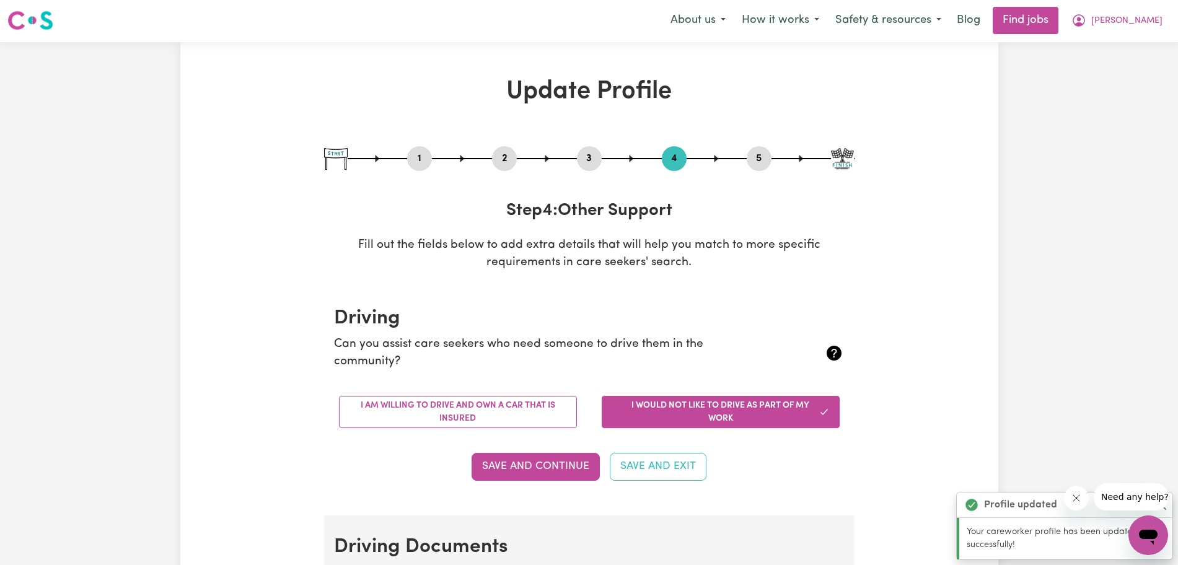
scroll to position [0, 0]
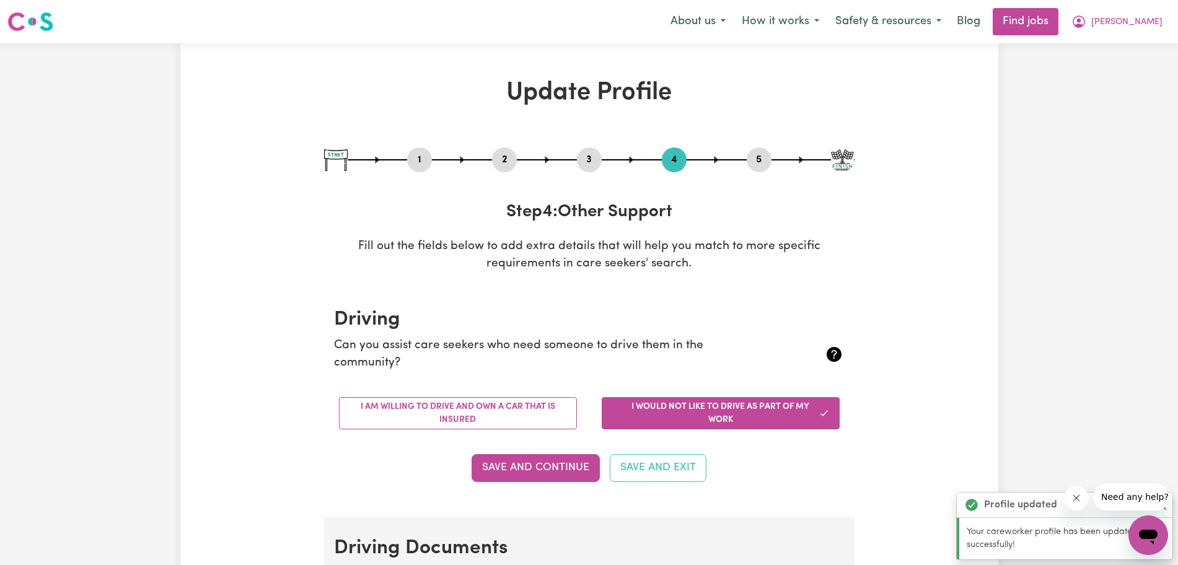
click at [512, 411] on button "I am willing to drive and own a car that is insured" at bounding box center [458, 413] width 238 height 32
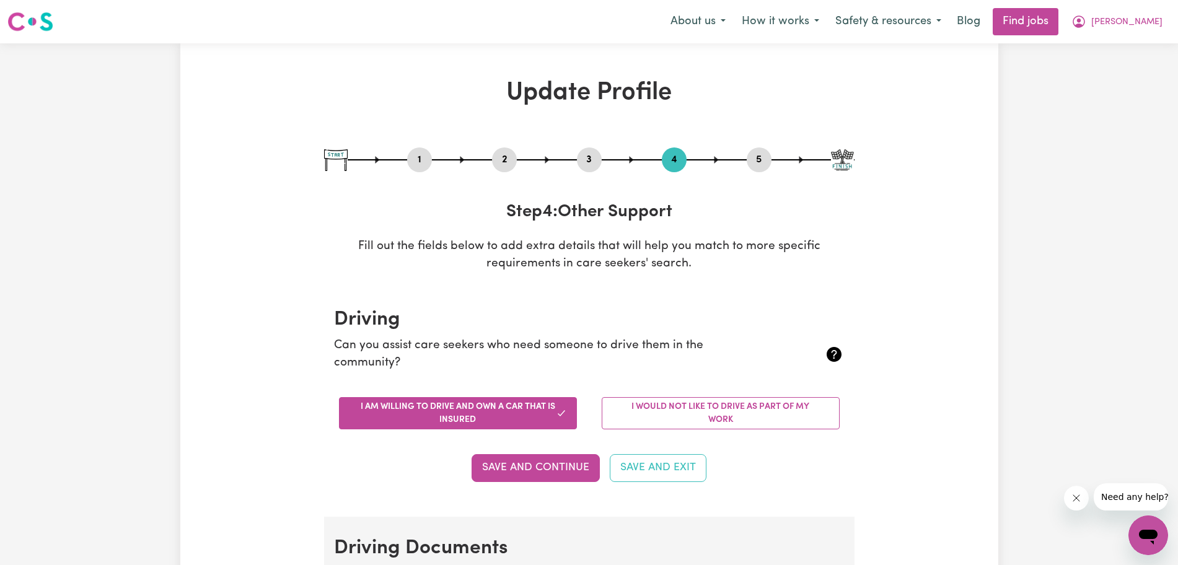
click at [512, 467] on button "Save and Continue" at bounding box center [535, 467] width 128 height 27
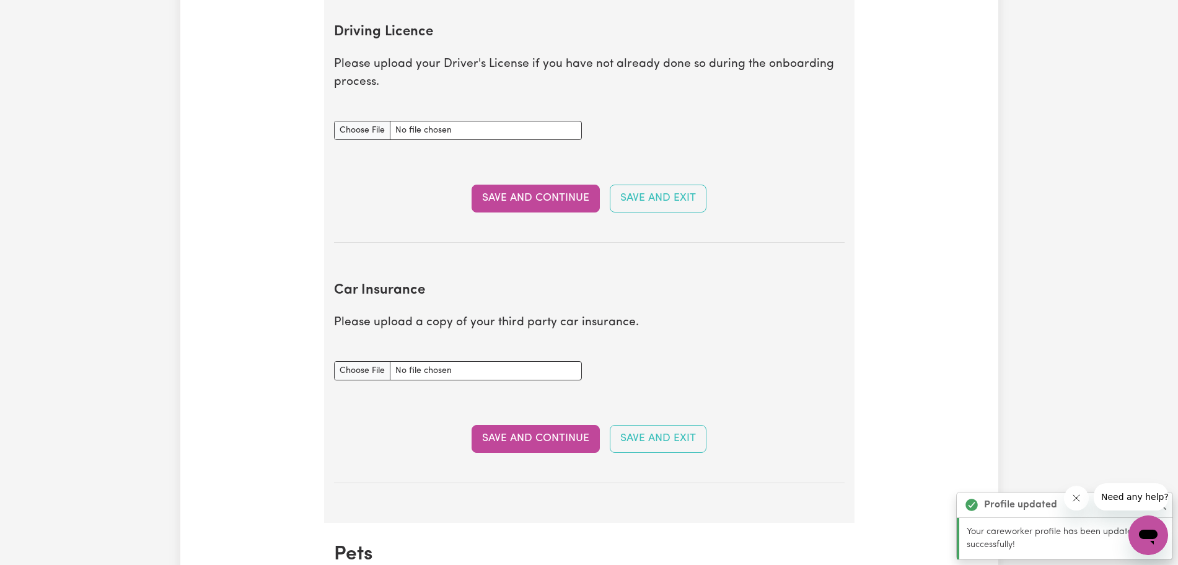
scroll to position [565, 0]
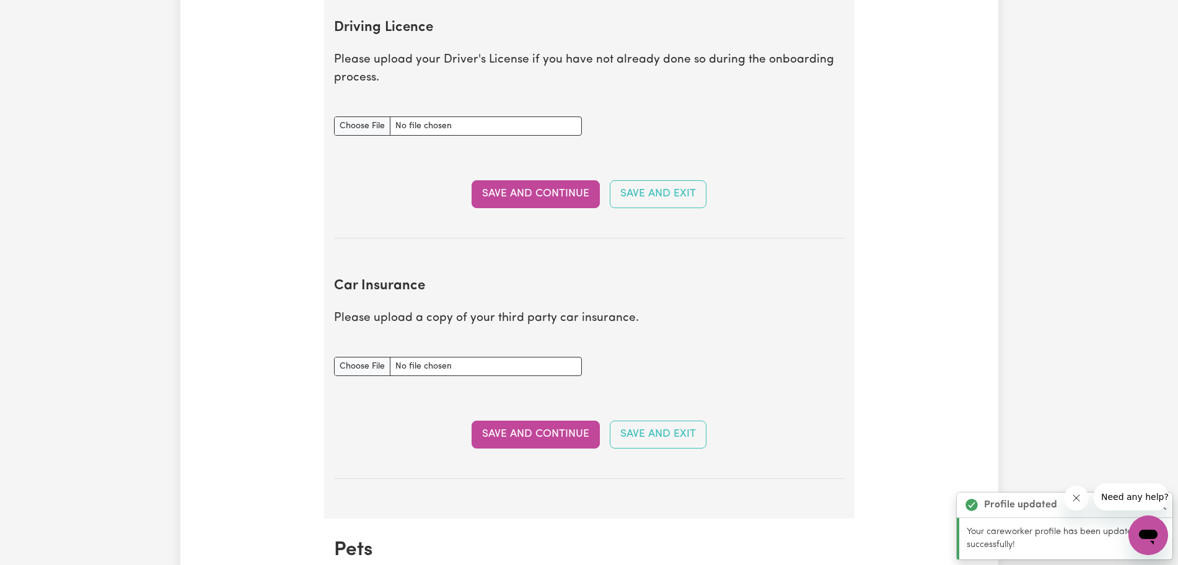
click at [374, 115] on div "Driving Licence document" at bounding box center [458, 119] width 248 height 34
click at [368, 125] on input "Driving Licence document" at bounding box center [458, 125] width 248 height 19
type input "C:\fakepath\DL 2025.jpg"
click at [501, 199] on button "Save and Continue" at bounding box center [535, 193] width 128 height 27
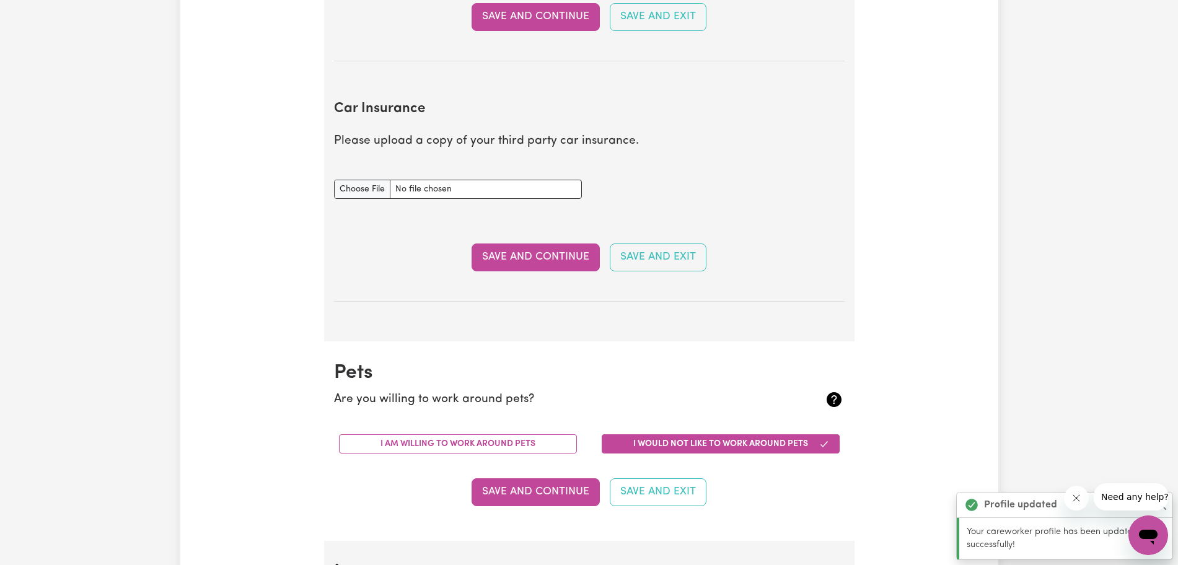
scroll to position [823, 0]
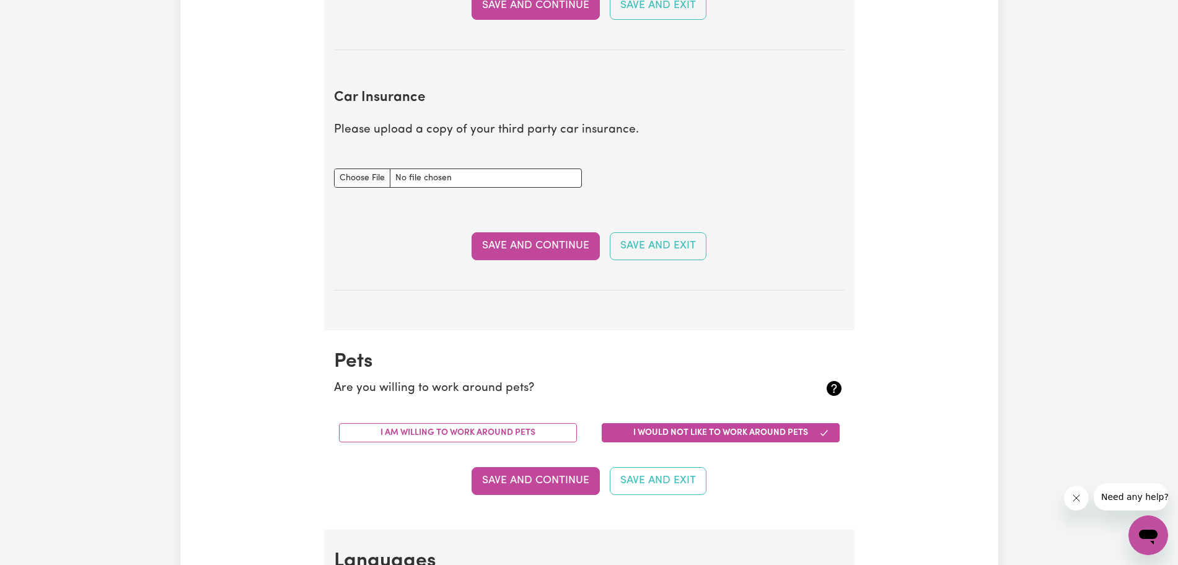
click at [533, 427] on button "I am willing to work around pets" at bounding box center [458, 432] width 238 height 19
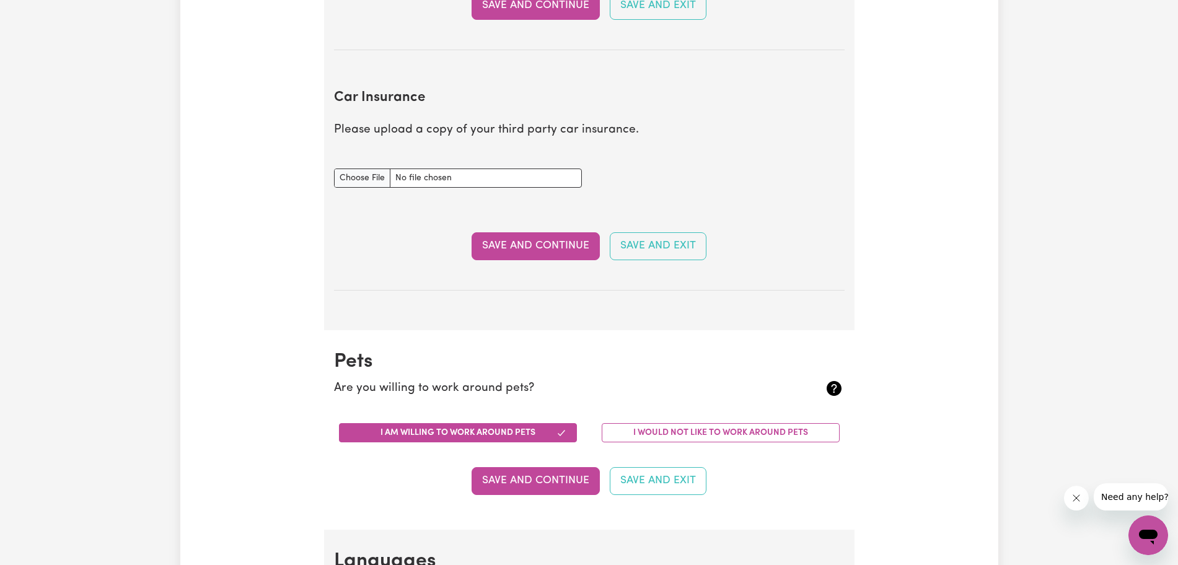
click at [535, 479] on button "Save and Continue" at bounding box center [535, 480] width 128 height 27
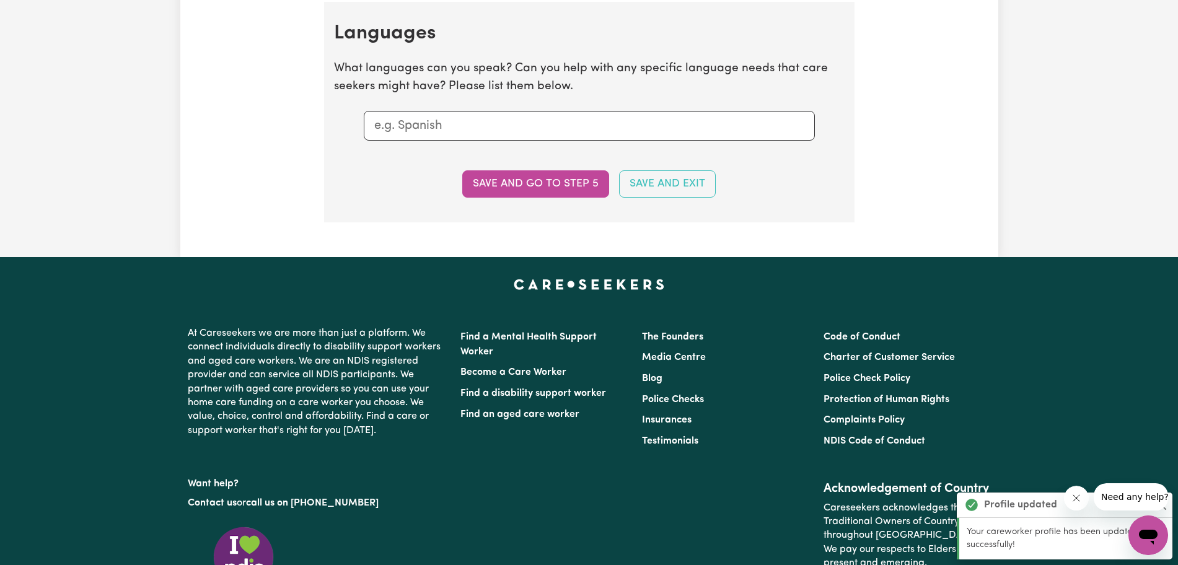
scroll to position [1353, 0]
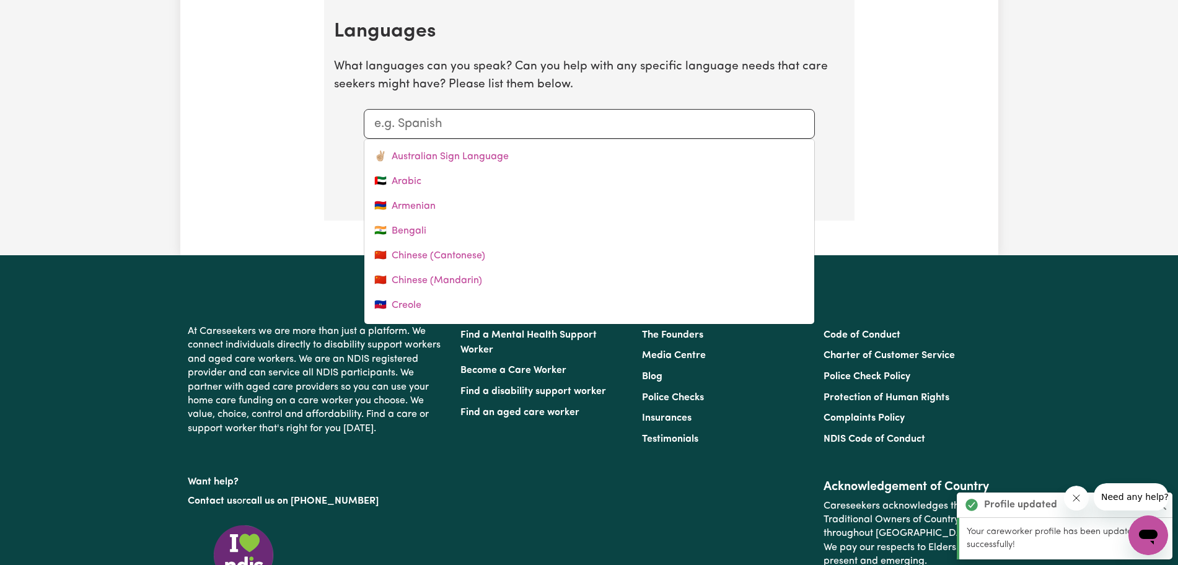
click at [523, 126] on input "text" at bounding box center [589, 124] width 430 height 19
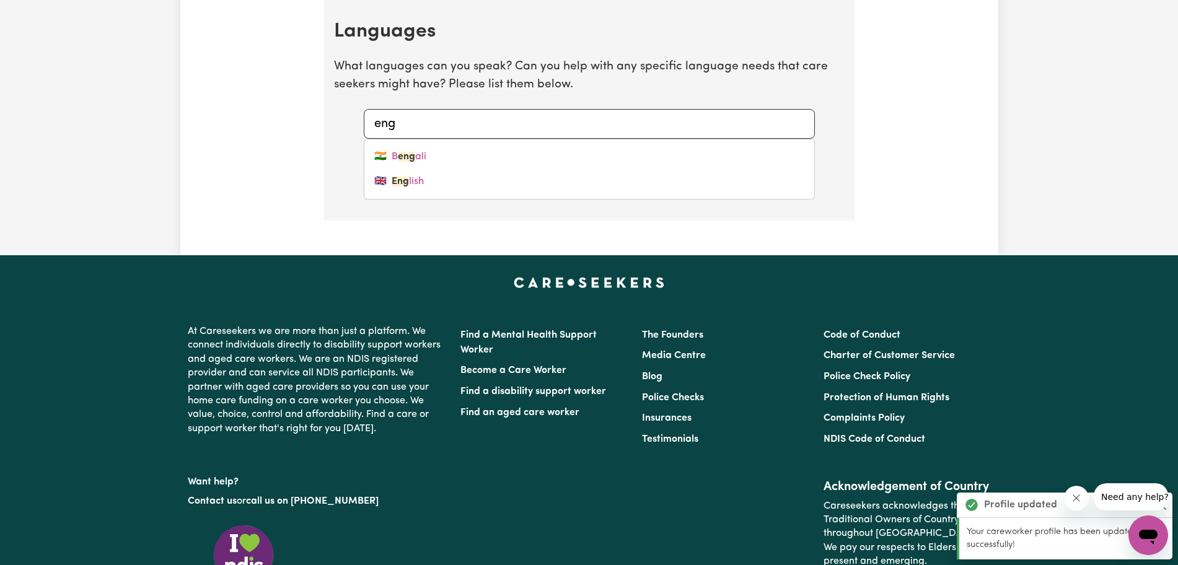
type input "engl"
type input "english"
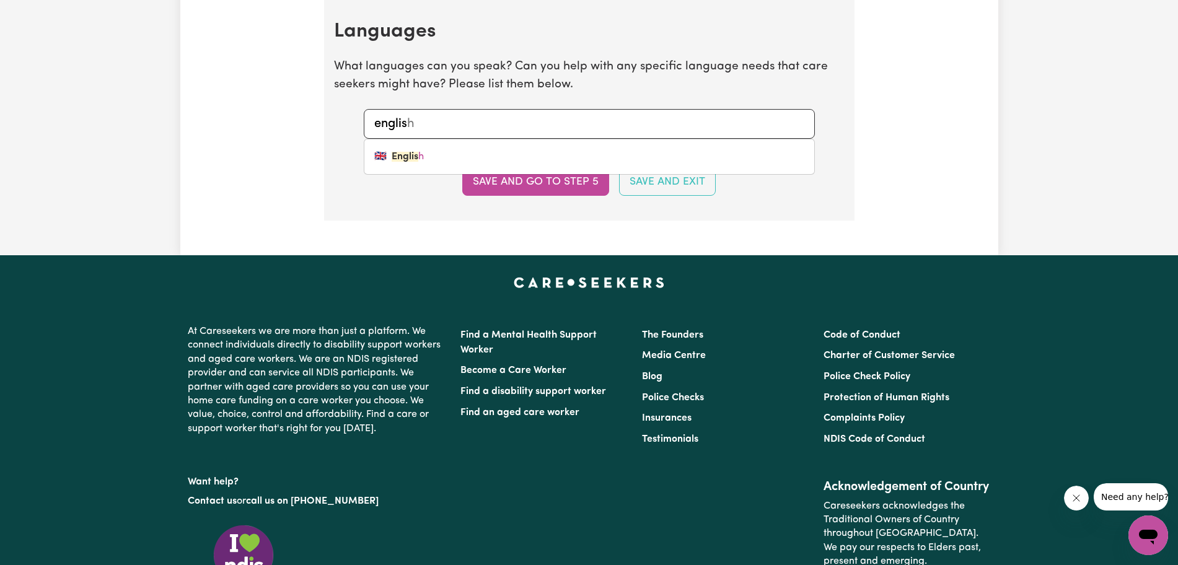
type input "english"
click at [507, 157] on link "🇬🇧 English" at bounding box center [589, 156] width 450 height 25
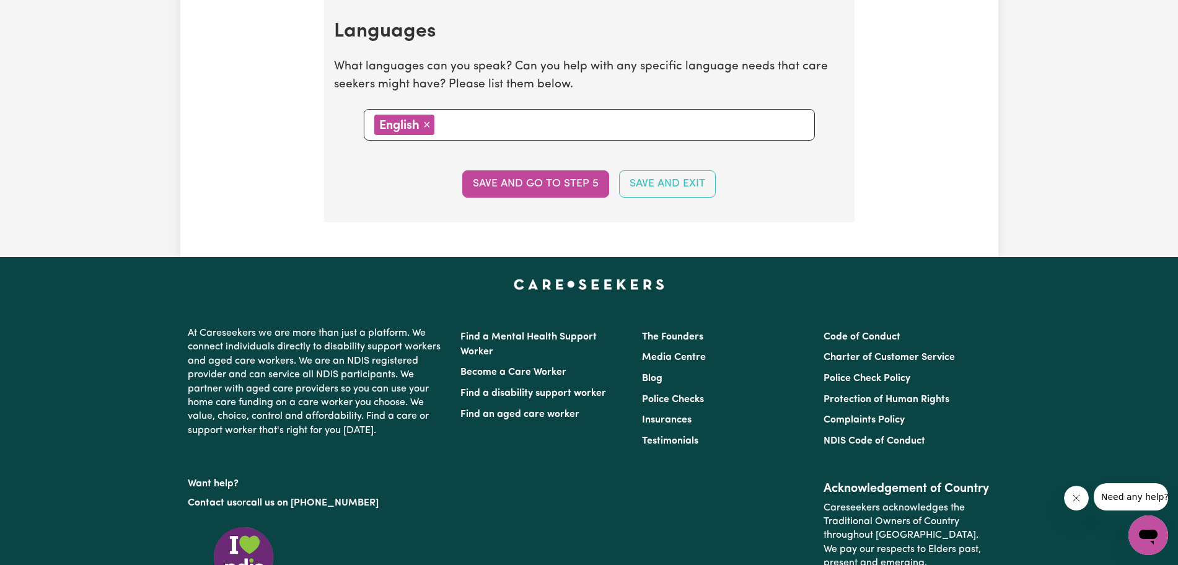
click at [508, 175] on button "Save and go to step 5" at bounding box center [535, 183] width 147 height 27
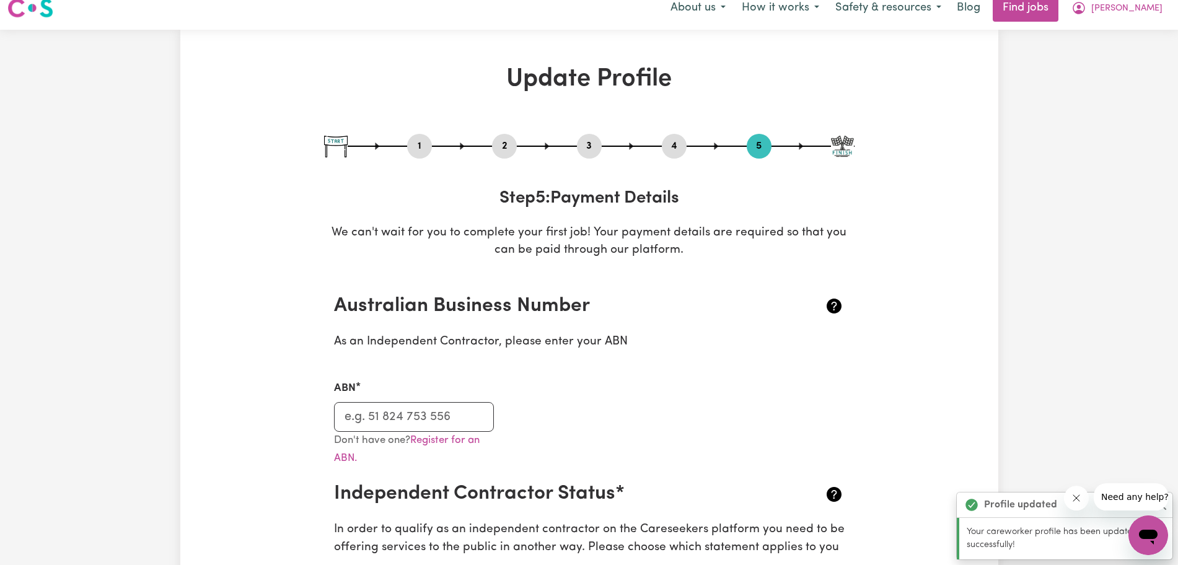
scroll to position [0, 0]
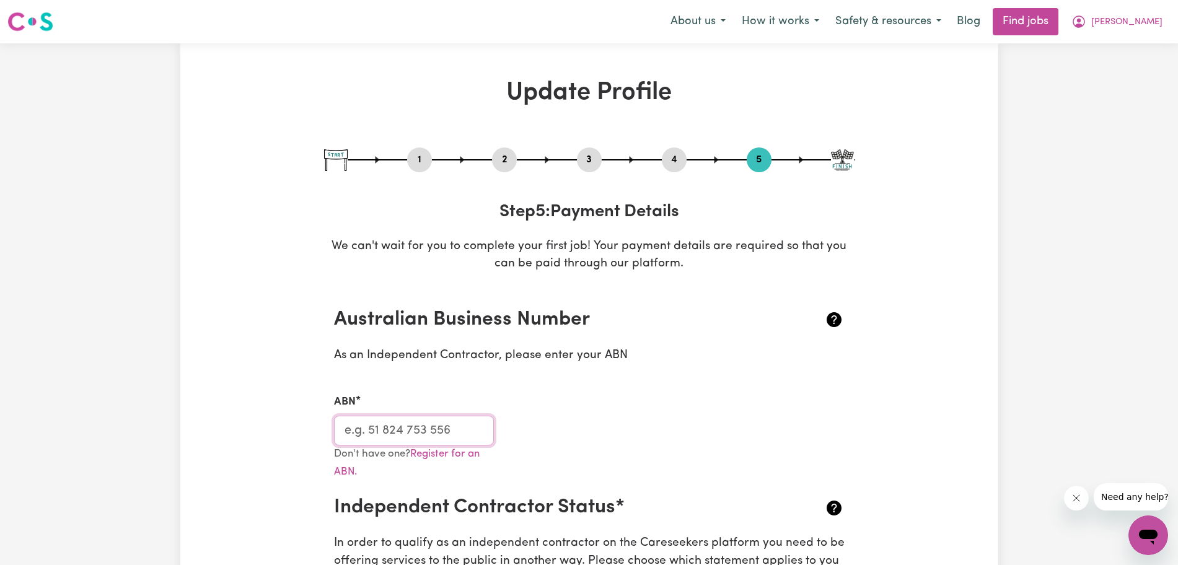
click at [455, 418] on input "ABN" at bounding box center [414, 431] width 160 height 30
paste input ": 90613434818"
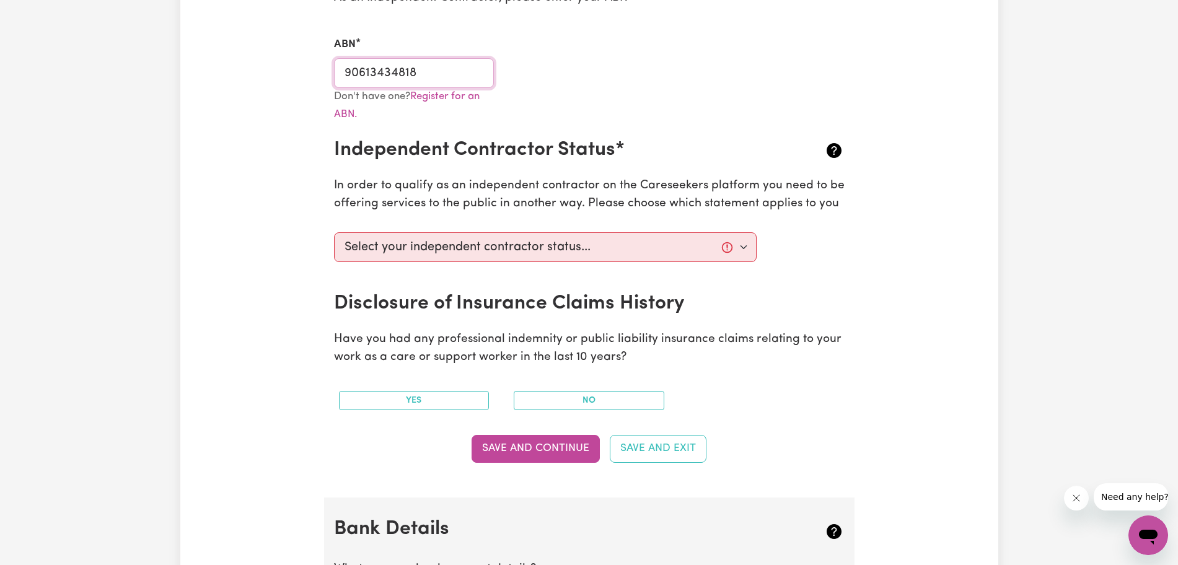
scroll to position [411, 0]
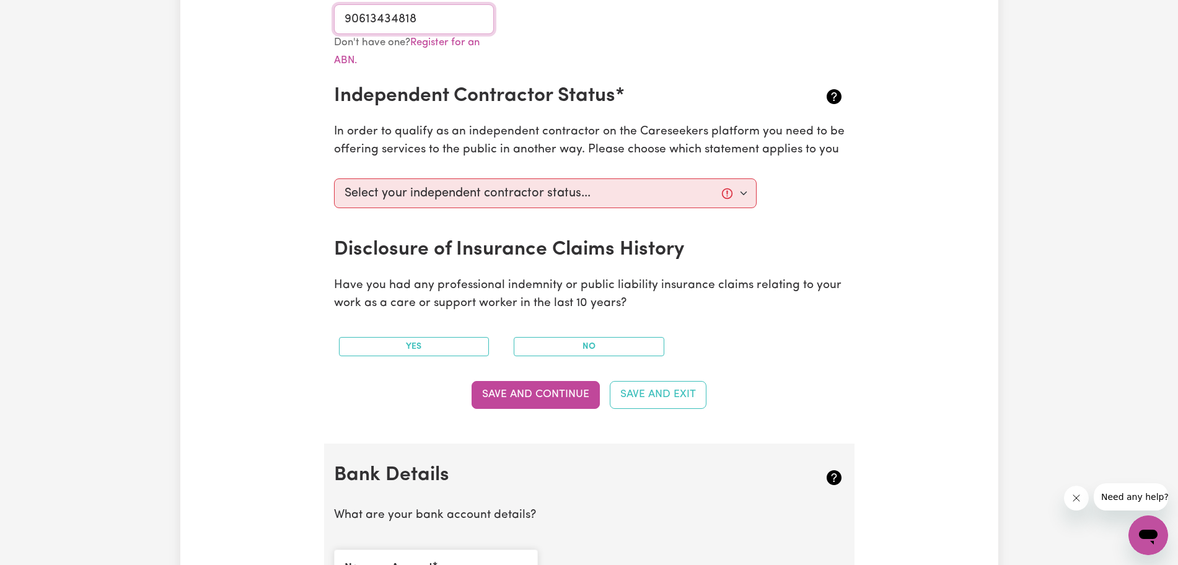
type input "90613434818"
click at [535, 188] on select "Select your independent contractor status... I am providing services through an…" at bounding box center [545, 193] width 423 height 30
select select "I am providing services privately on my own"
click at [334, 178] on select "Select your independent contractor status... I am providing services through an…" at bounding box center [545, 193] width 423 height 30
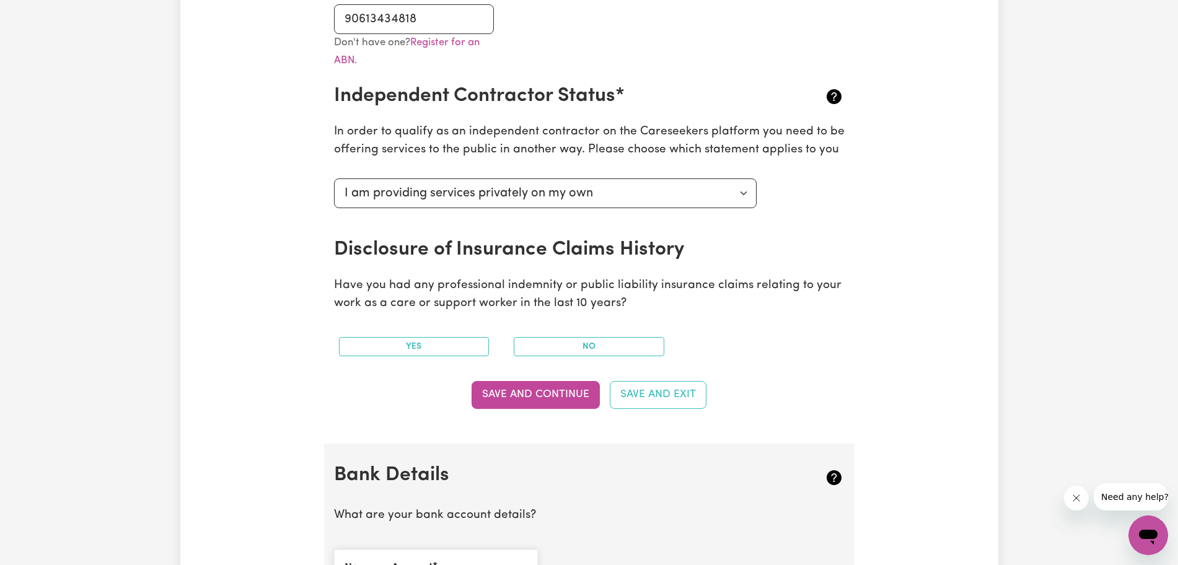
click at [535, 343] on button "No" at bounding box center [589, 346] width 151 height 19
click at [535, 398] on button "Save and Continue" at bounding box center [535, 394] width 128 height 27
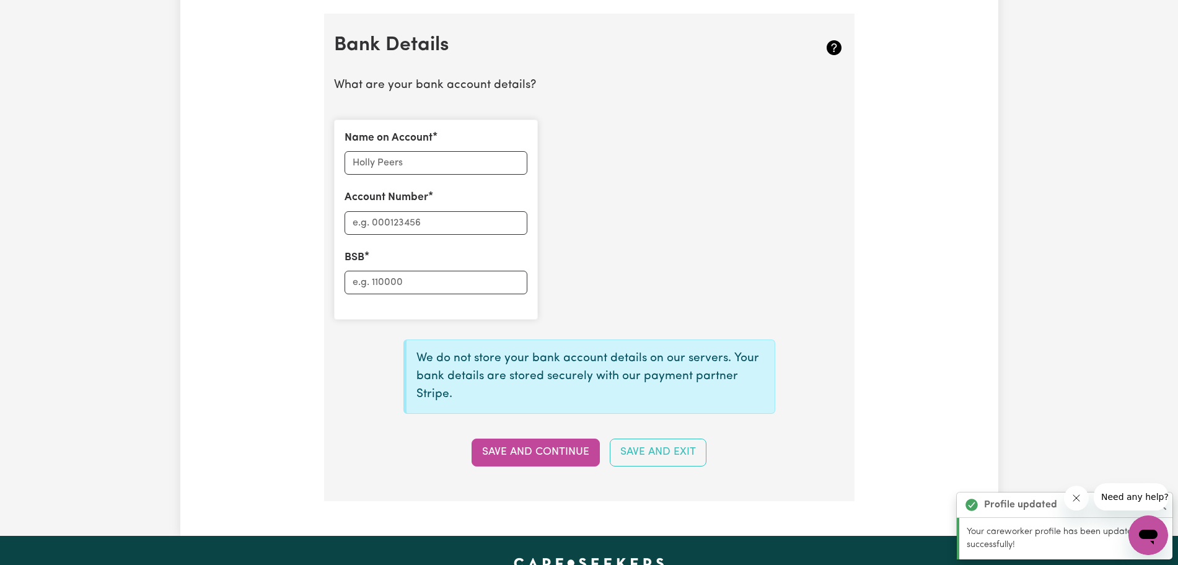
scroll to position [855, 0]
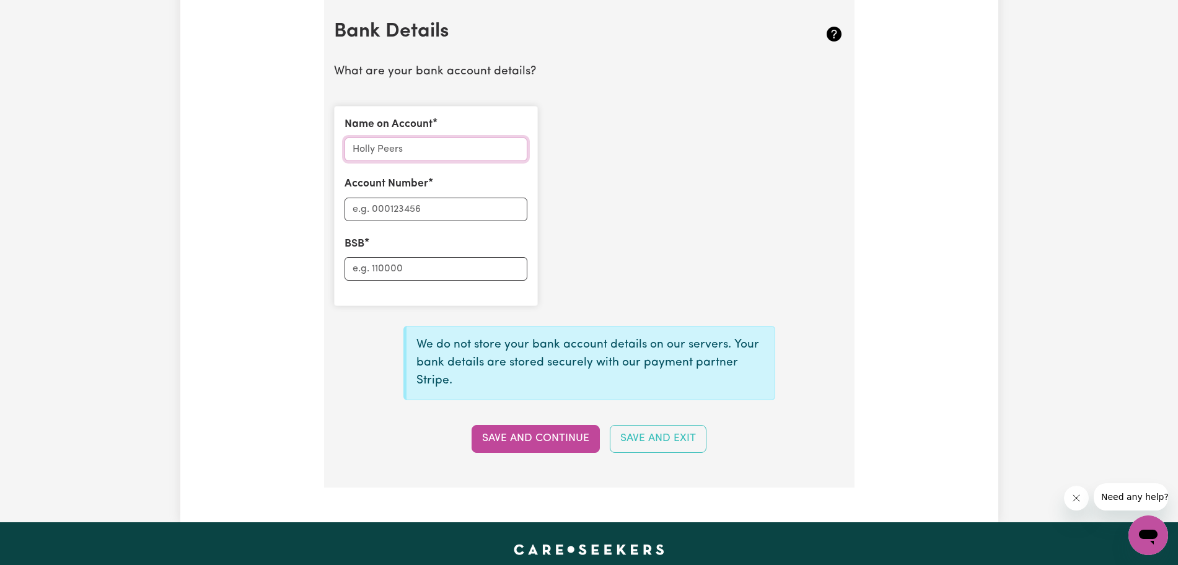
click at [463, 141] on input "Name on Account" at bounding box center [435, 150] width 183 height 24
type input "[PERSON_NAME]"
click at [367, 74] on p "What are your bank account details?" at bounding box center [589, 72] width 510 height 18
click at [426, 204] on input "Account Number" at bounding box center [435, 210] width 183 height 24
paste input "112879"
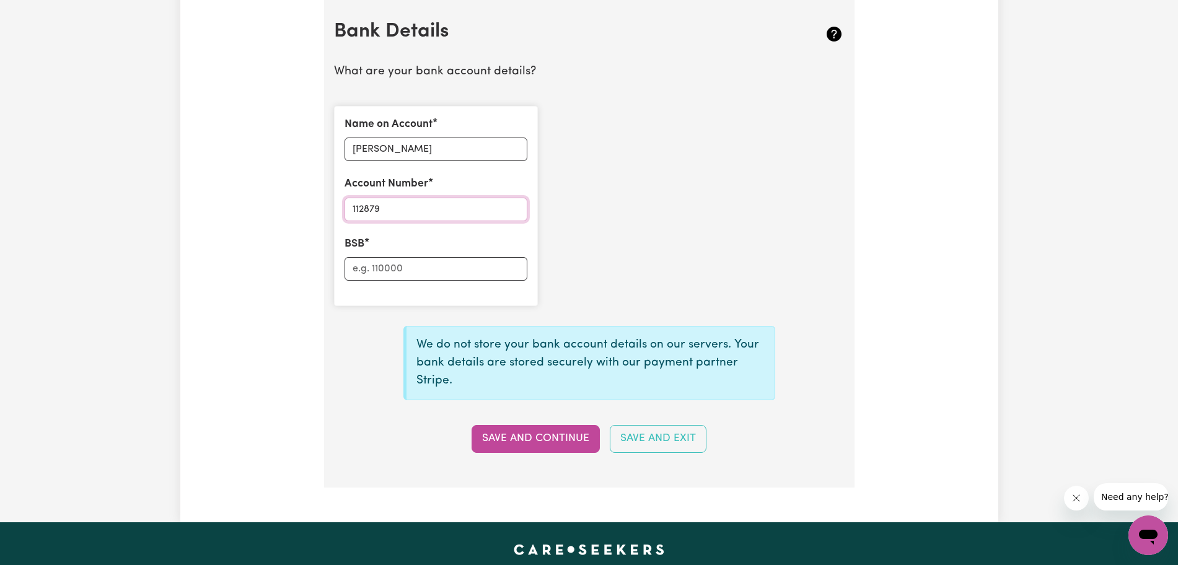
type input "112879"
click at [421, 270] on input "BSB" at bounding box center [435, 269] width 183 height 24
paste input "490520446"
click at [535, 436] on button "Save and Continue" at bounding box center [535, 438] width 128 height 27
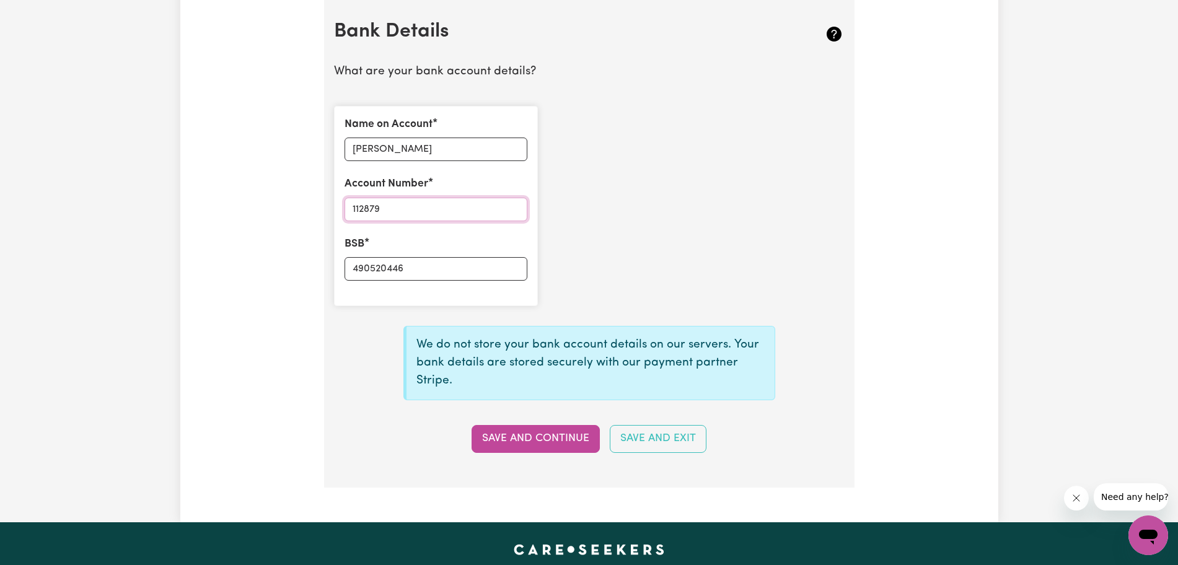
click at [401, 206] on input "112879" at bounding box center [435, 210] width 183 height 24
drag, startPoint x: 401, startPoint y: 206, endPoint x: 365, endPoint y: 212, distance: 37.1
click at [365, 212] on input "112879" at bounding box center [435, 210] width 183 height 24
click at [446, 277] on input "490520446" at bounding box center [435, 269] width 183 height 24
paste input "112879"
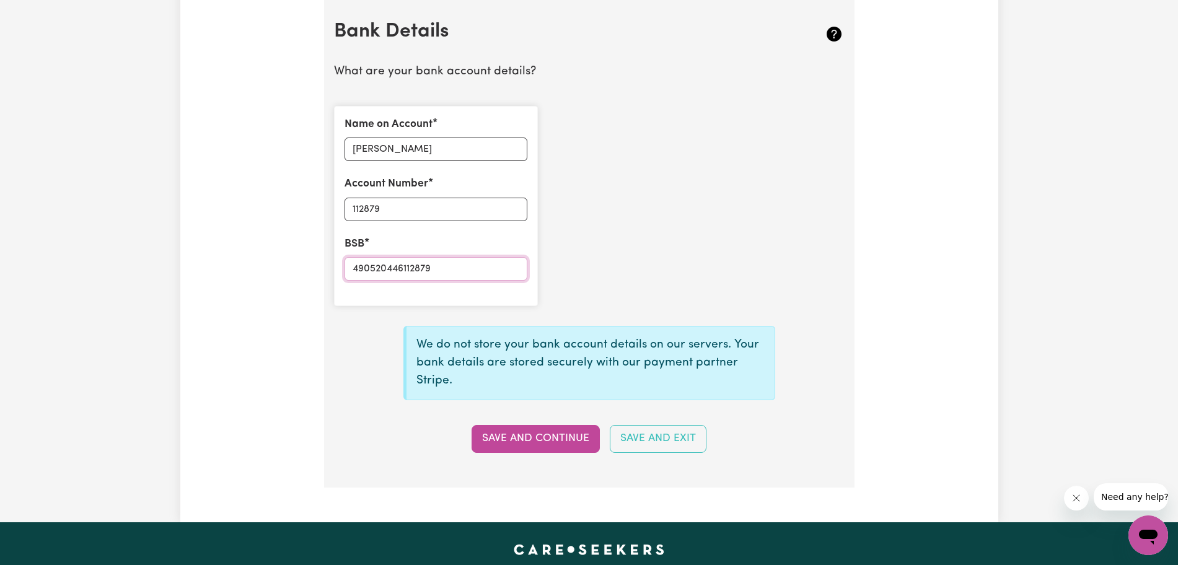
drag, startPoint x: 403, startPoint y: 268, endPoint x: 339, endPoint y: 271, distance: 63.9
click at [339, 271] on div "Name on Account [PERSON_NAME] Account Number 112879 BSB 490520446112879" at bounding box center [436, 206] width 204 height 200
type input "112879"
drag, startPoint x: 396, startPoint y: 206, endPoint x: 344, endPoint y: 205, distance: 52.7
click at [344, 205] on input "112879" at bounding box center [435, 210] width 183 height 24
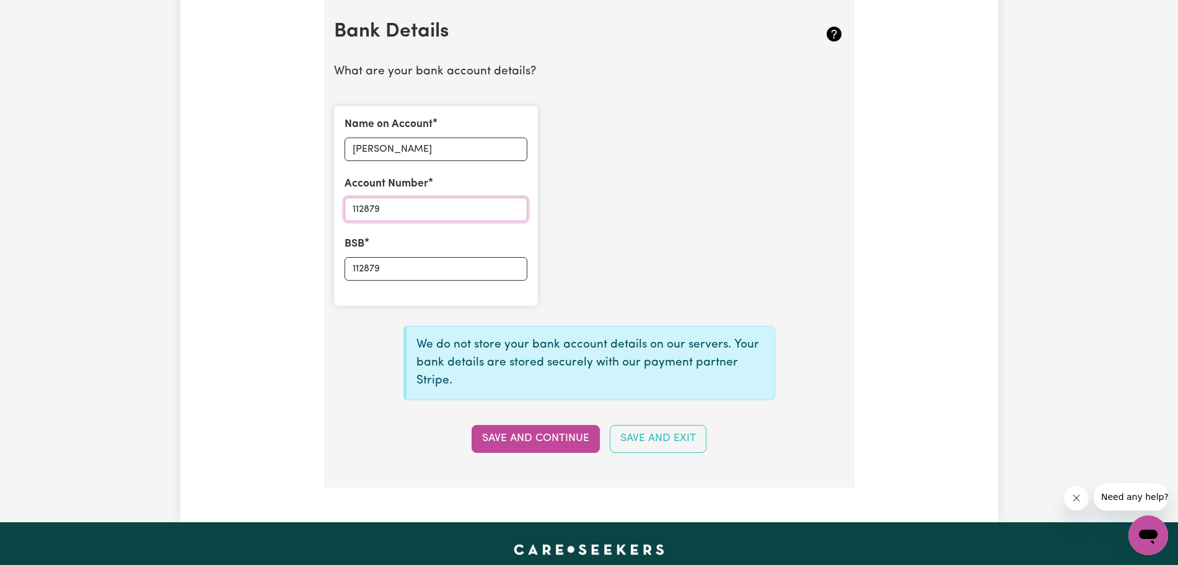
paste input "490520446"
click at [535, 438] on button "Save and Continue" at bounding box center [535, 438] width 128 height 27
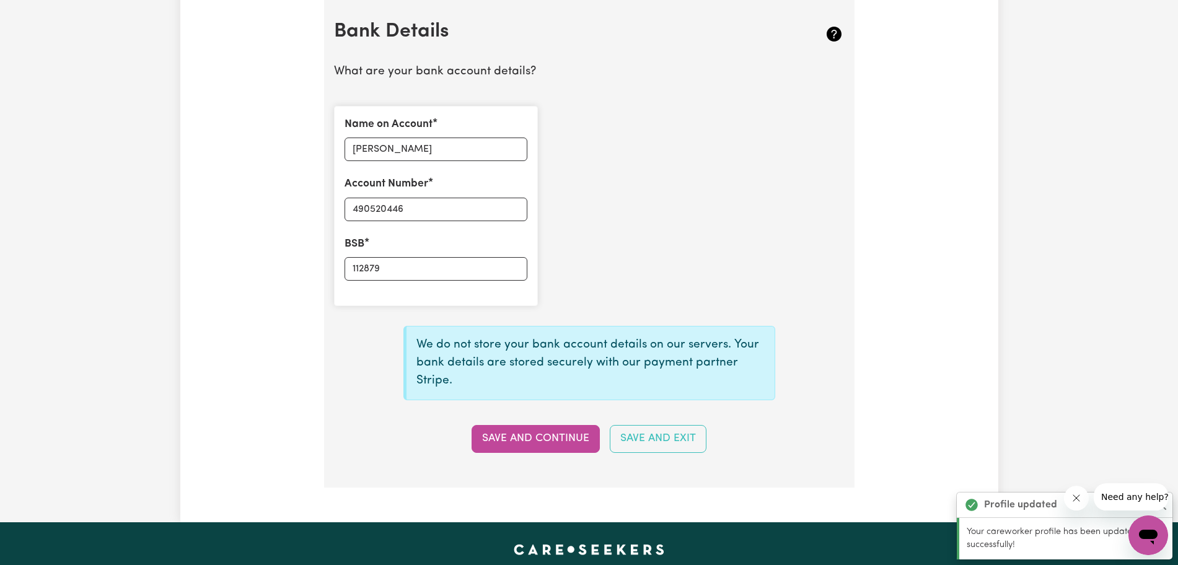
type input "****0446"
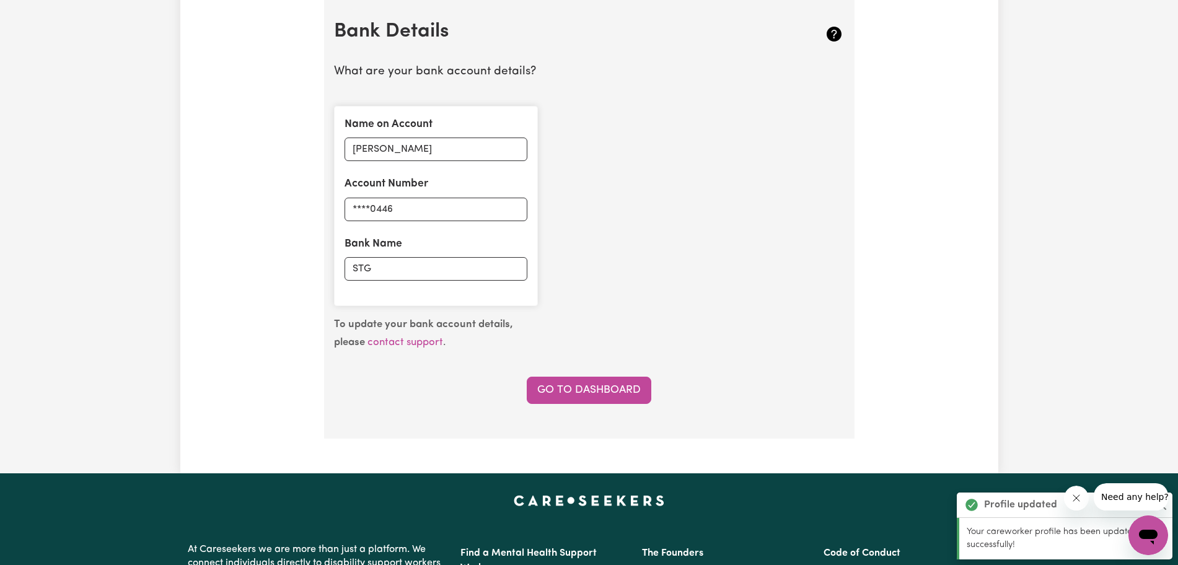
click at [535, 400] on link "Go to Dashboard" at bounding box center [589, 390] width 125 height 27
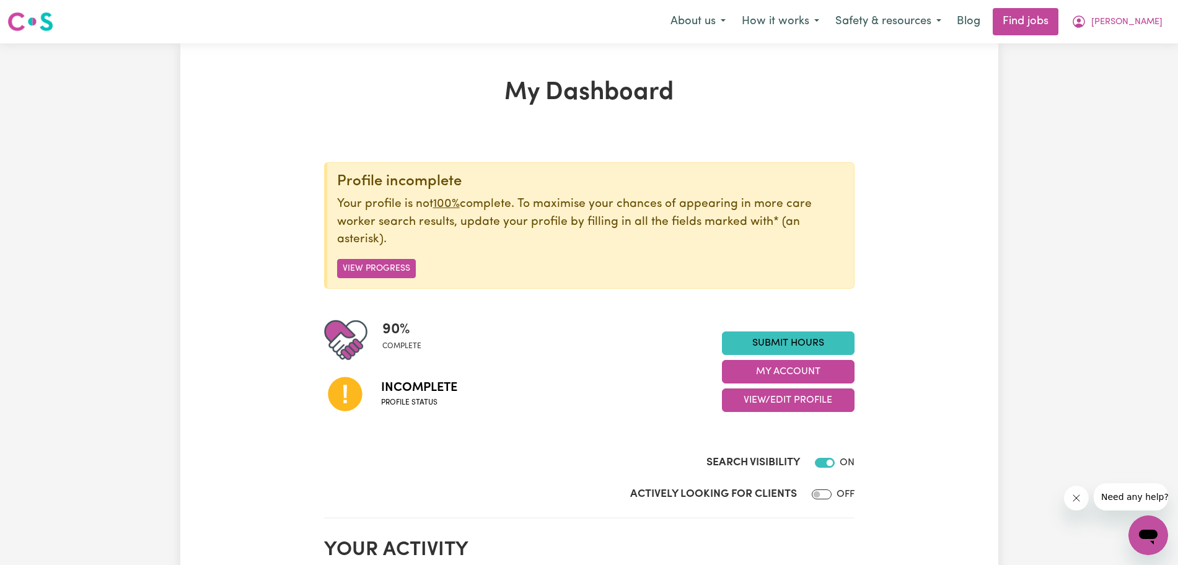
drag, startPoint x: 820, startPoint y: 503, endPoint x: 820, endPoint y: 489, distance: 13.6
click at [535, 489] on div "Actively Looking for Clients OFF" at bounding box center [589, 496] width 530 height 21
click at [535, 489] on input "Actively Looking for Clients" at bounding box center [822, 494] width 20 height 10
checkbox input "true"
click at [383, 261] on button "View Progress" at bounding box center [376, 268] width 79 height 19
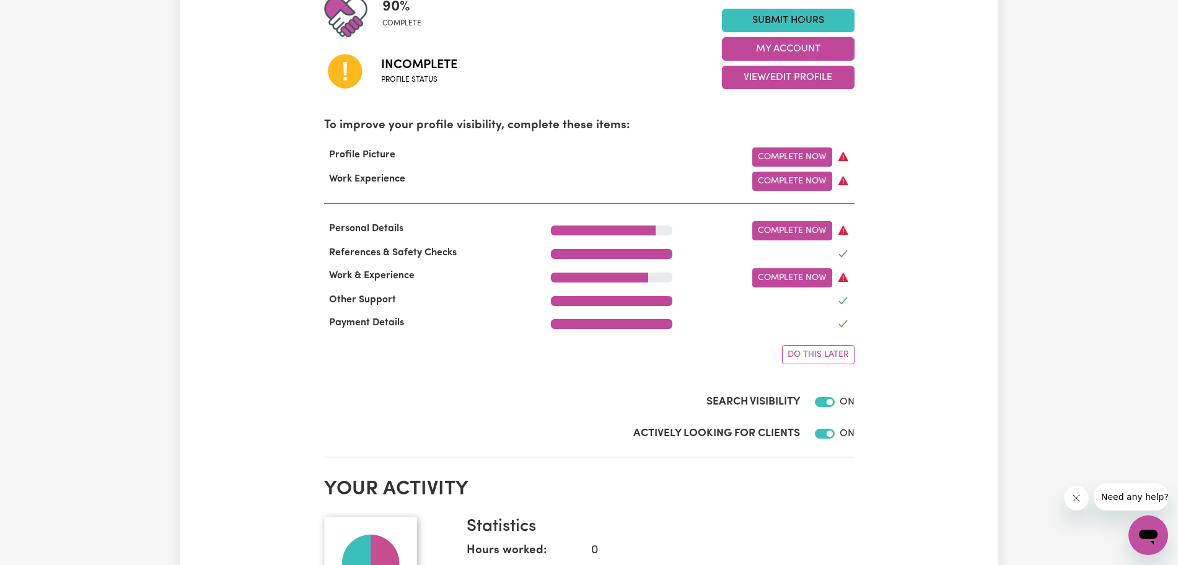
scroll to position [326, 0]
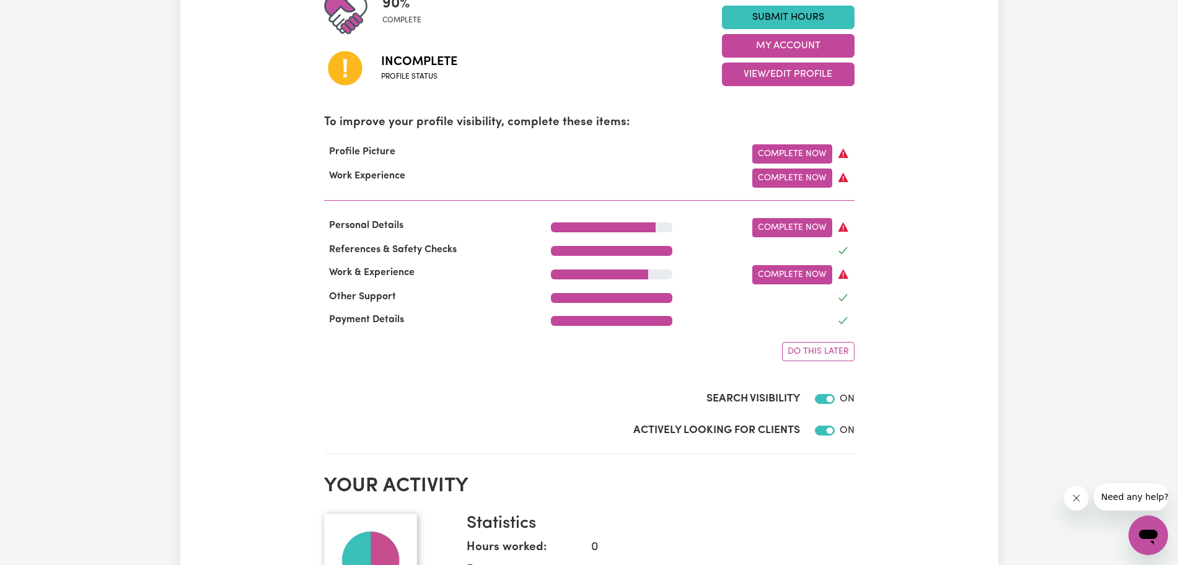
click at [535, 153] on link "Complete Now" at bounding box center [792, 153] width 80 height 19
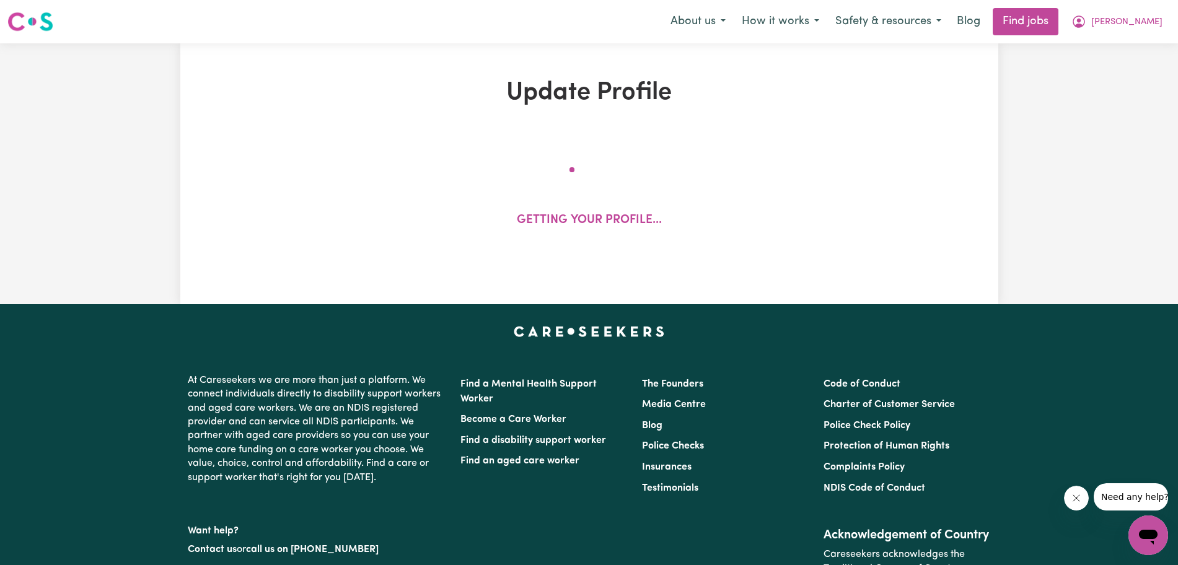
select select "[DEMOGRAPHIC_DATA]"
select select "[DEMOGRAPHIC_DATA] Citizen"
select select "Studying a healthcare related degree or qualification"
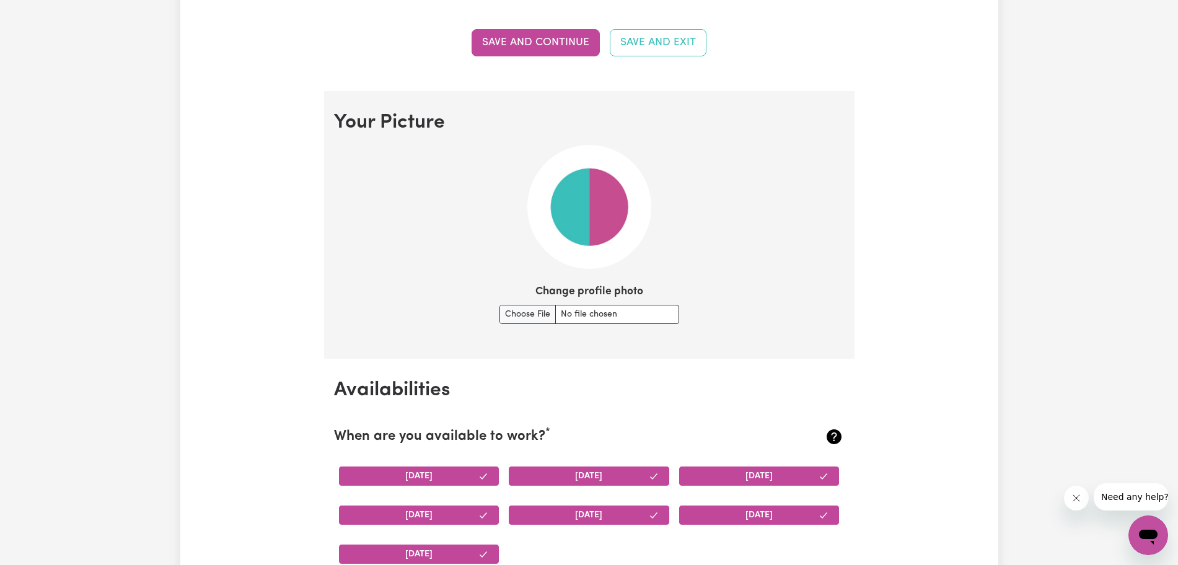
scroll to position [804, 0]
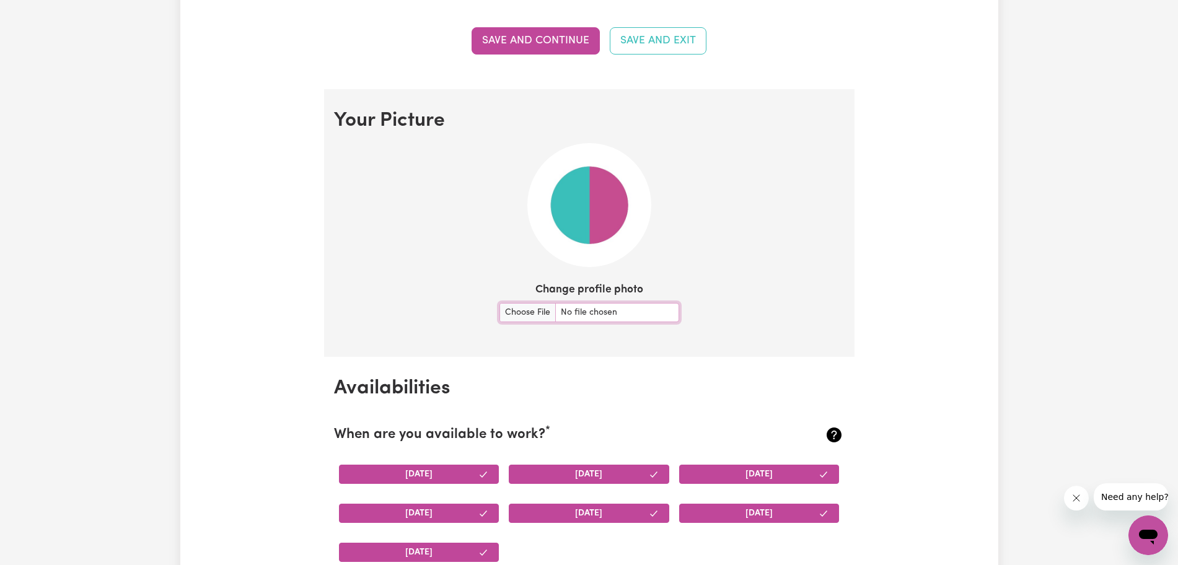
click at [535, 317] on input "Change profile photo" at bounding box center [589, 312] width 180 height 19
type input "C:\fakepath\Screenshot [DATE] 160734.png"
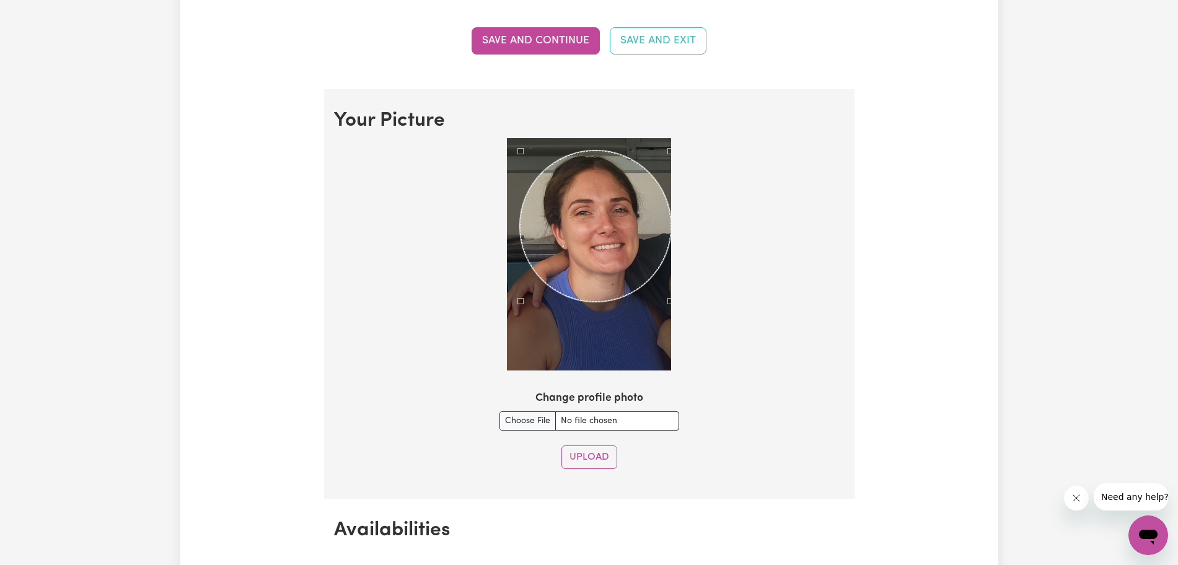
click at [535, 453] on button "Upload" at bounding box center [589, 457] width 56 height 24
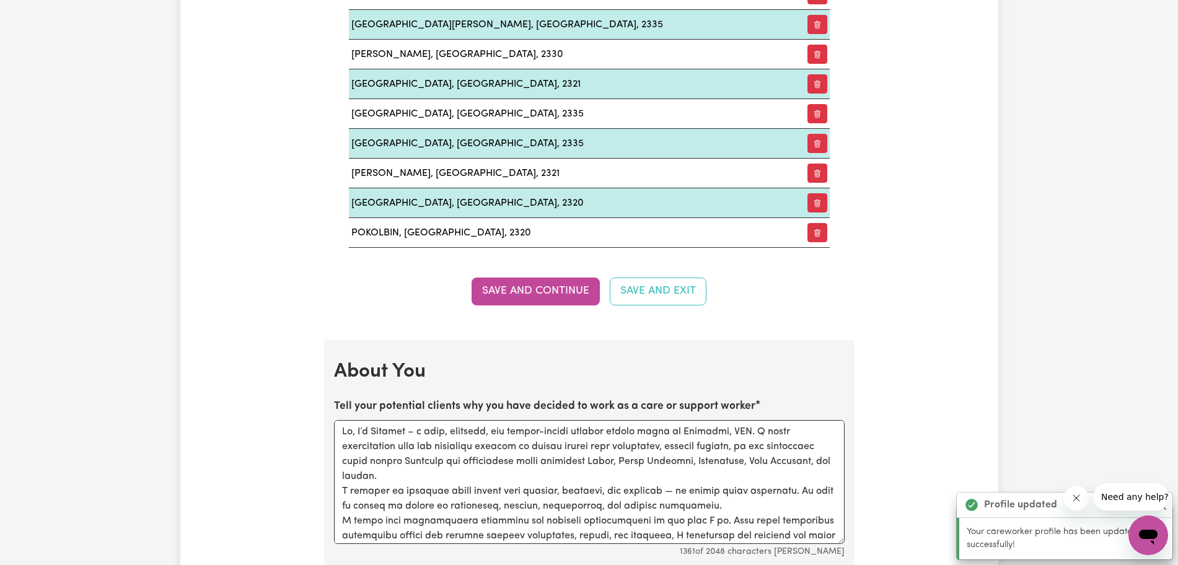
scroll to position [1755, 0]
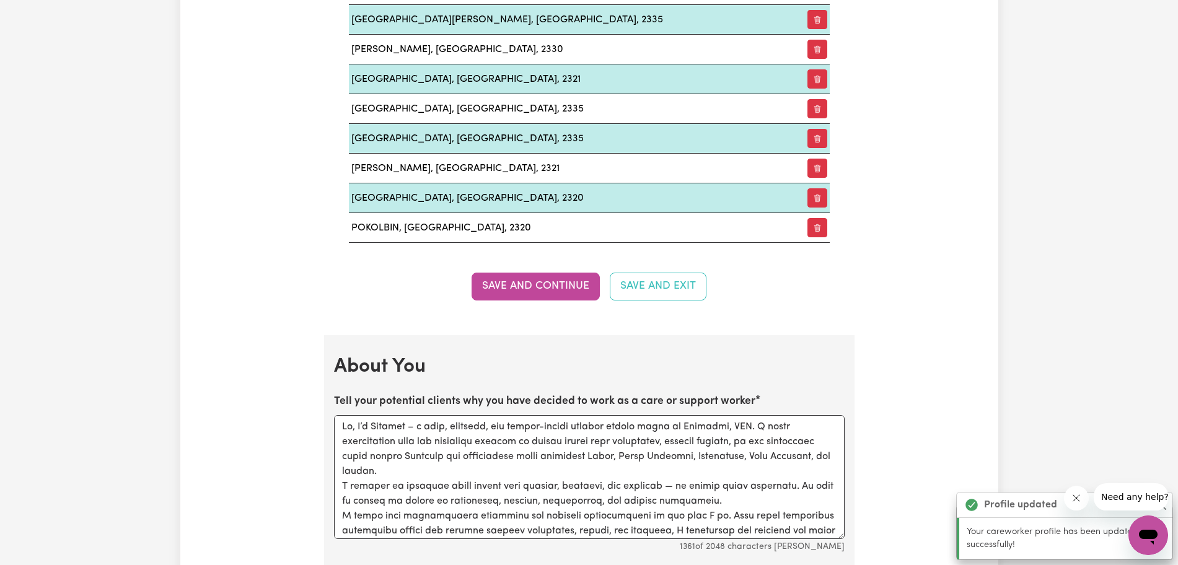
click at [517, 292] on button "Save and Continue" at bounding box center [535, 286] width 128 height 27
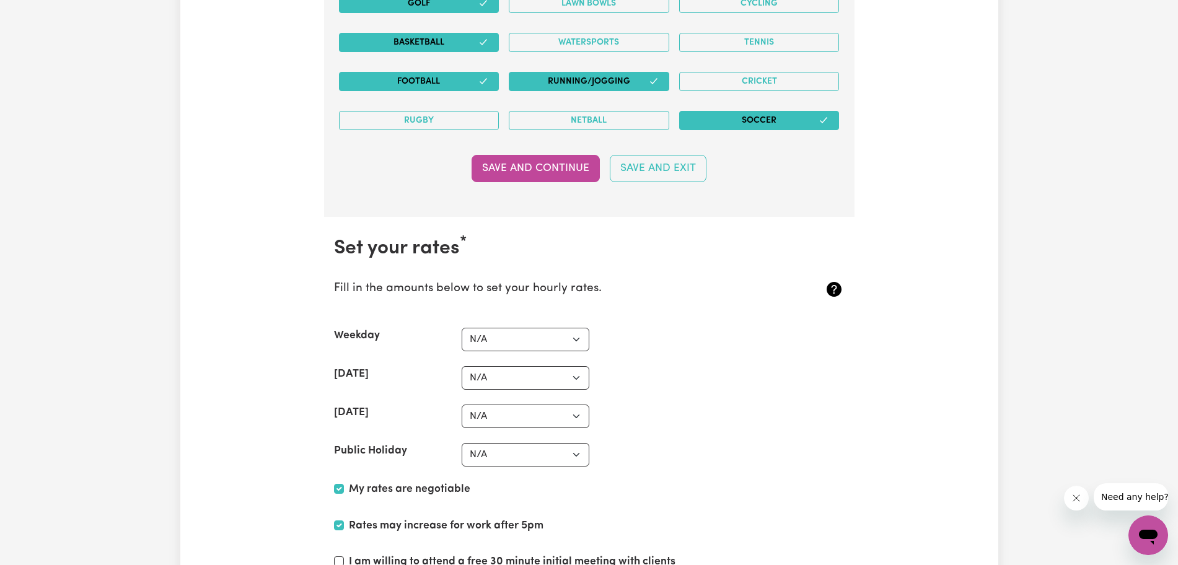
scroll to position [3062, 0]
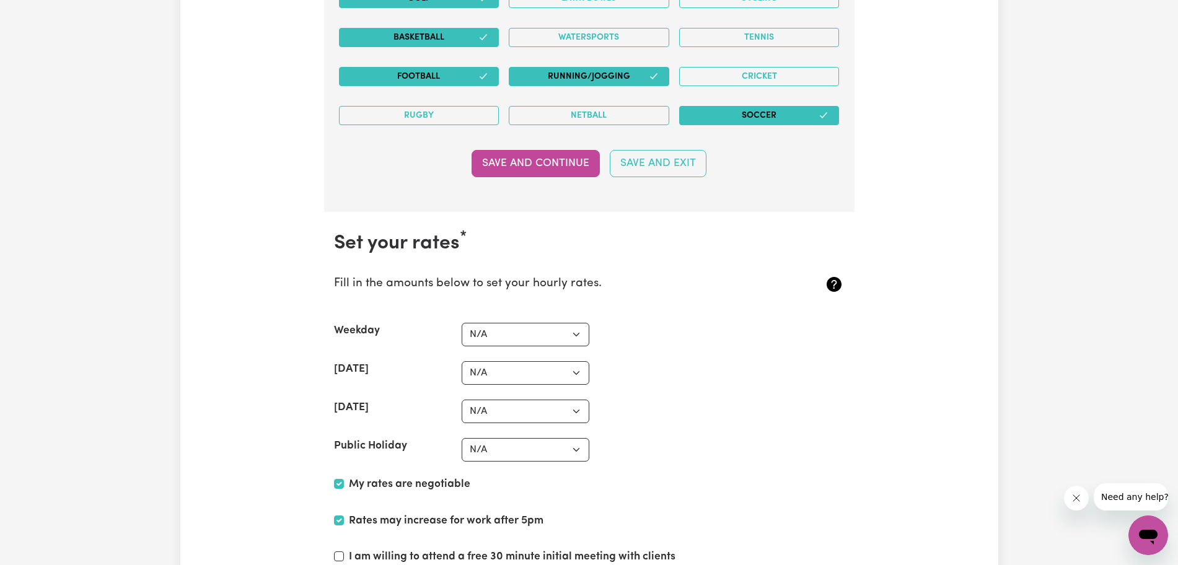
click at [524, 151] on button "Save and Continue" at bounding box center [535, 163] width 128 height 27
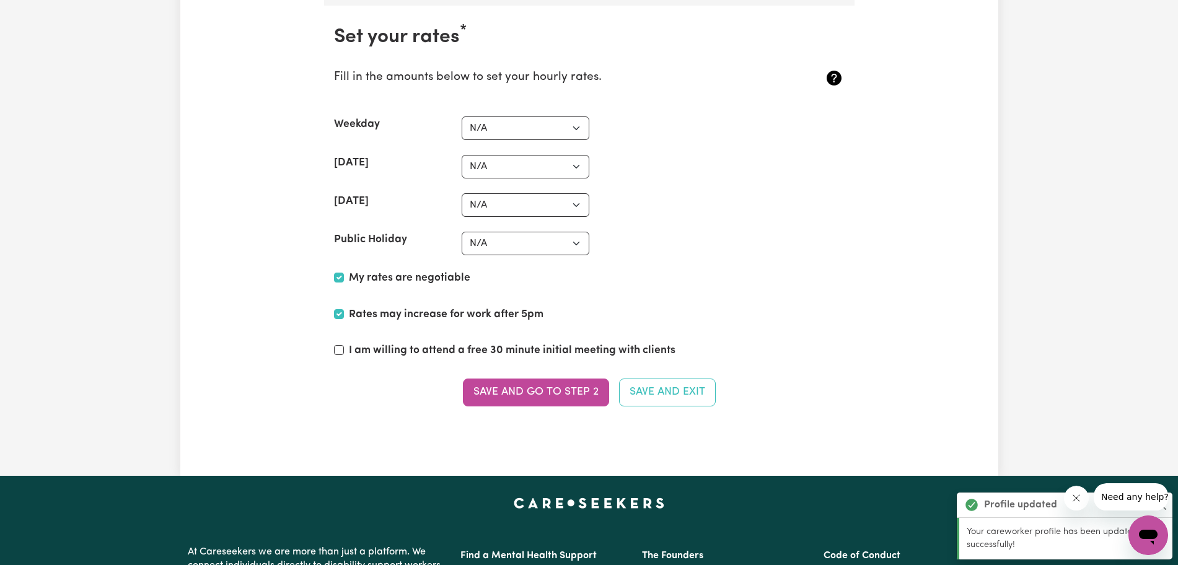
scroll to position [3273, 0]
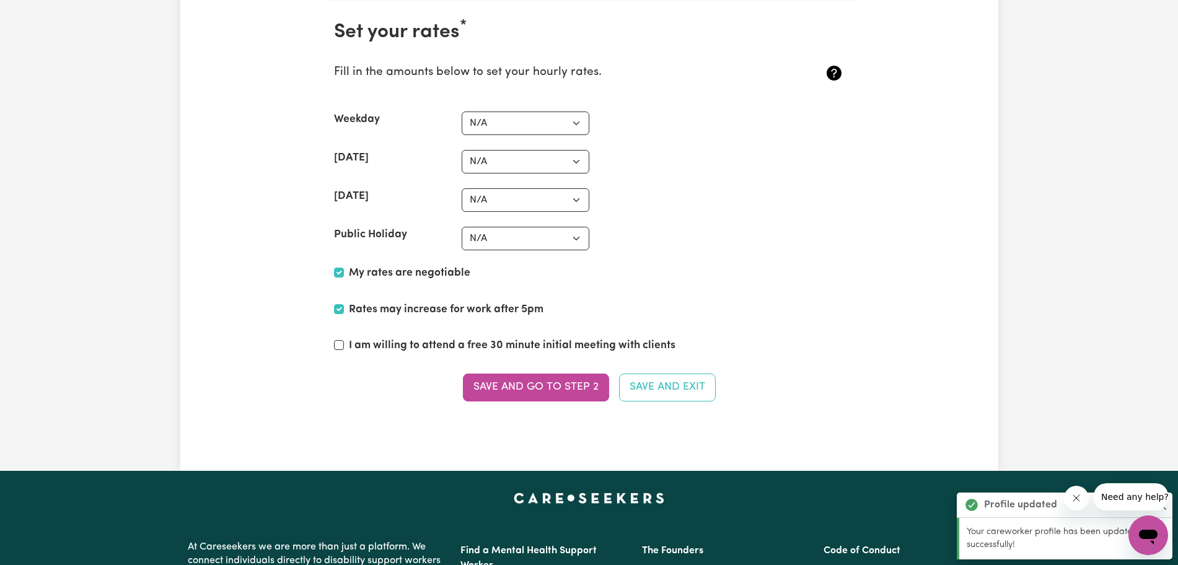
click at [535, 384] on button "Save and go to Step 2" at bounding box center [536, 387] width 146 height 27
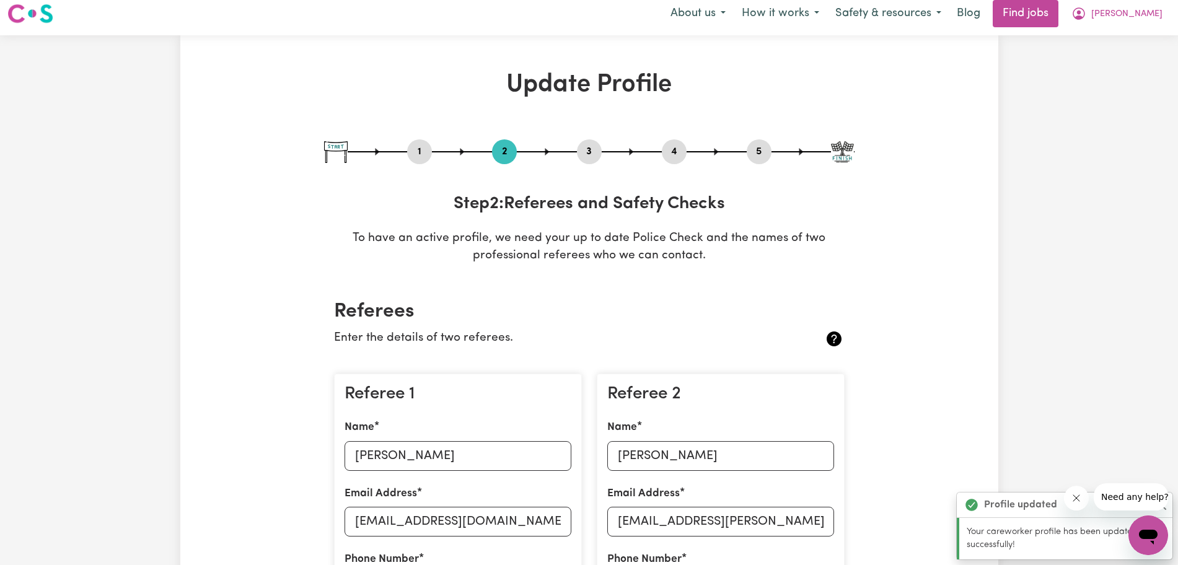
scroll to position [0, 0]
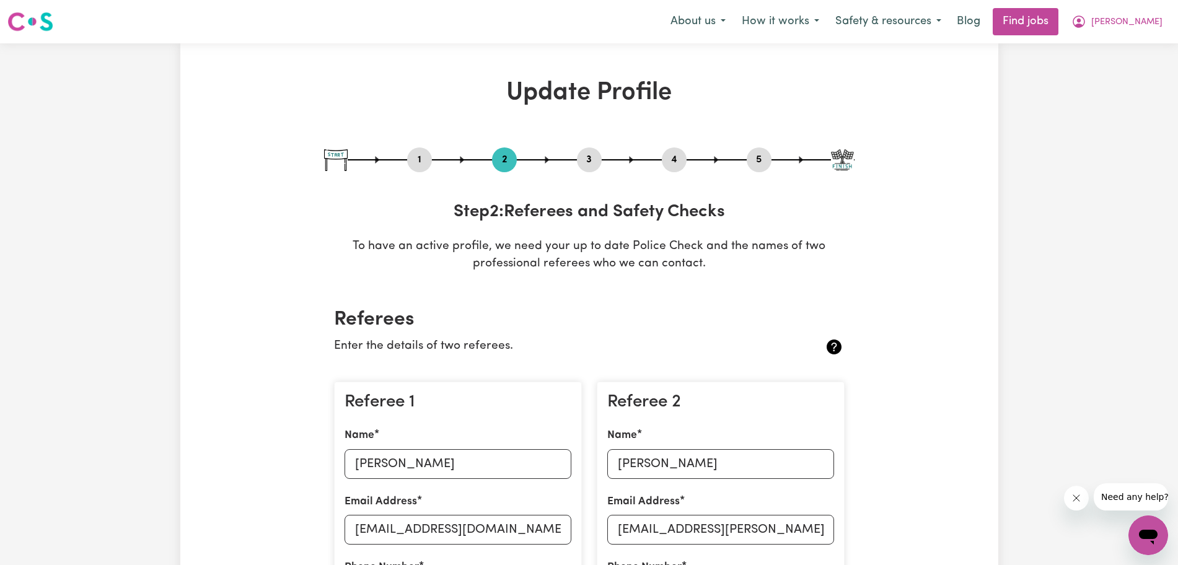
click at [535, 175] on div "1 2 3 4 5 Step 2 : Referees and Safety Checks To have an active profile, we nee…" at bounding box center [589, 210] width 530 height 126
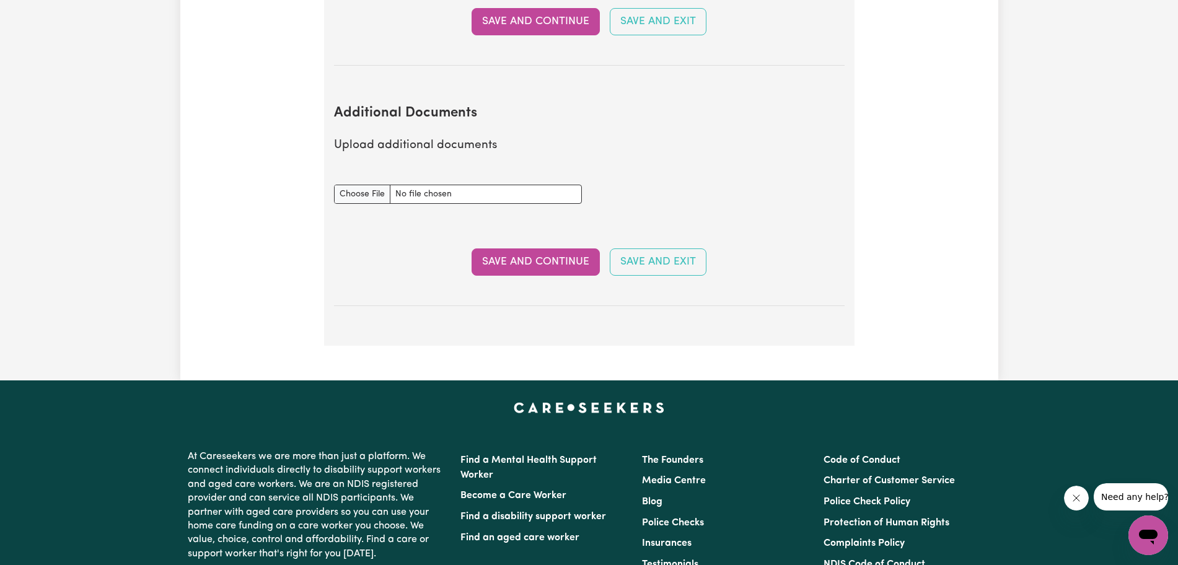
scroll to position [2441, 0]
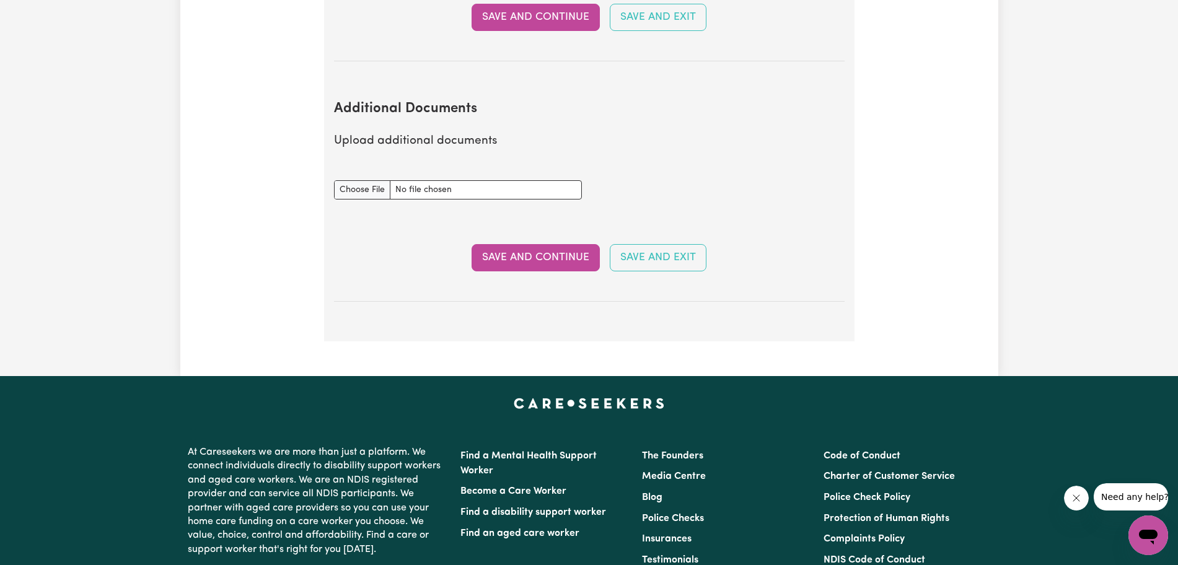
click at [535, 244] on button "Save and Exit" at bounding box center [658, 257] width 97 height 27
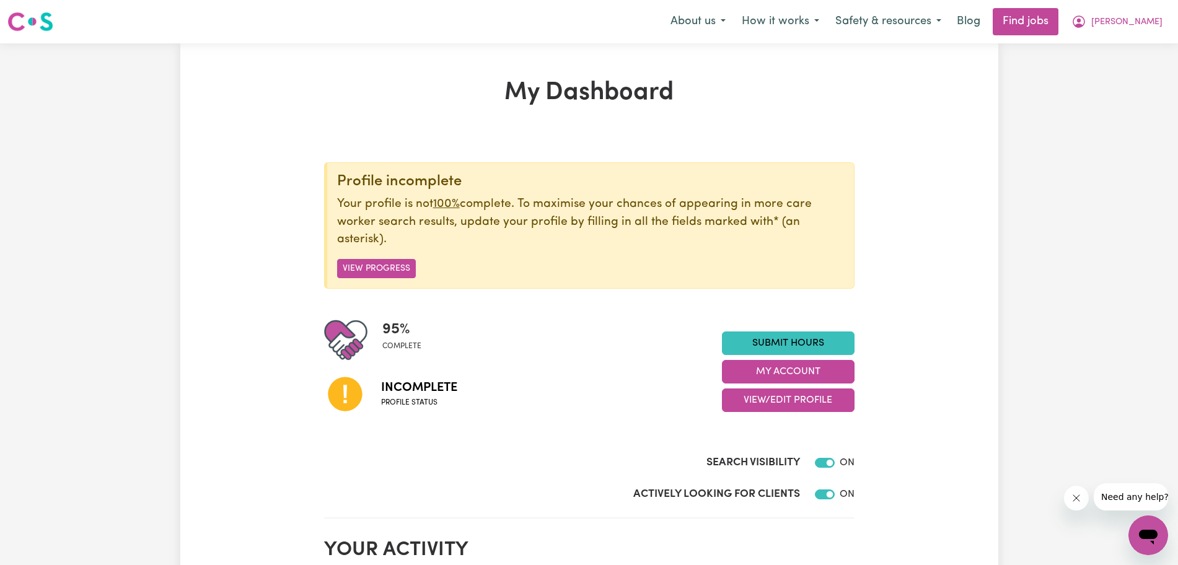
click at [396, 344] on span "complete" at bounding box center [401, 346] width 39 height 11
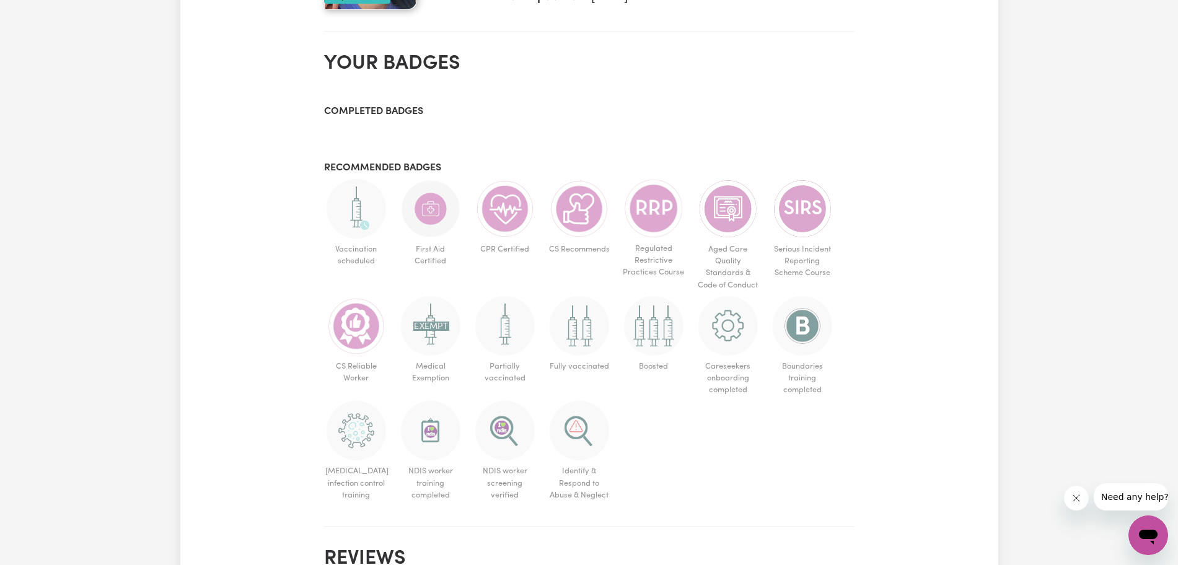
scroll to position [654, 0]
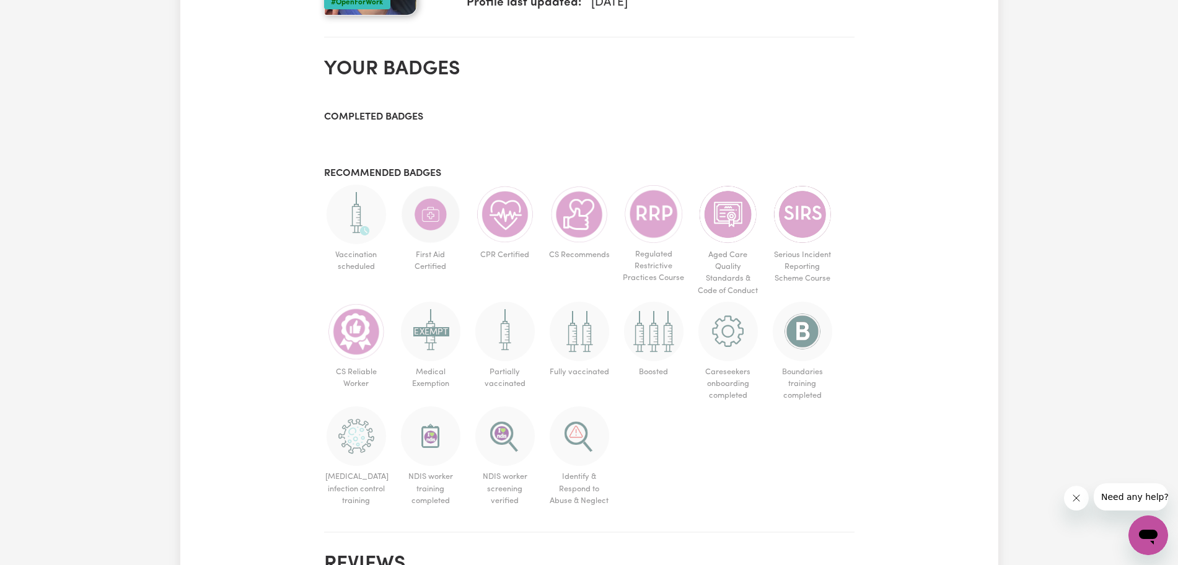
click at [388, 124] on div "Completed badges Recommended badges Vaccination scheduled First Aid Certified C…" at bounding box center [589, 312] width 530 height 400
click at [369, 222] on img at bounding box center [355, 214] width 59 height 59
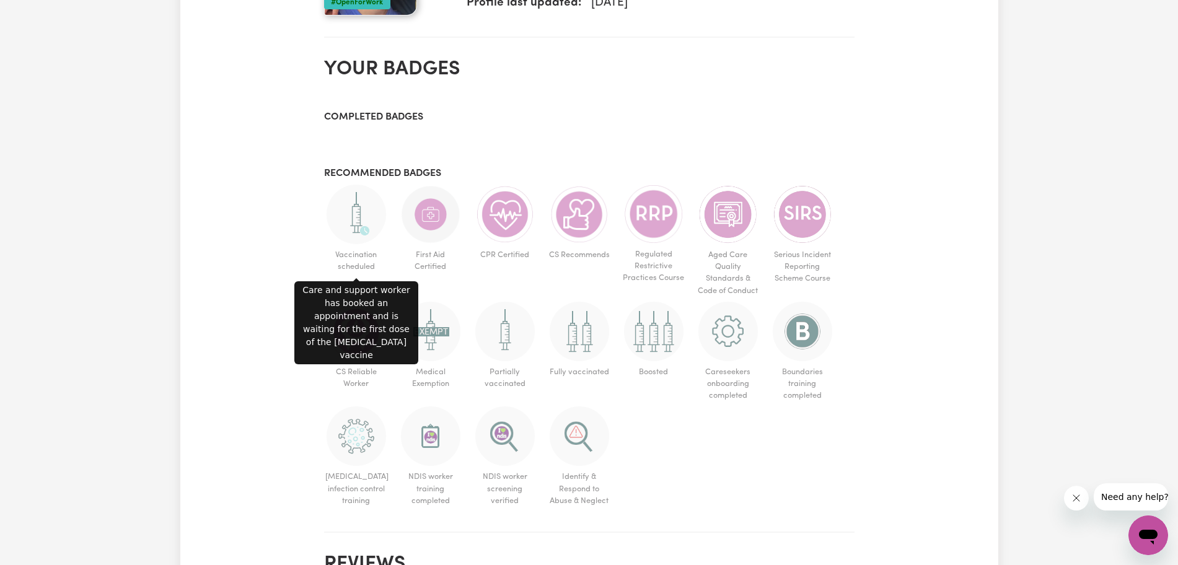
click at [339, 224] on img at bounding box center [355, 214] width 59 height 59
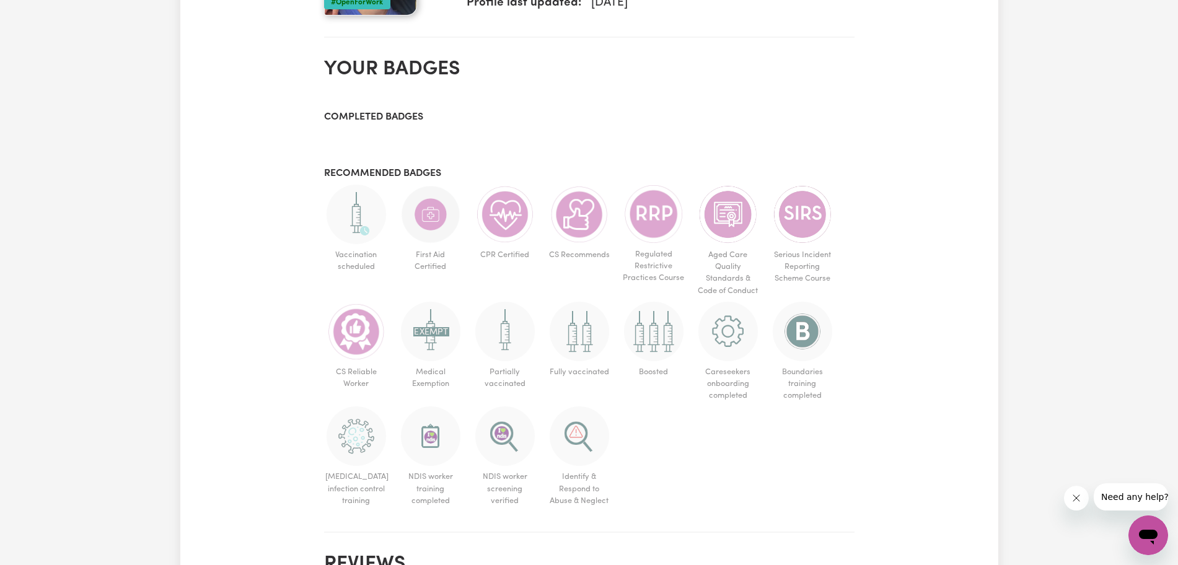
click at [364, 239] on img at bounding box center [355, 214] width 59 height 59
click at [257, 247] on div "My Dashboard Profile incomplete Your profile is not 100% complete. To maximise …" at bounding box center [589, 22] width 818 height 1196
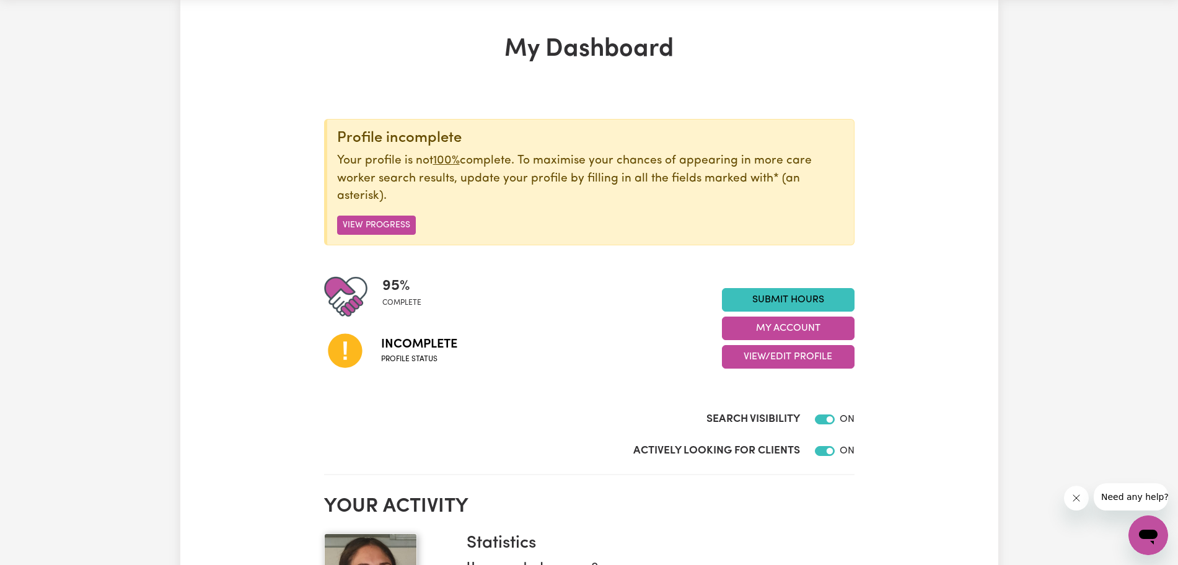
scroll to position [0, 0]
